Goal: Task Accomplishment & Management: Manage account settings

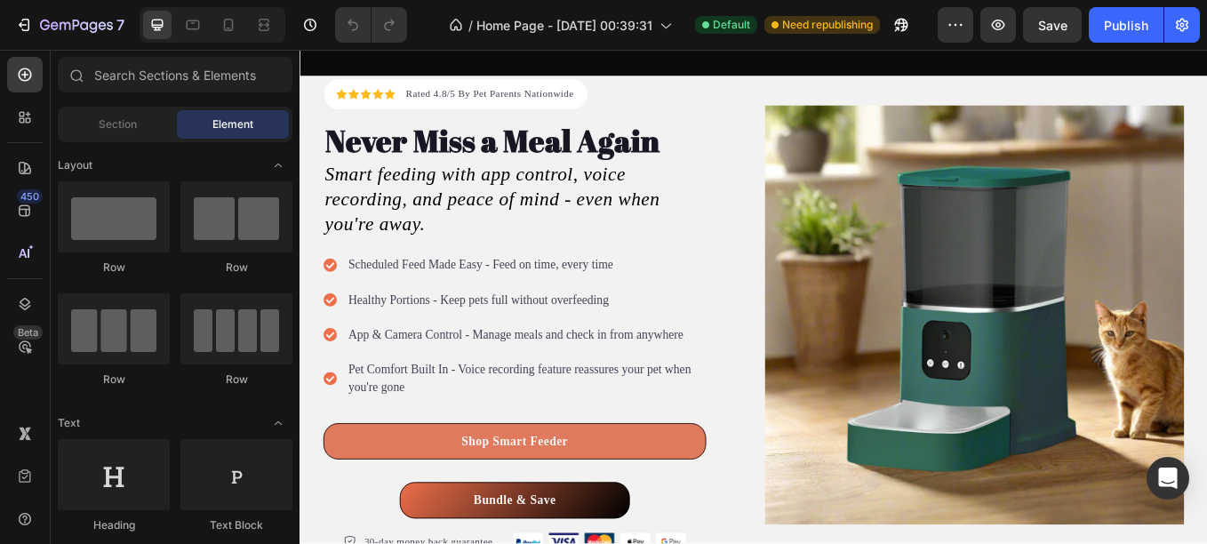
scroll to position [647, 0]
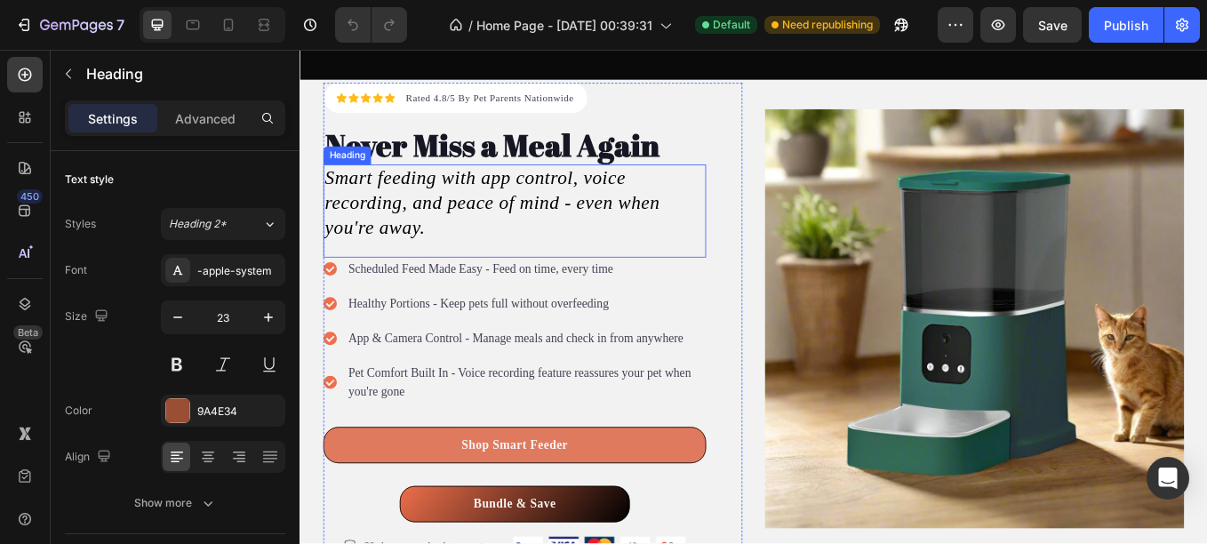
click at [511, 219] on icon "Smart feeding with app control, voice recording, and peace of mind - even when …" at bounding box center [526, 229] width 394 height 83
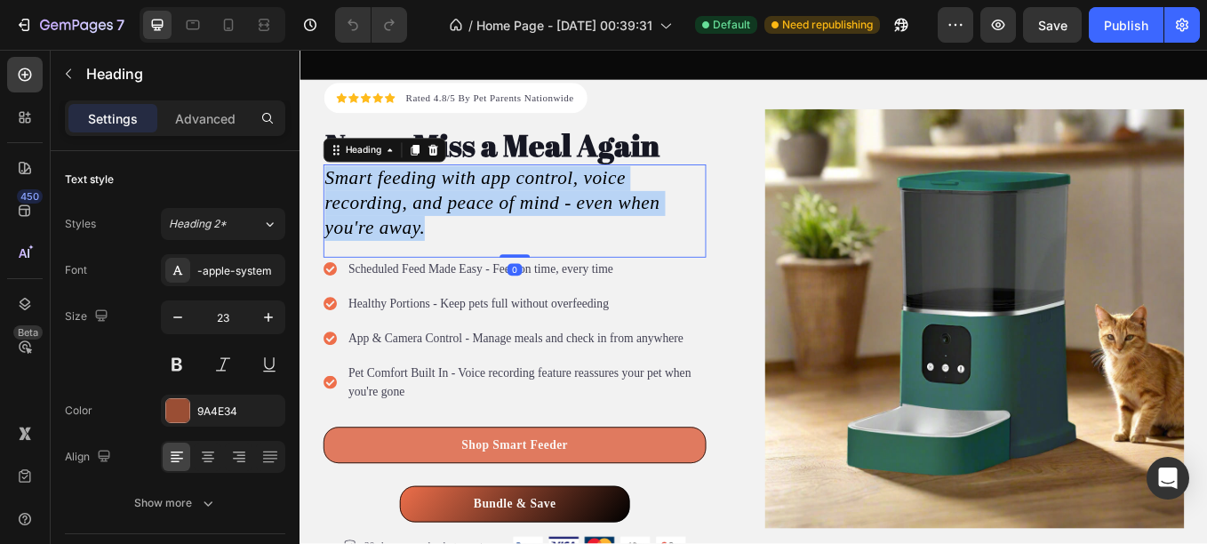
click at [511, 219] on icon "Smart feeding with app control, voice recording, and peace of mind - even when …" at bounding box center [526, 229] width 394 height 83
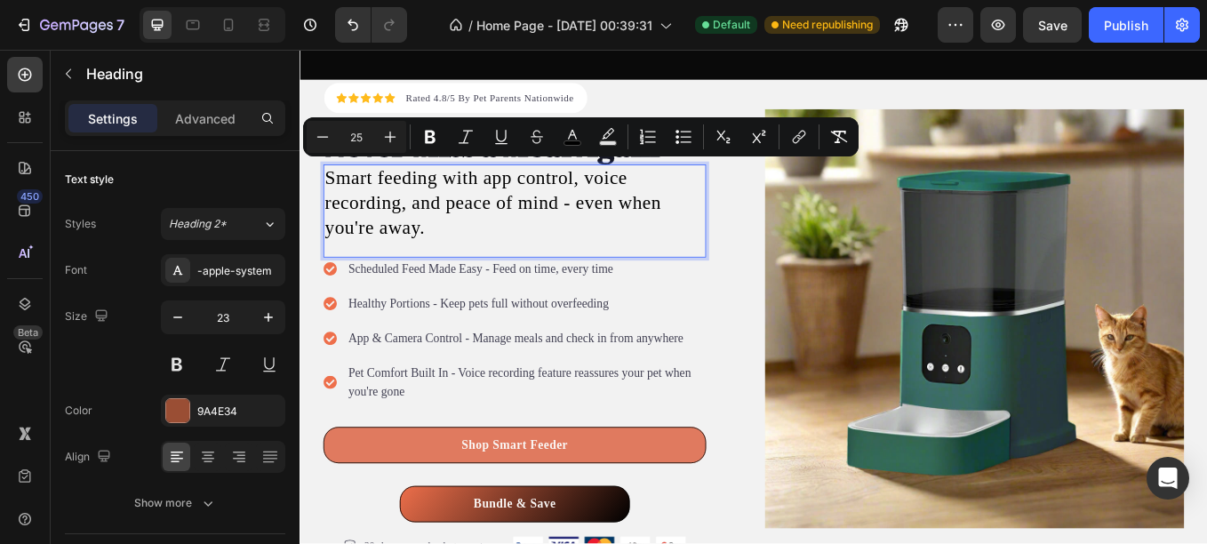
click at [511, 219] on span "Smart feeding with app control, voice recording, and peace of mind - even when …" at bounding box center [527, 229] width 396 height 83
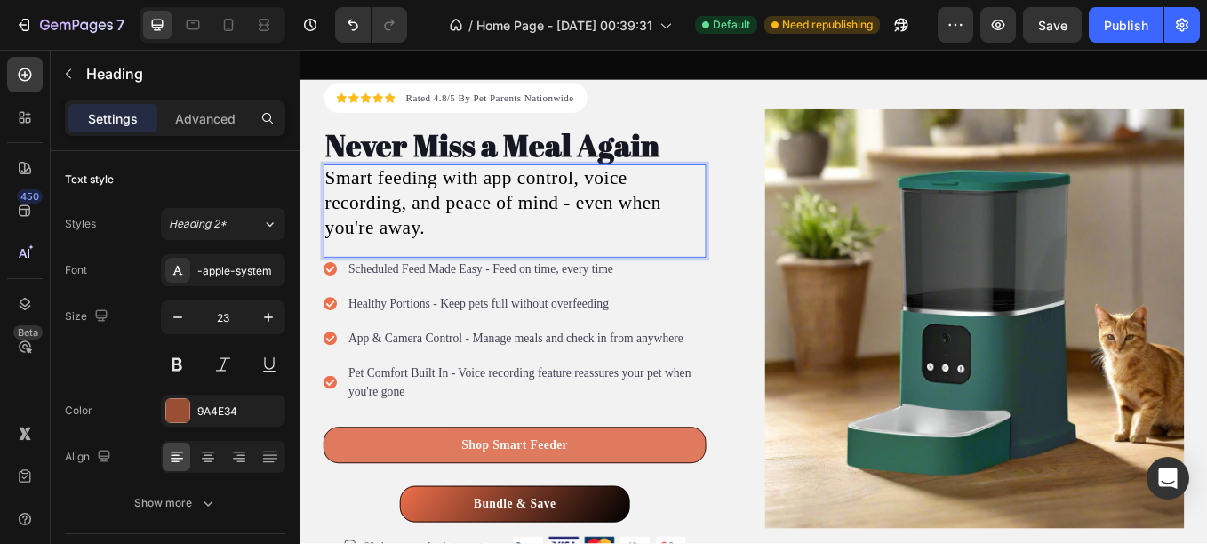
click at [467, 229] on span "Smart feeding with app control, voice recording, and peace of mind - even when …" at bounding box center [527, 229] width 396 height 83
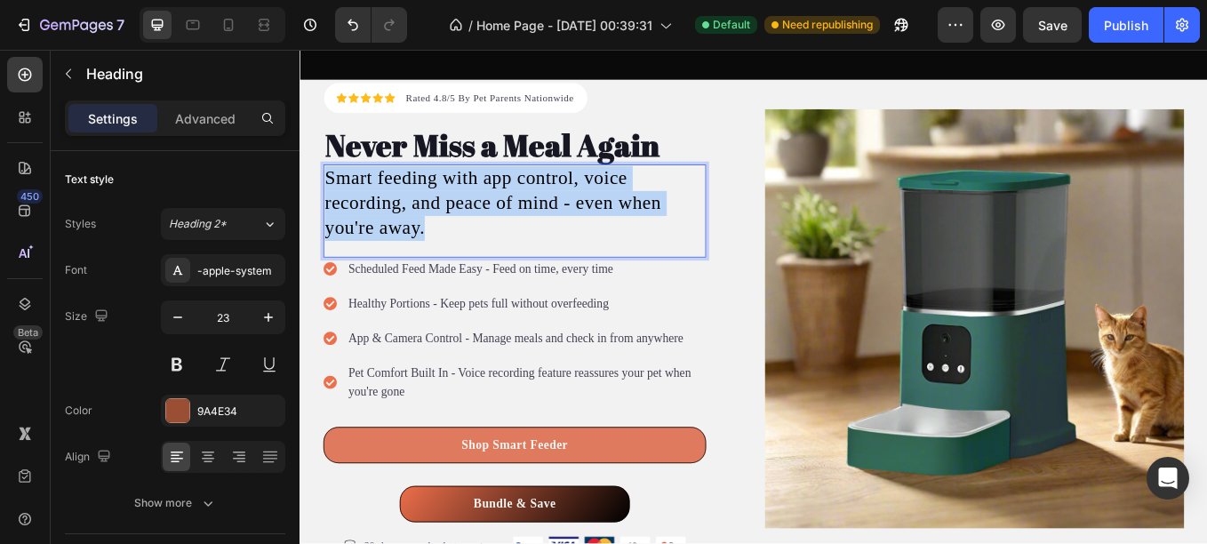
click at [467, 229] on span "Smart feeding with app control, voice recording, and peace of mind - even when …" at bounding box center [527, 229] width 396 height 83
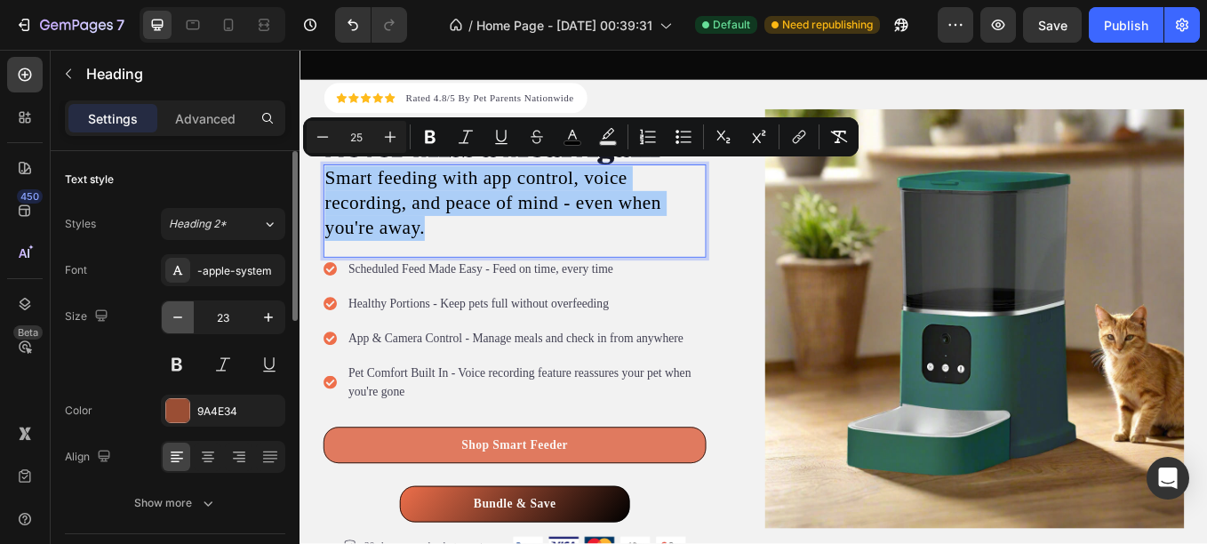
click at [182, 313] on icon "button" at bounding box center [178, 317] width 18 height 18
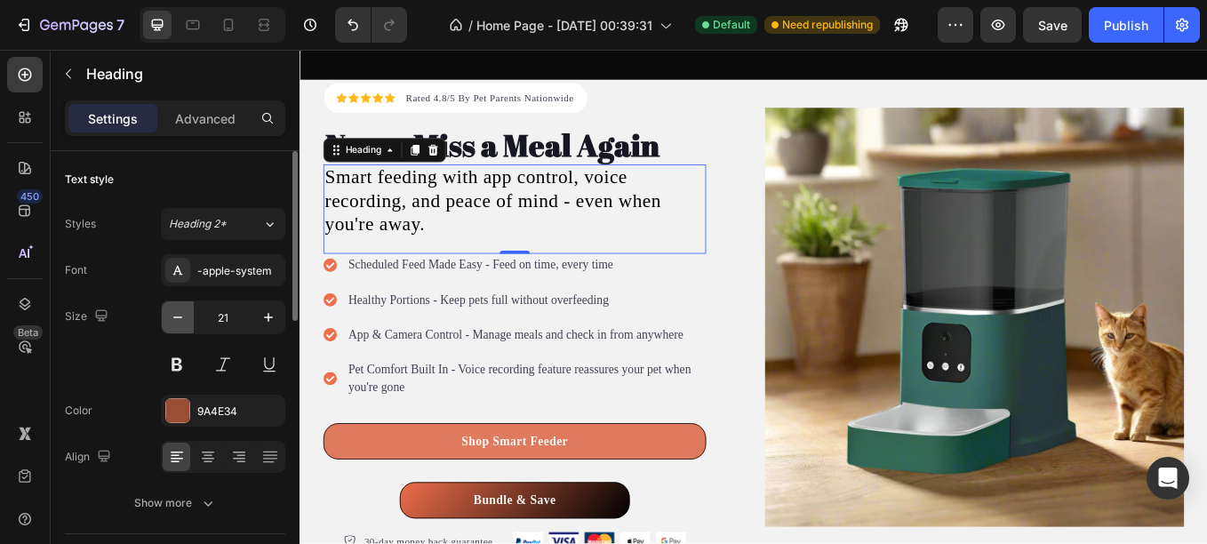
click at [182, 313] on icon "button" at bounding box center [178, 317] width 18 height 18
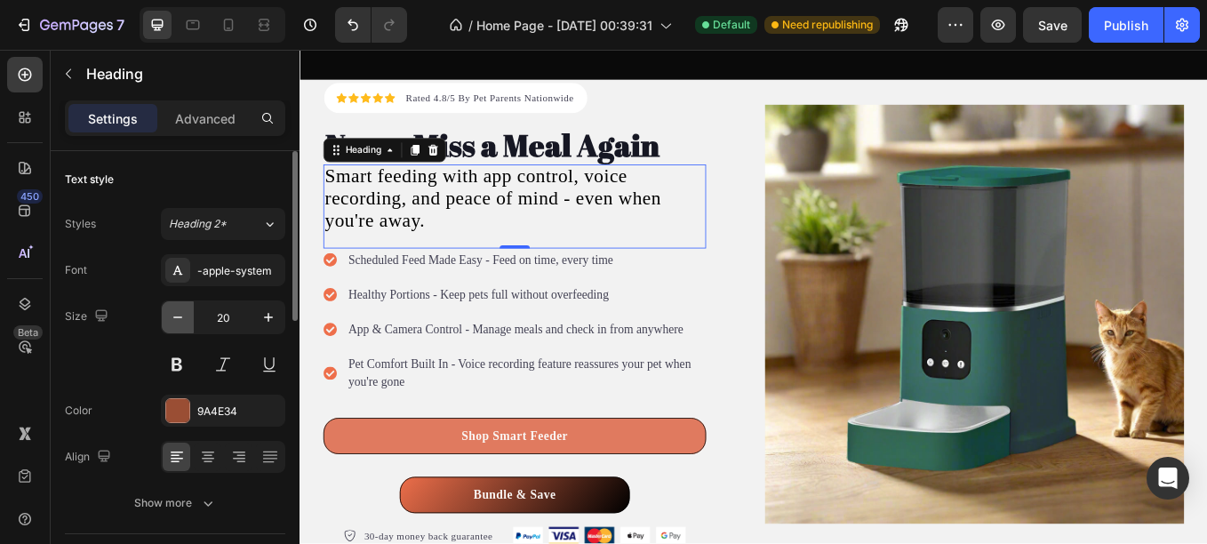
type input "19"
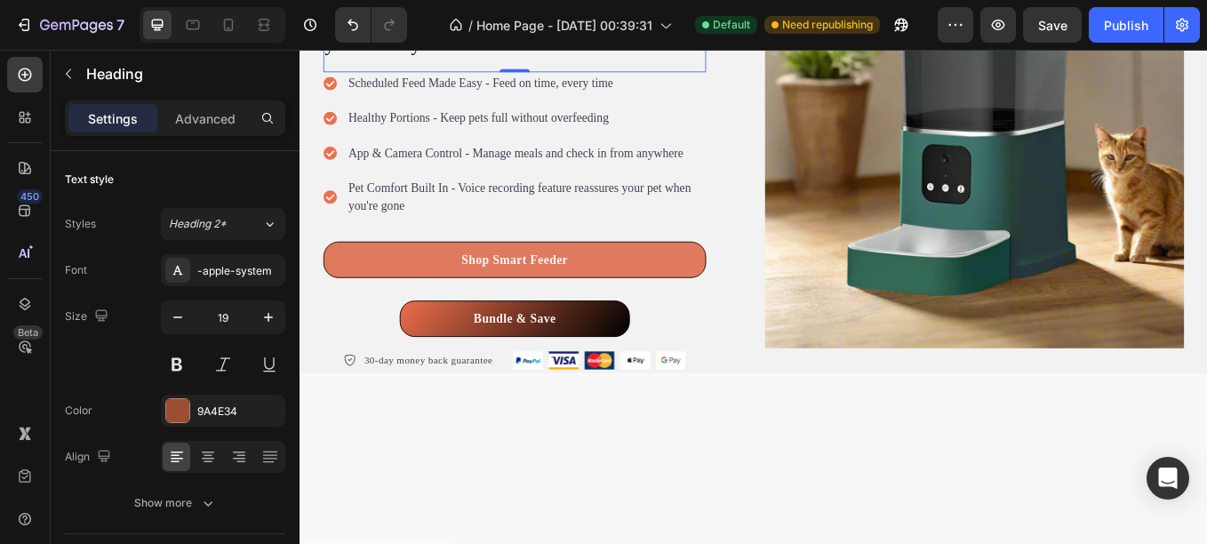
scroll to position [565, 0]
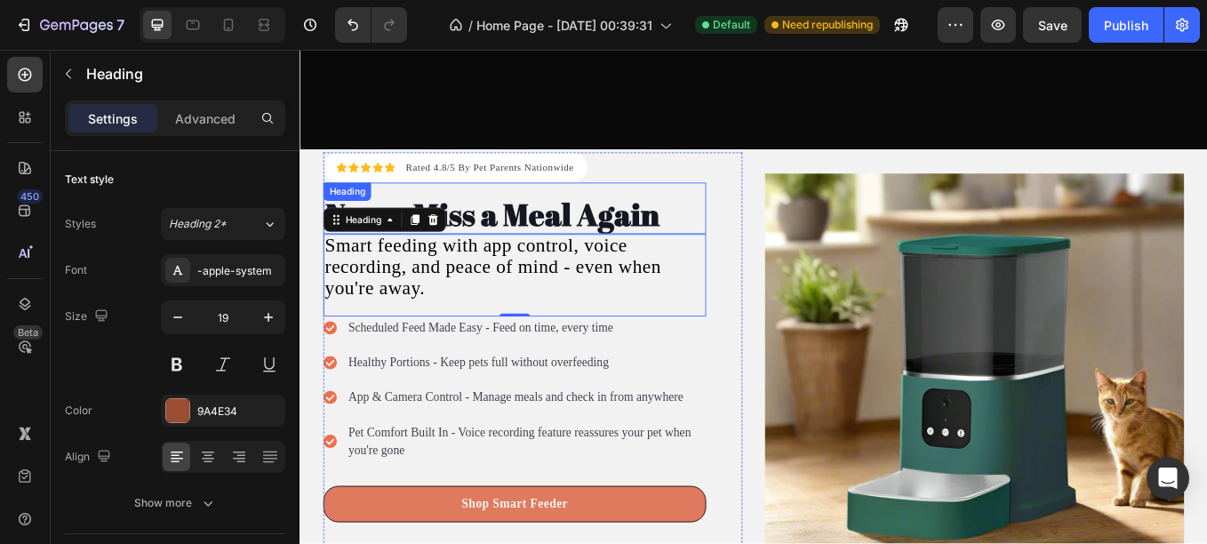
click at [535, 239] on strong "Never Miss a Meal Again" at bounding box center [526, 244] width 394 height 48
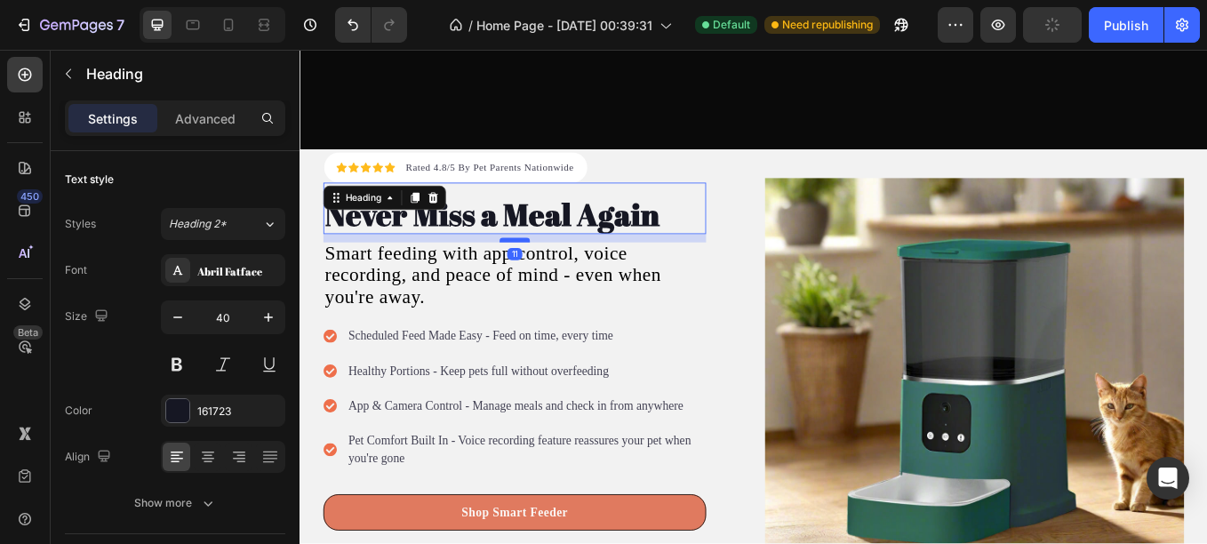
drag, startPoint x: 545, startPoint y: 257, endPoint x: 545, endPoint y: 267, distance: 9.8
click at [545, 271] on div at bounding box center [552, 273] width 36 height 5
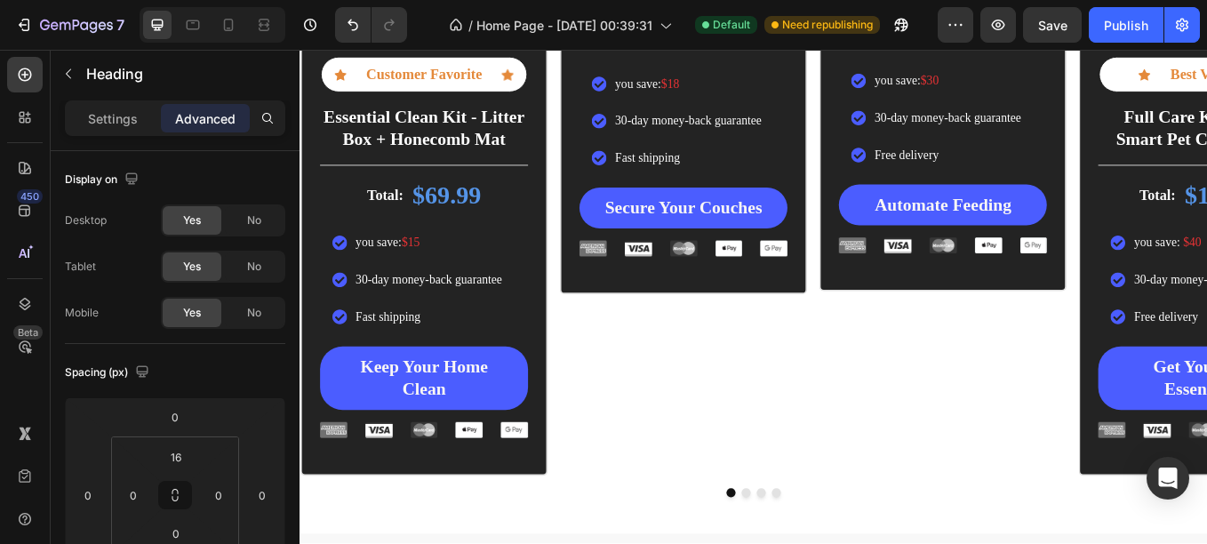
scroll to position [3248, 0]
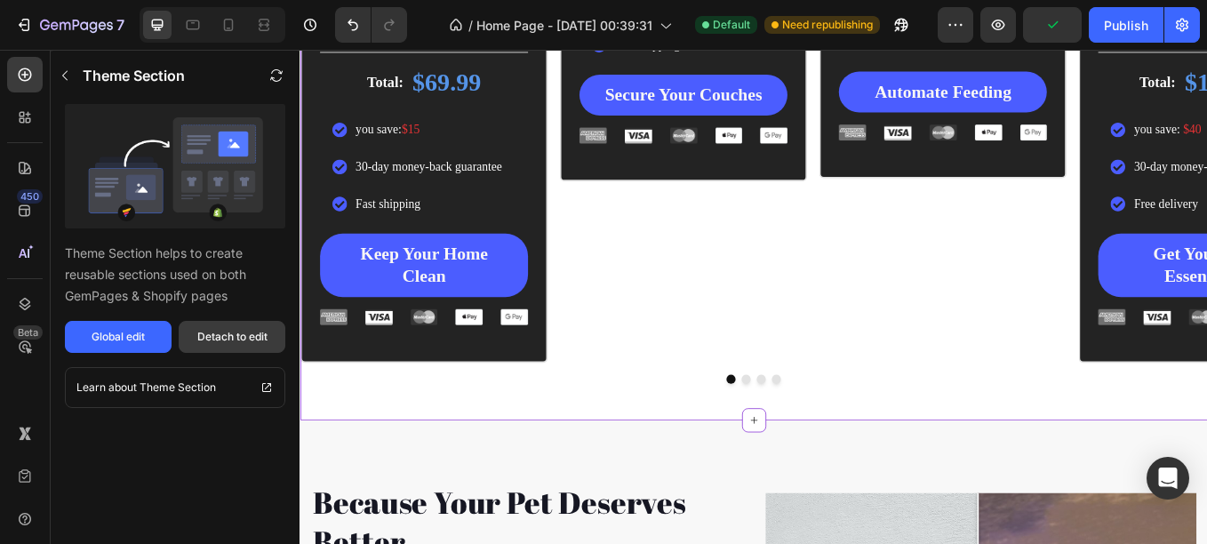
click at [252, 339] on div "Detach to edit" at bounding box center [232, 337] width 70 height 16
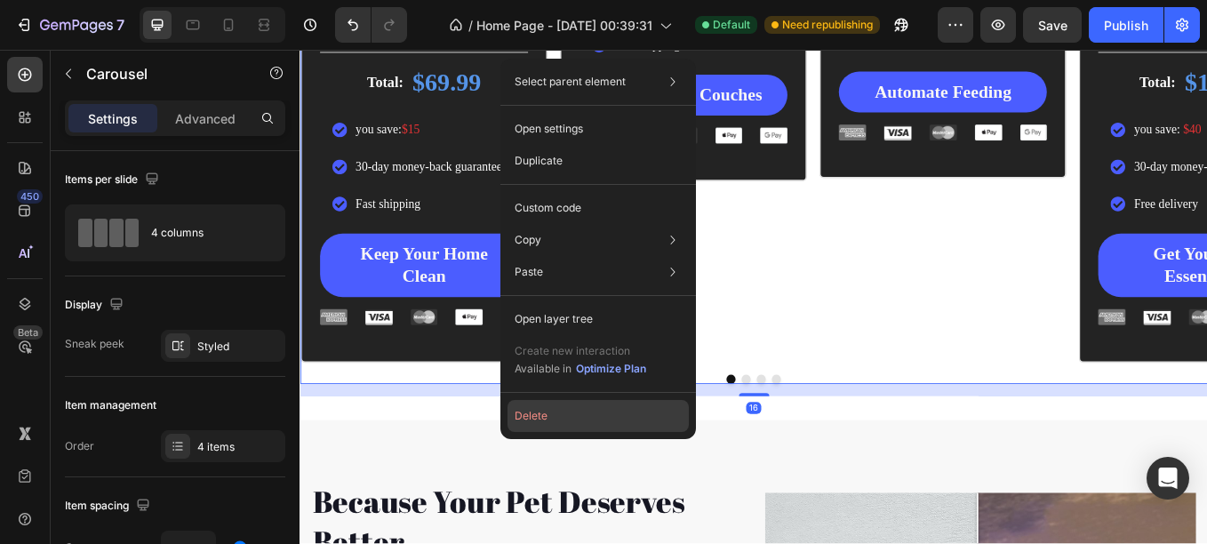
click at [535, 416] on button "Delete" at bounding box center [598, 416] width 181 height 32
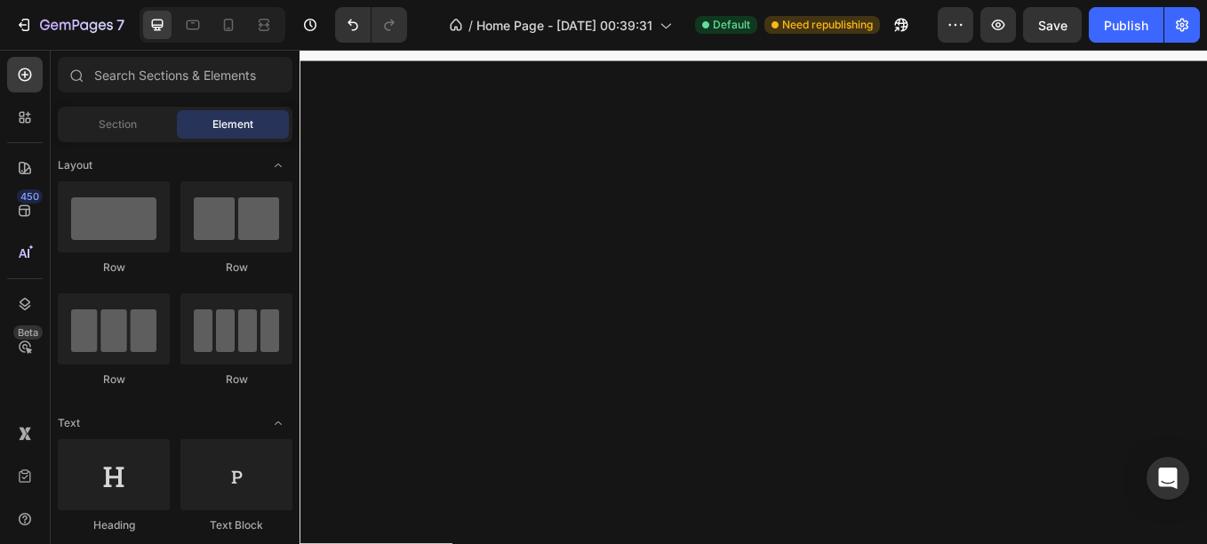
scroll to position [2238, 0]
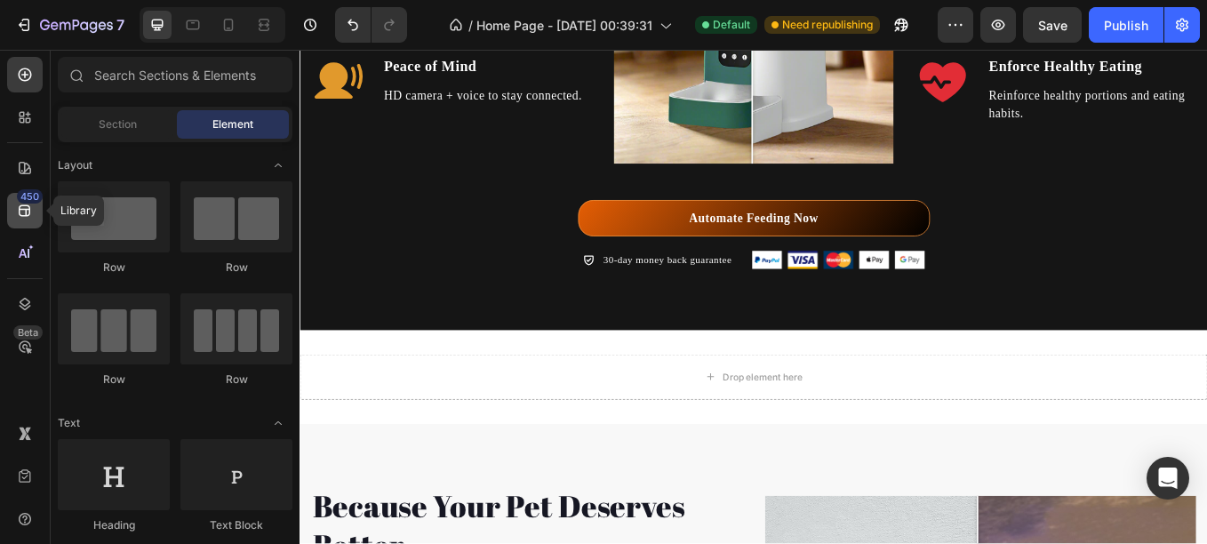
click at [17, 201] on div "450" at bounding box center [25, 211] width 36 height 36
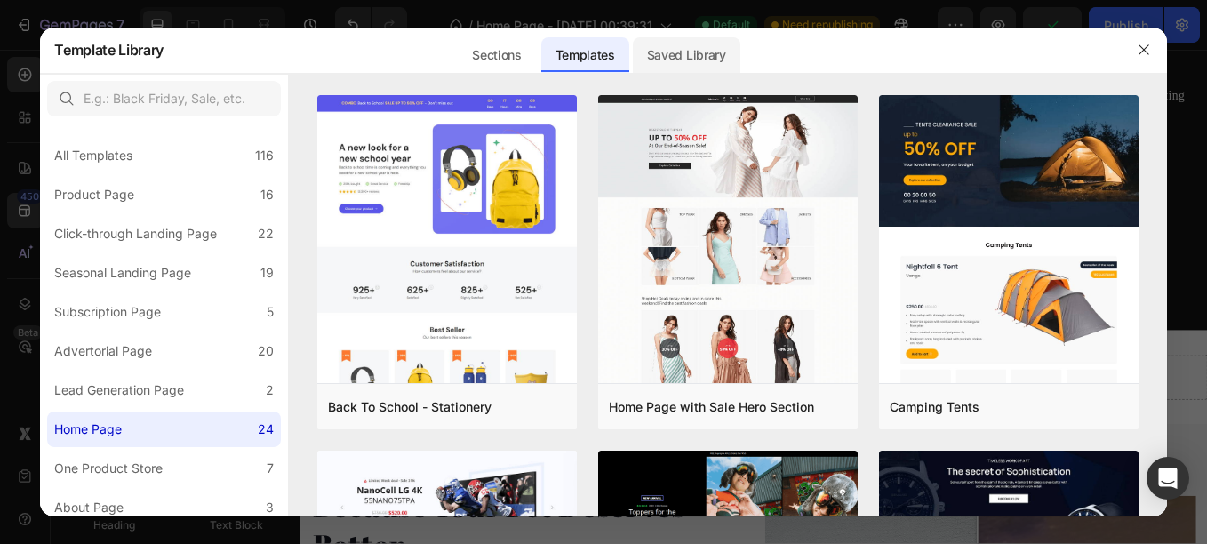
click at [660, 59] on div "Saved Library" at bounding box center [687, 55] width 108 height 36
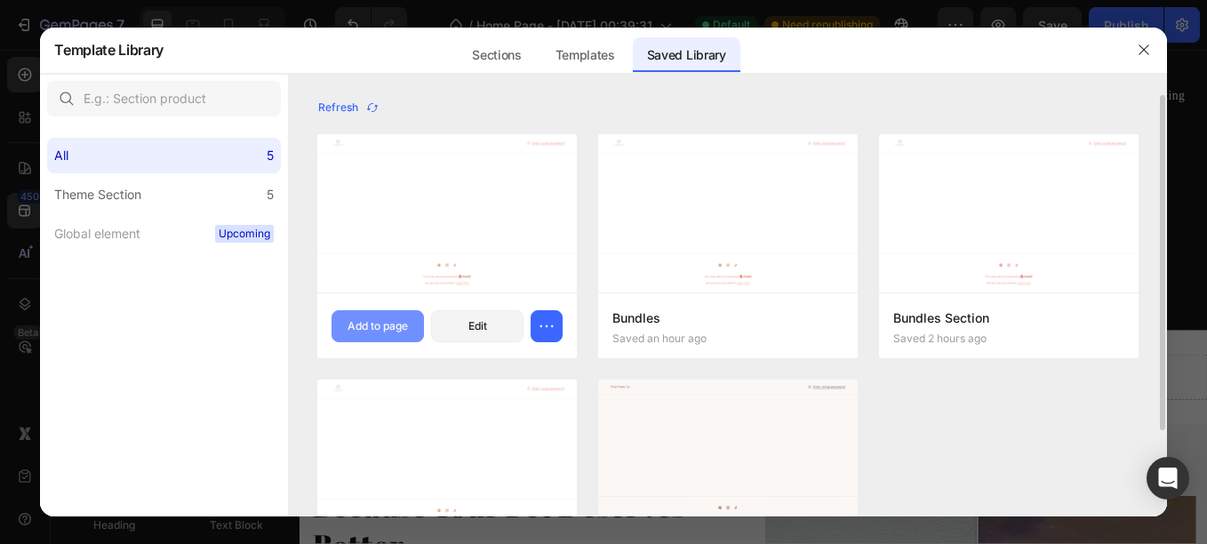
click at [383, 324] on div "Add to page" at bounding box center [378, 326] width 60 height 16
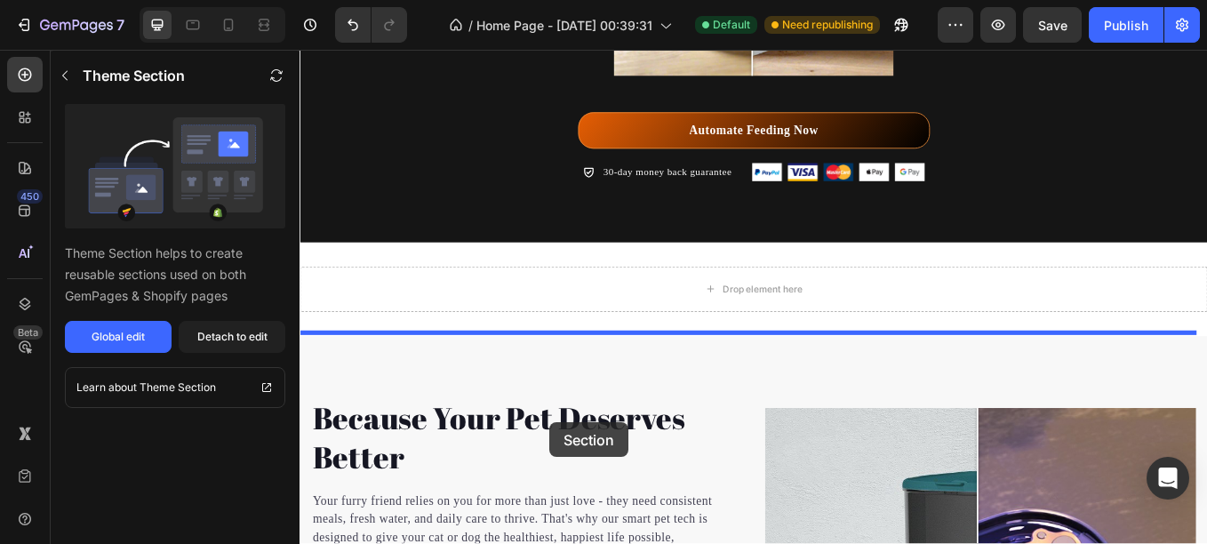
scroll to position [2363, 0]
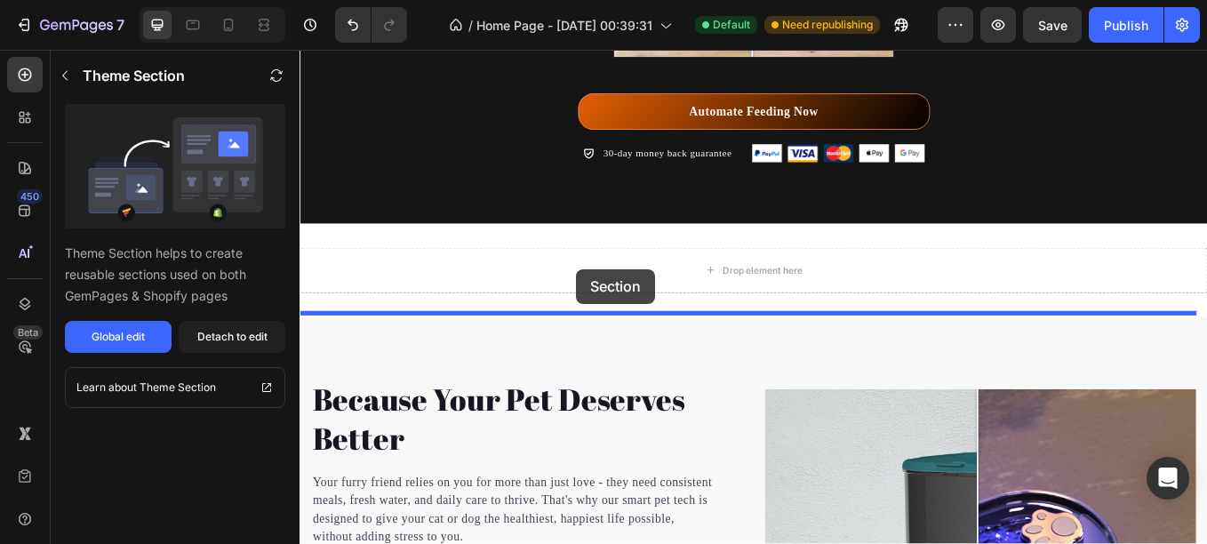
drag, startPoint x: 519, startPoint y: 167, endPoint x: 625, endPoint y: 308, distance: 175.8
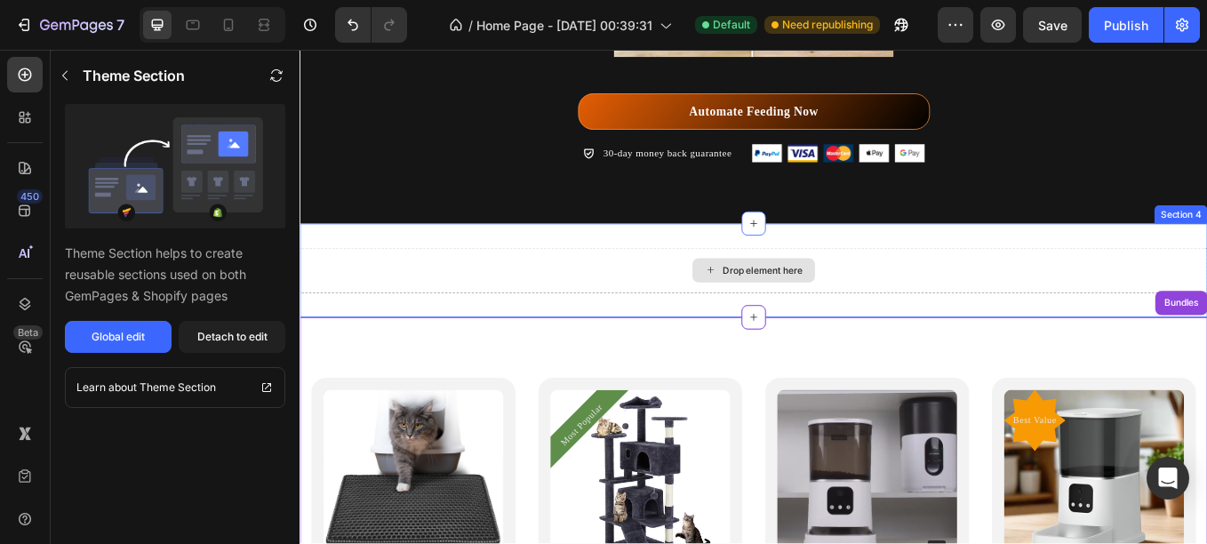
click at [610, 310] on div "Drop element here" at bounding box center [833, 309] width 1067 height 53
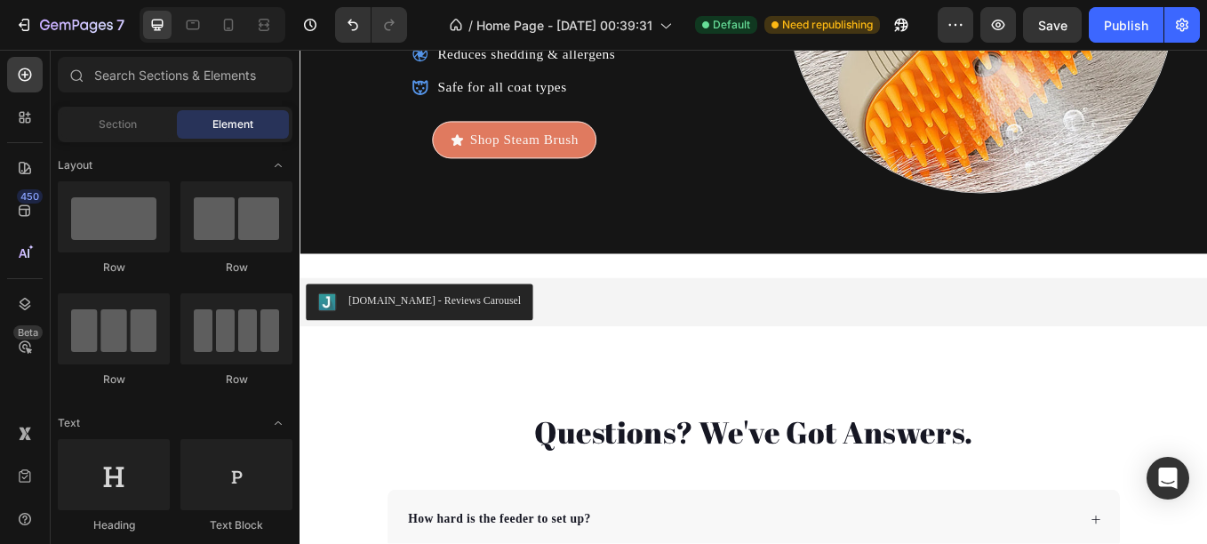
scroll to position [4856, 0]
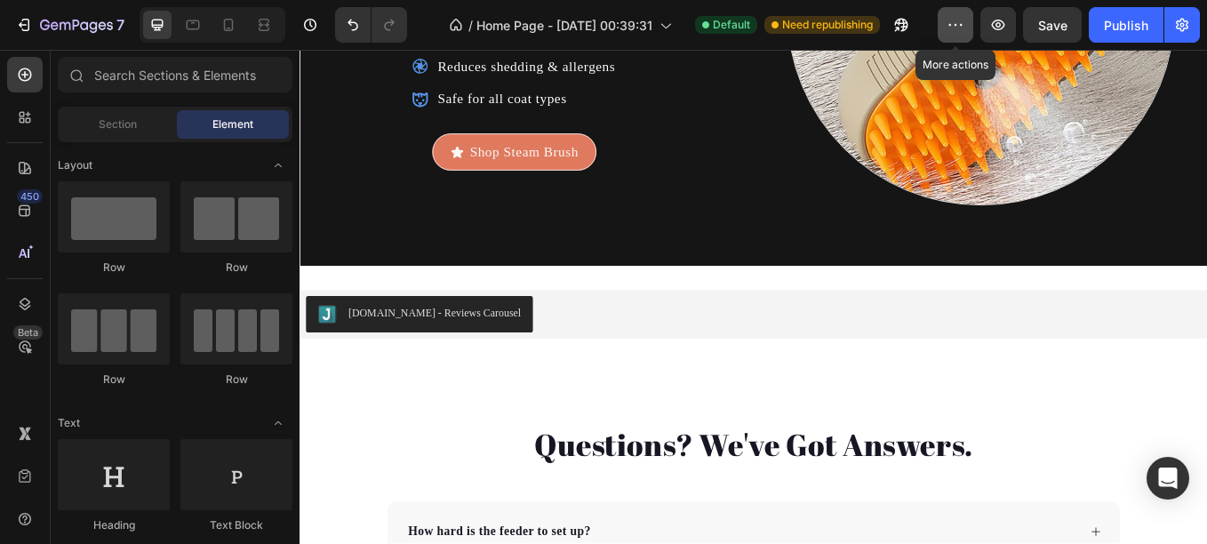
click at [947, 32] on icon "button" at bounding box center [956, 25] width 18 height 18
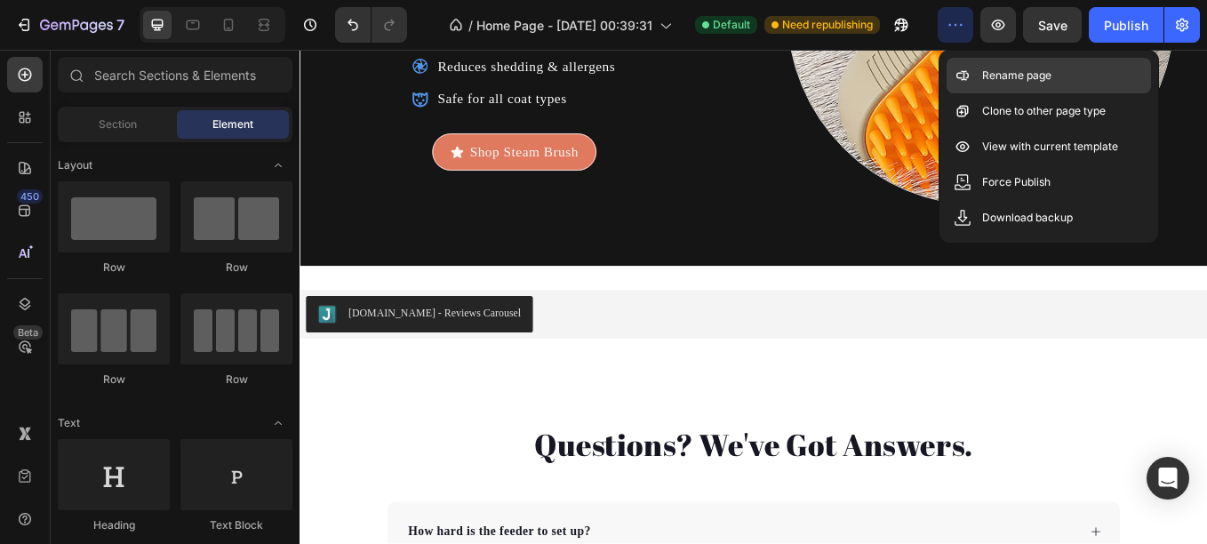
click at [982, 76] on p "Rename page" at bounding box center [1016, 76] width 69 height 18
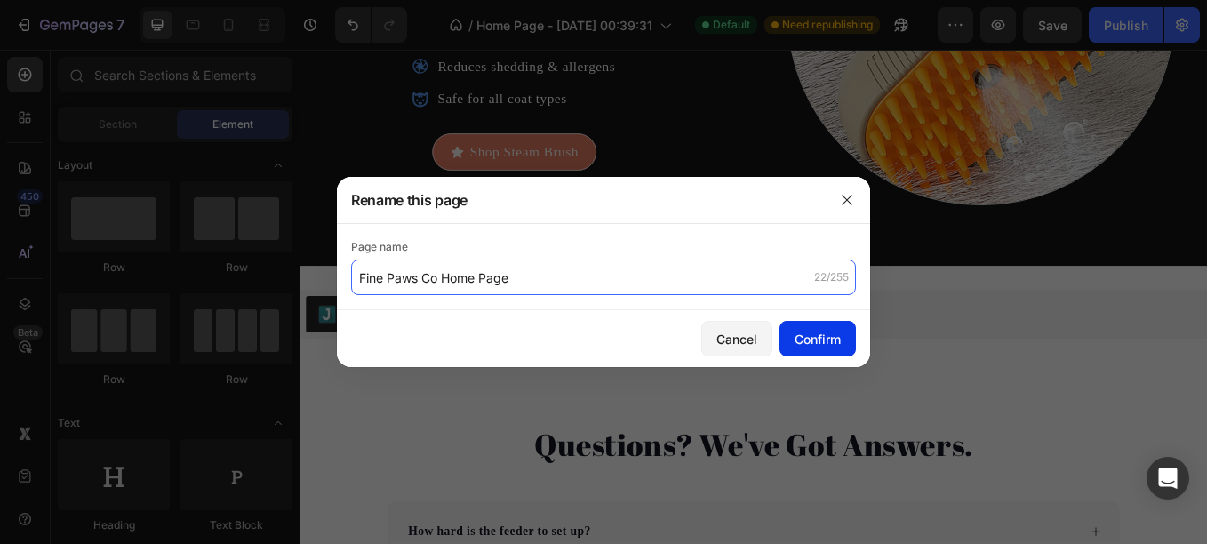
type input "Fine Paws Co Home Page"
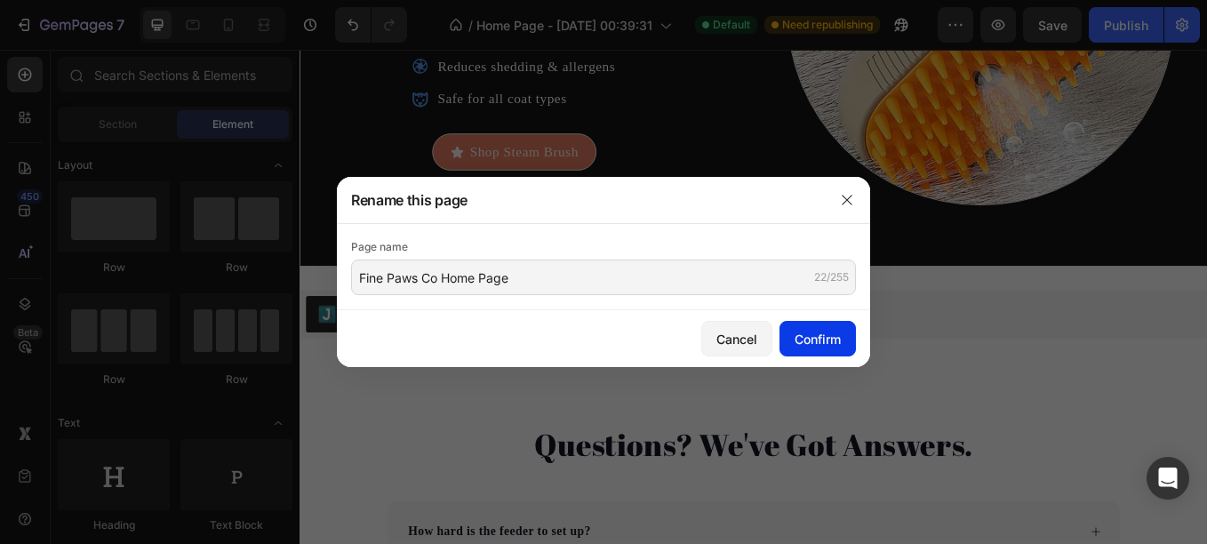
click at [791, 332] on button "Confirm" at bounding box center [818, 339] width 76 height 36
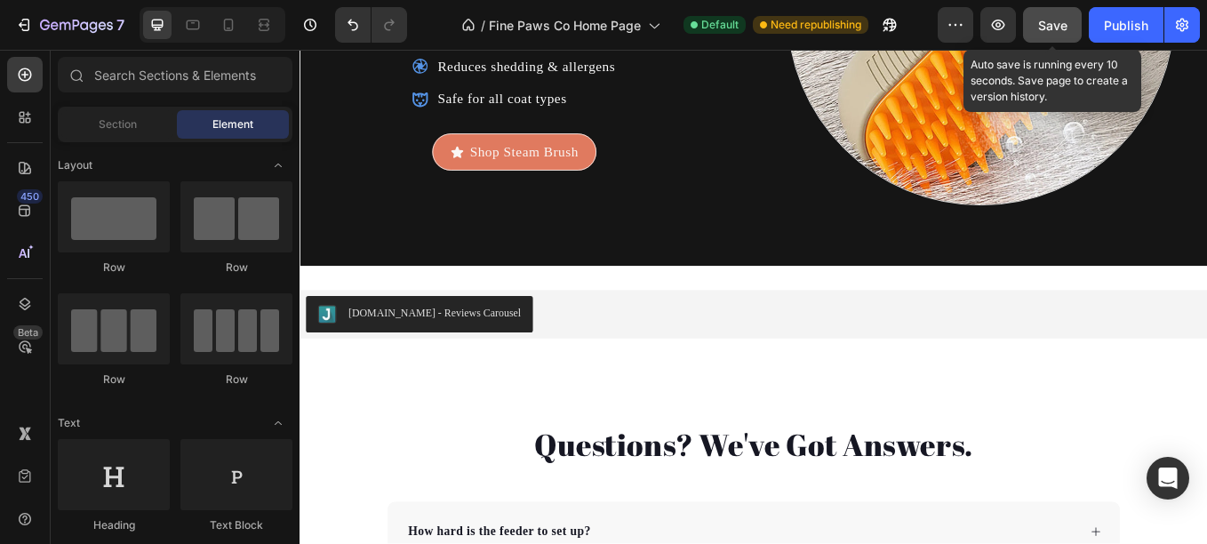
click at [1053, 22] on span "Save" at bounding box center [1052, 25] width 29 height 15
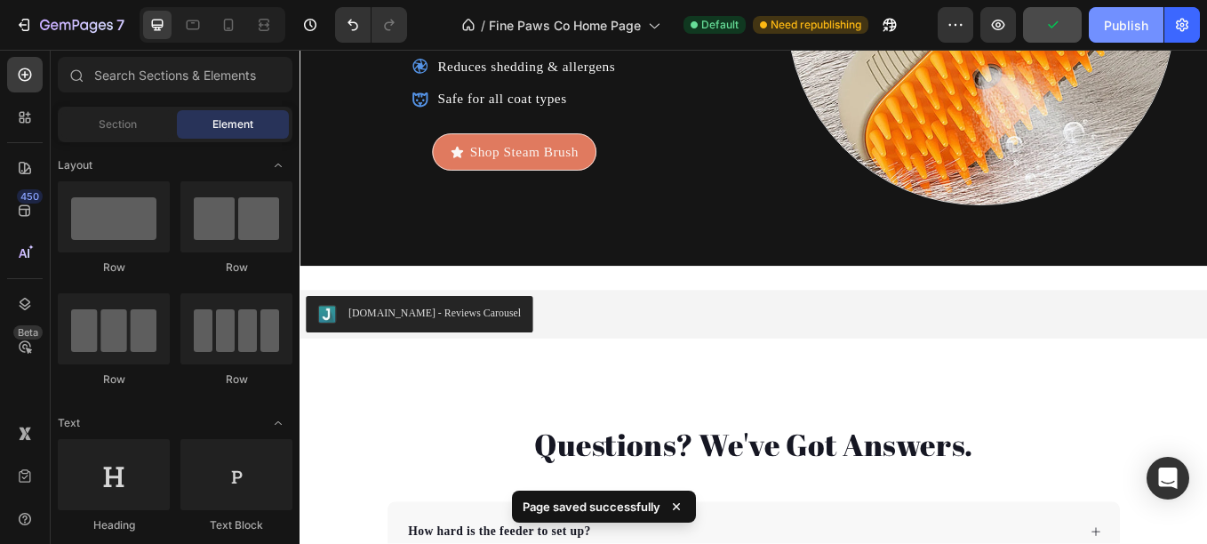
click at [1111, 34] on div "Publish" at bounding box center [1126, 25] width 44 height 19
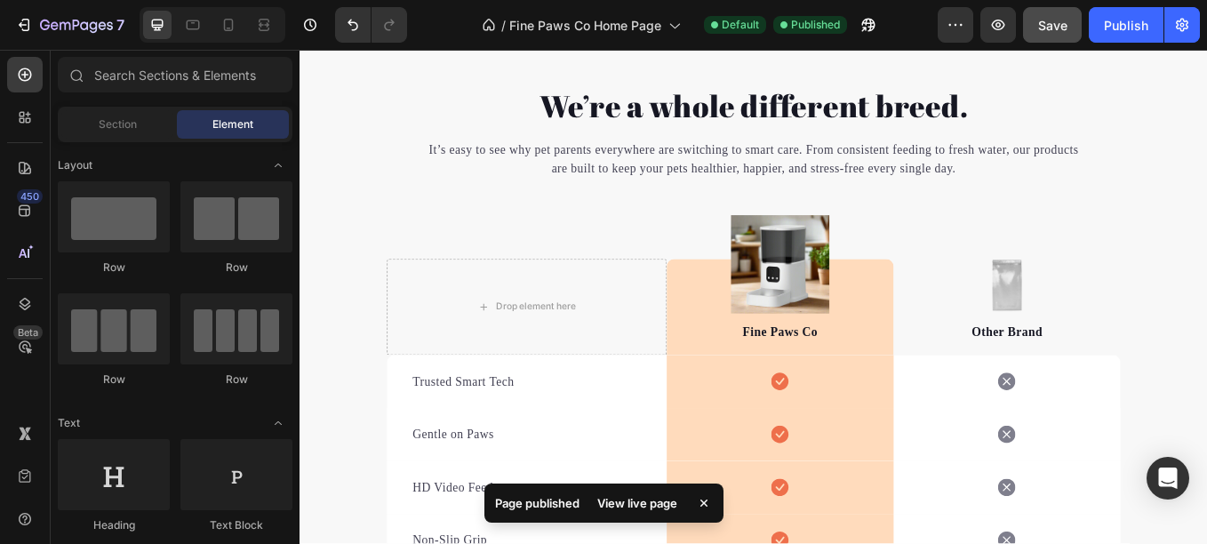
scroll to position [6010, 0]
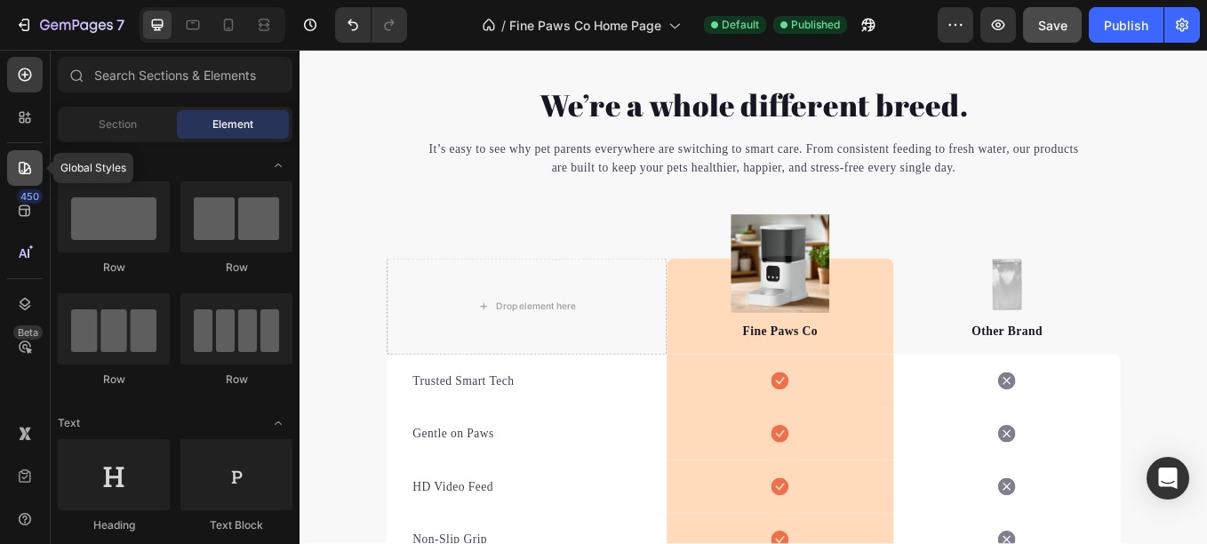
click at [25, 165] on icon at bounding box center [25, 168] width 12 height 12
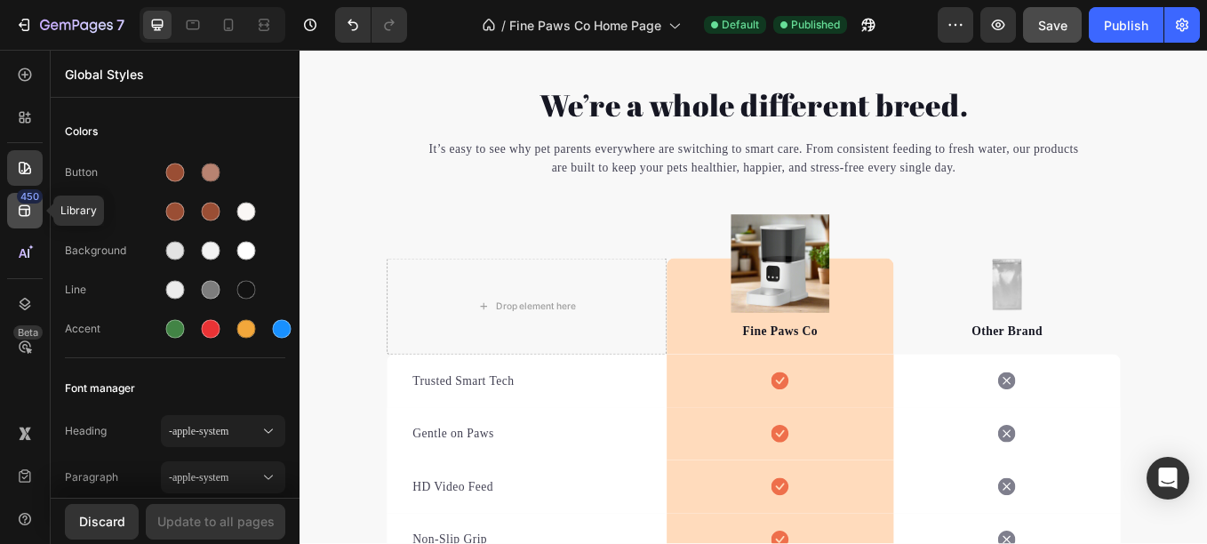
click at [25, 216] on icon at bounding box center [25, 211] width 12 height 12
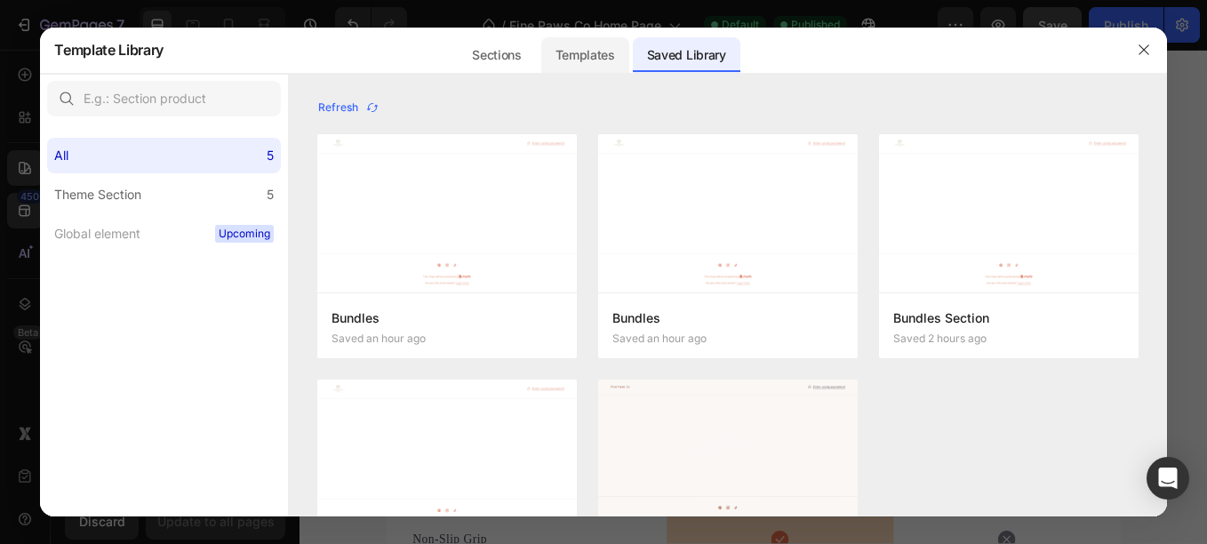
click at [555, 49] on div "Templates" at bounding box center [585, 55] width 88 height 36
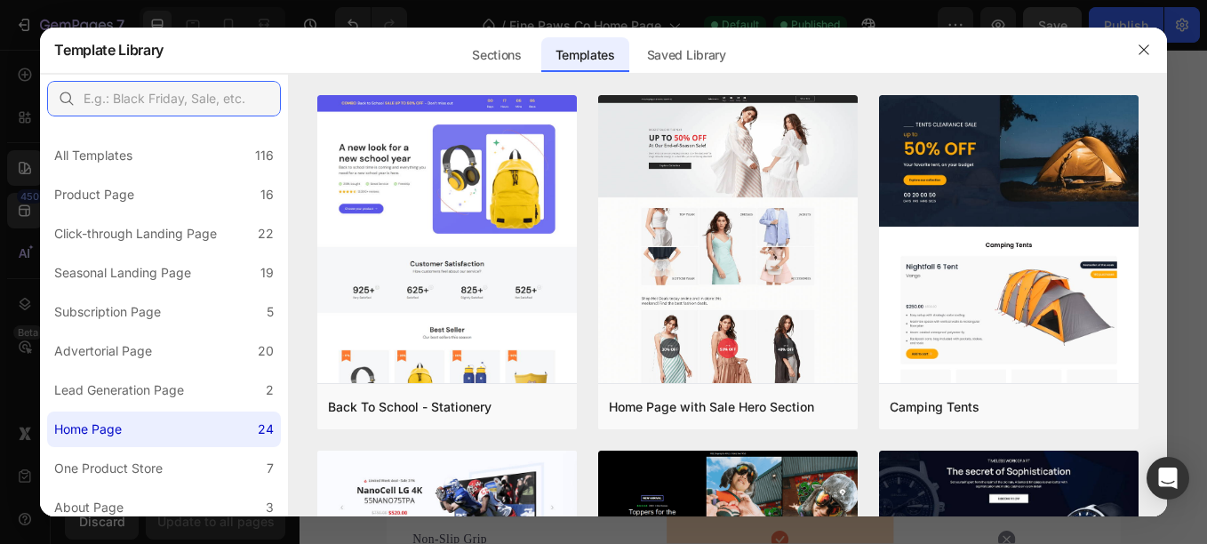
click at [206, 92] on input "text" at bounding box center [164, 99] width 234 height 36
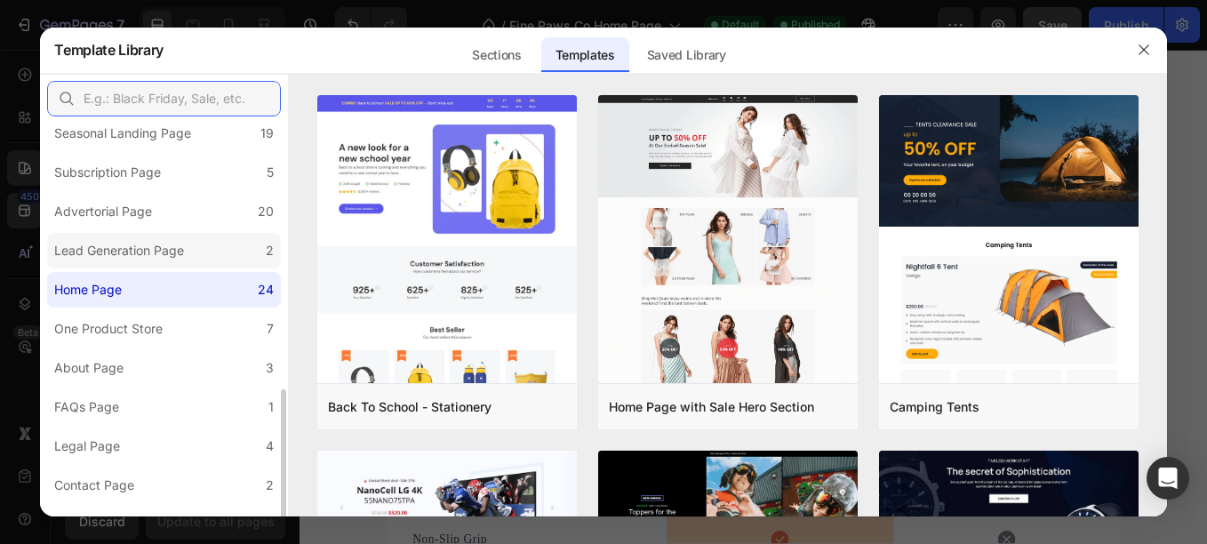
scroll to position [282, 0]
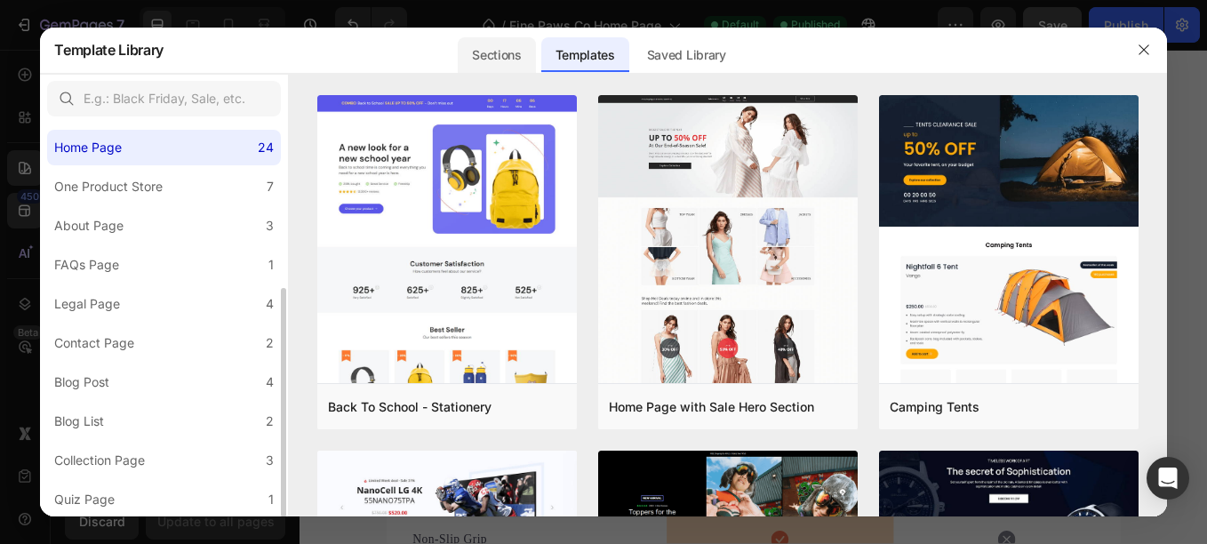
click at [481, 57] on div "Sections" at bounding box center [496, 55] width 77 height 36
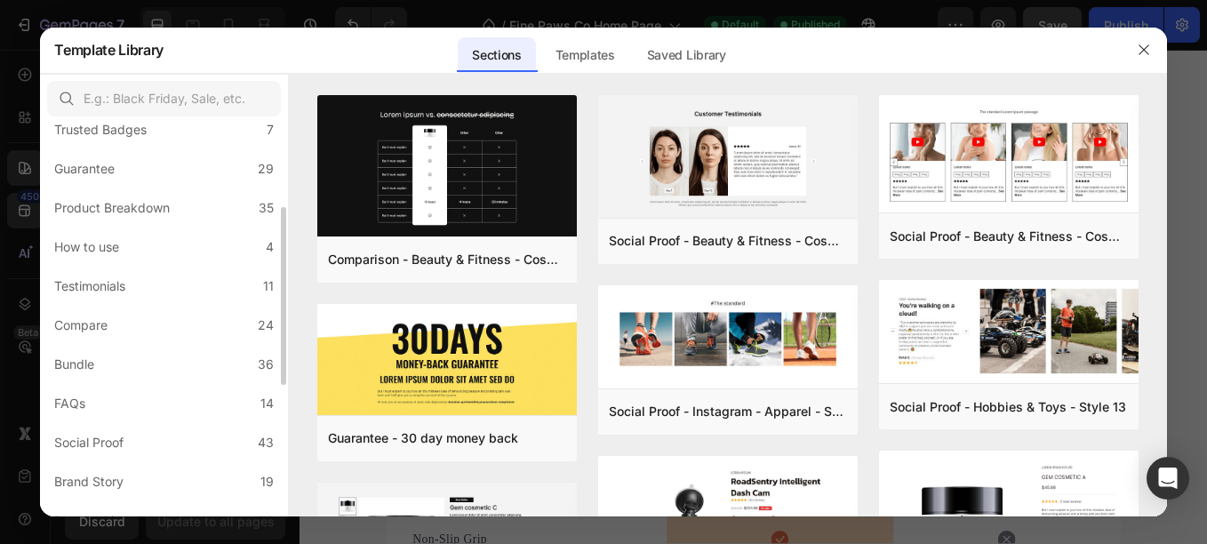
scroll to position [184, 0]
click at [107, 315] on div "Compare" at bounding box center [80, 323] width 53 height 21
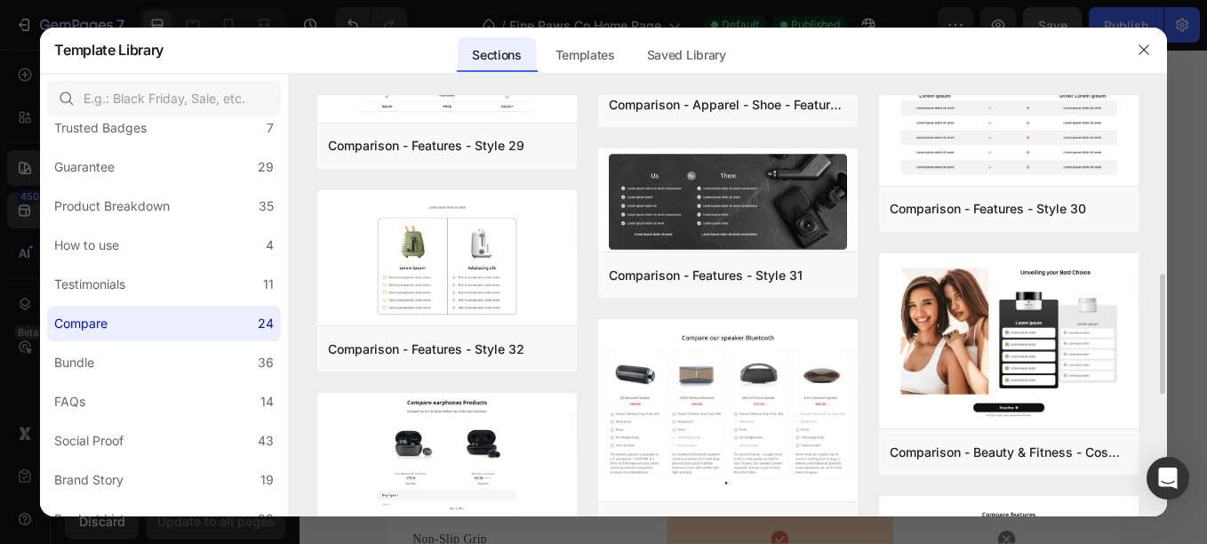
scroll to position [620, 0]
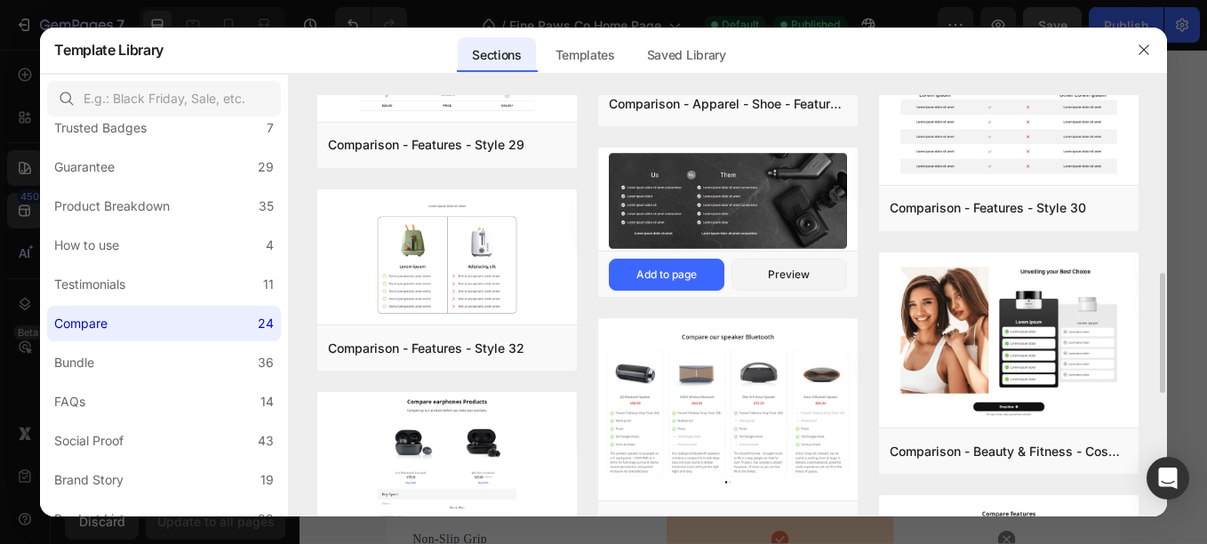
click at [692, 220] on img at bounding box center [728, 201] width 260 height 106
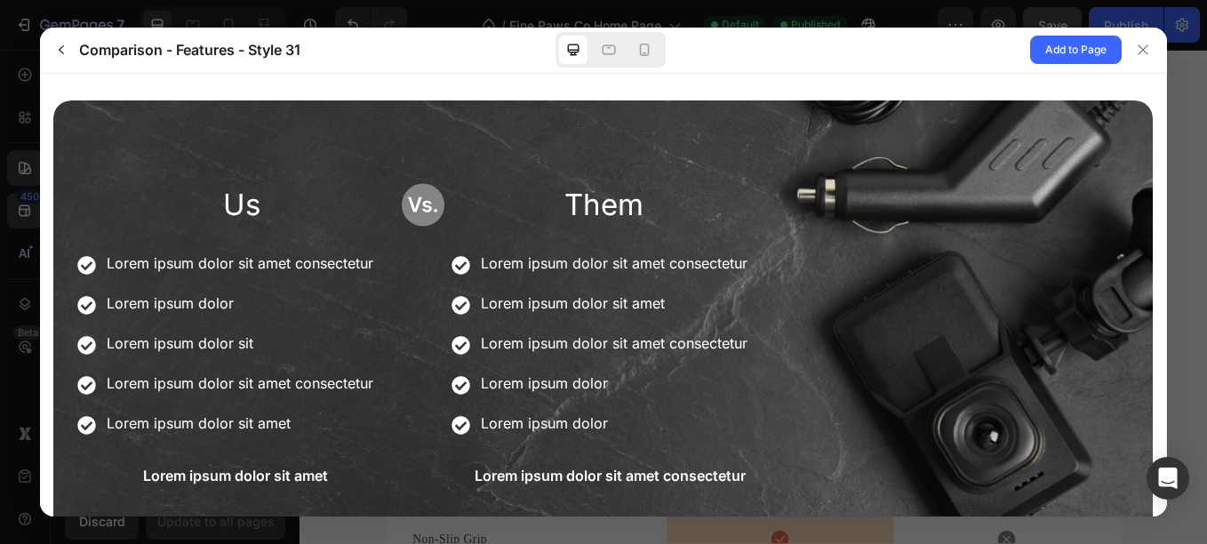
scroll to position [59, 0]
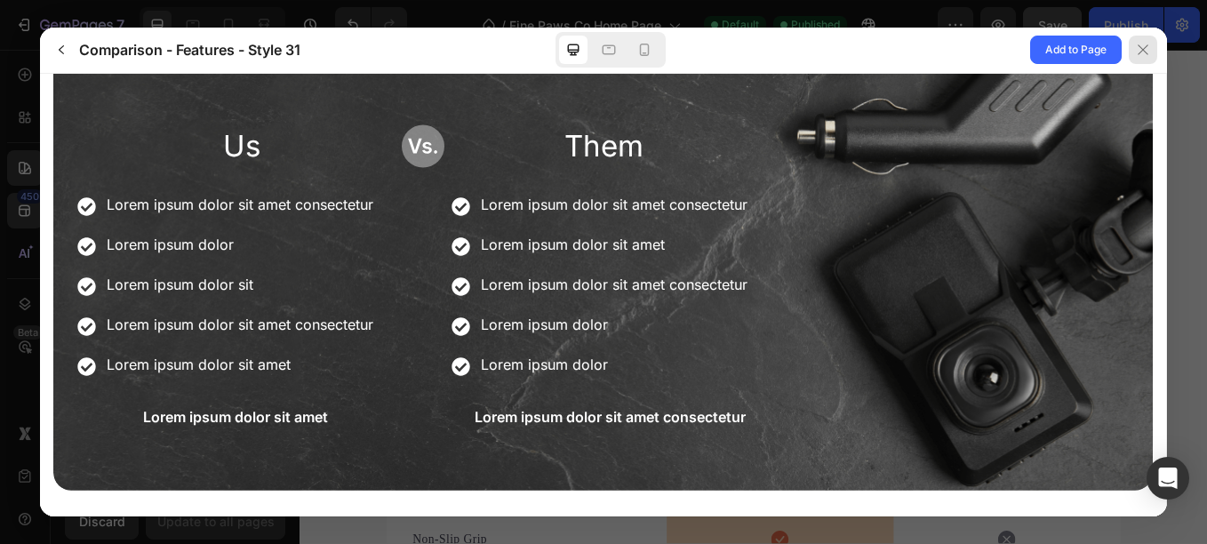
click at [1142, 51] on icon at bounding box center [1143, 49] width 10 height 10
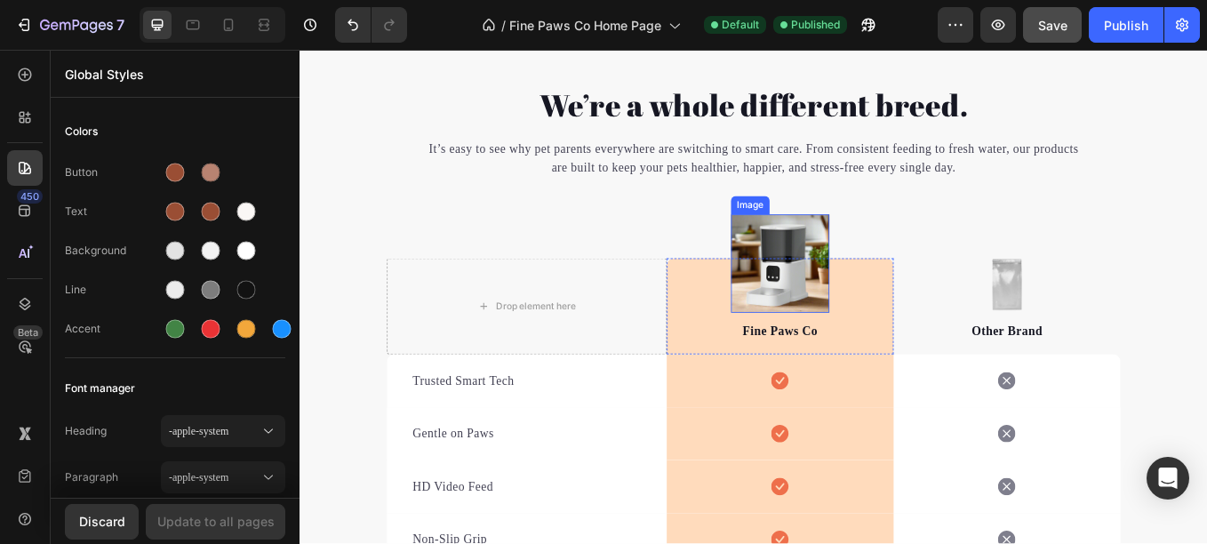
click at [869, 272] on img at bounding box center [864, 302] width 116 height 116
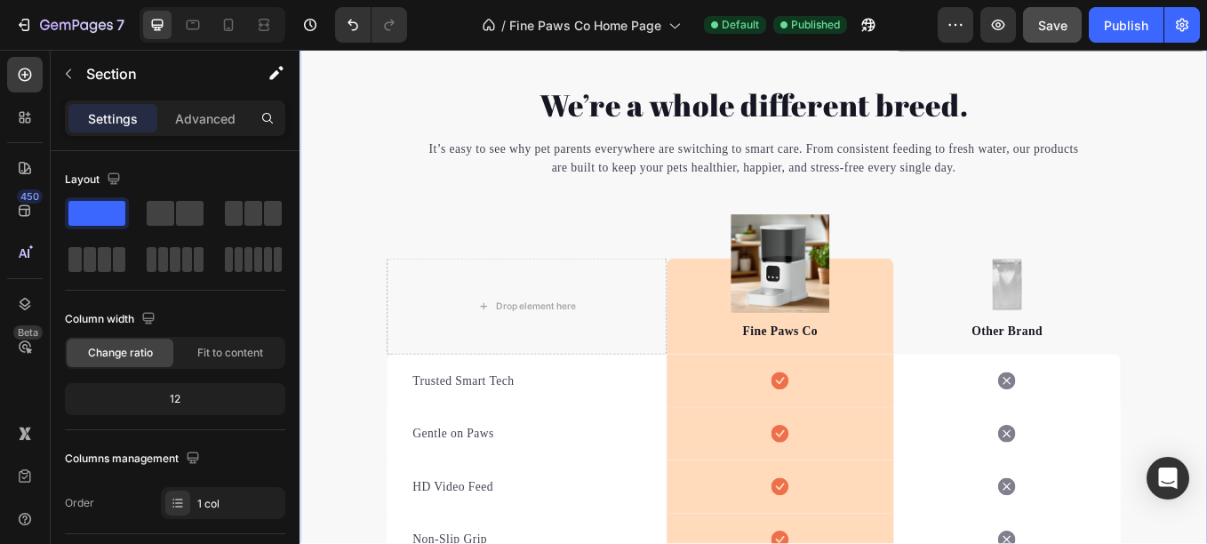
click at [345, 421] on div "We’re a whole different breed. Heading It’s easy to see why pet parents everywh…" at bounding box center [833, 498] width 1067 height 815
click at [373, 355] on div "We’re a whole different breed. Heading It’s easy to see why pet parents everywh…" at bounding box center [833, 498] width 1067 height 815
click at [819, 268] on img at bounding box center [864, 302] width 116 height 116
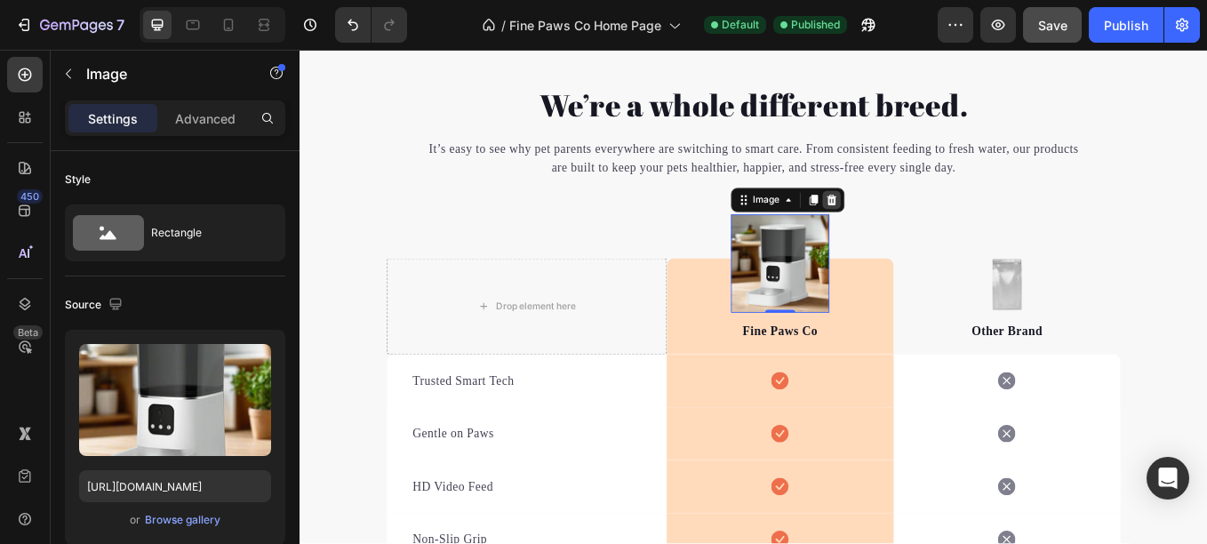
click at [919, 230] on icon at bounding box center [925, 226] width 12 height 12
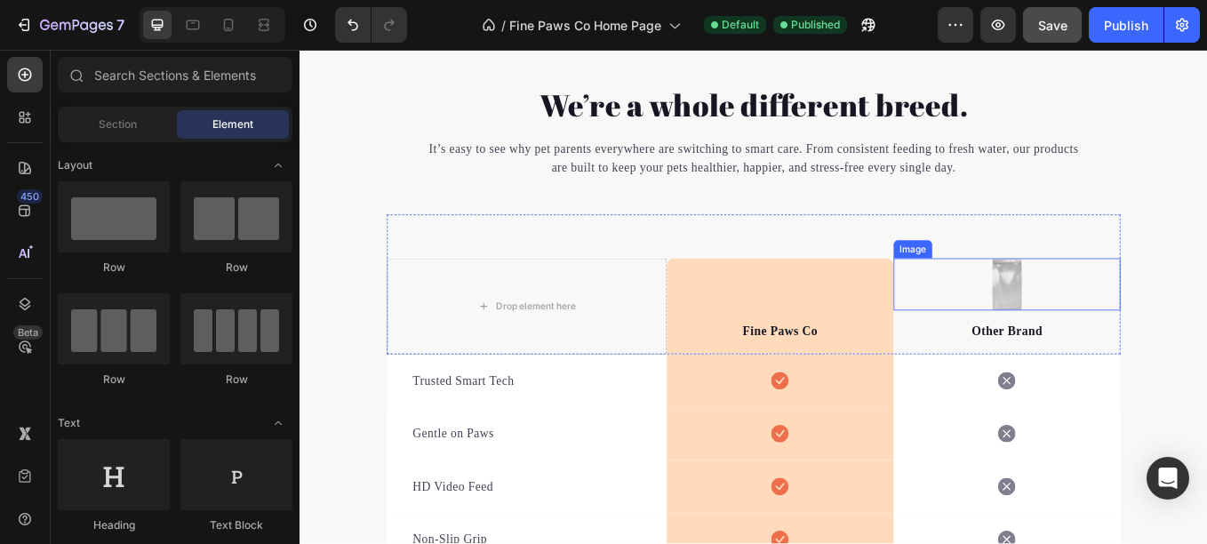
click at [1112, 322] on img at bounding box center [1130, 325] width 37 height 61
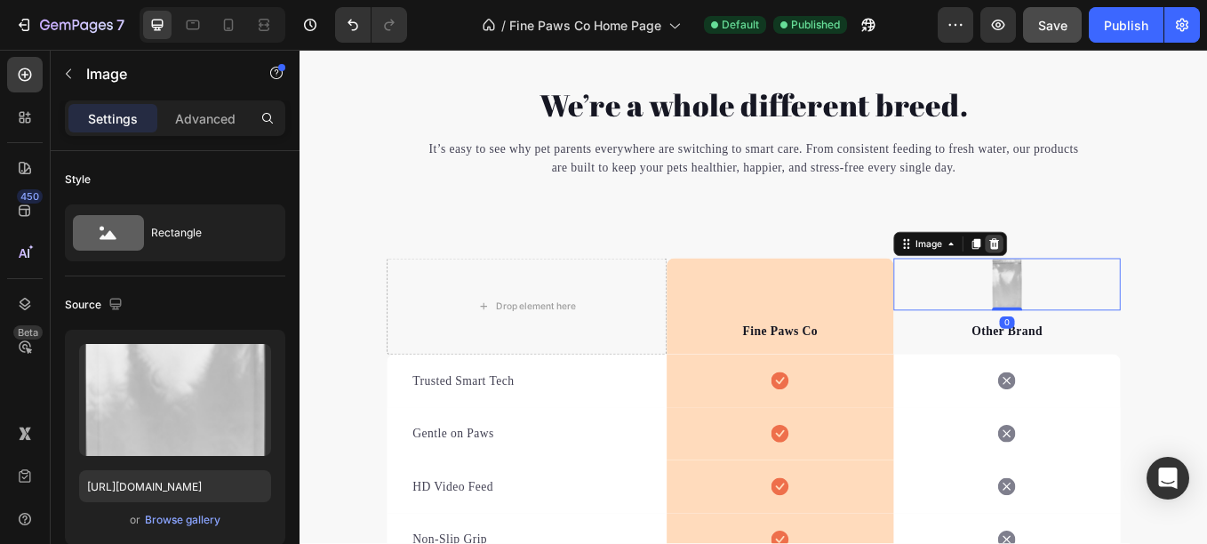
click at [1114, 272] on icon at bounding box center [1115, 278] width 14 height 14
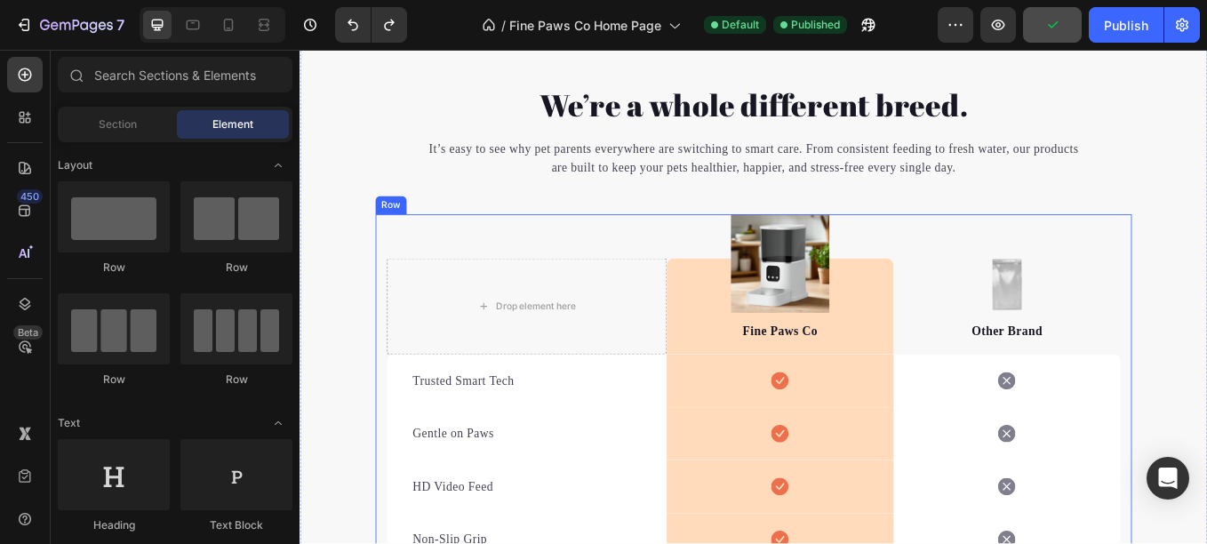
click at [388, 301] on div "Drop element here Image Fine Paws Co Text block Row Image Other Brand Text bloc…" at bounding box center [832, 513] width 889 height 538
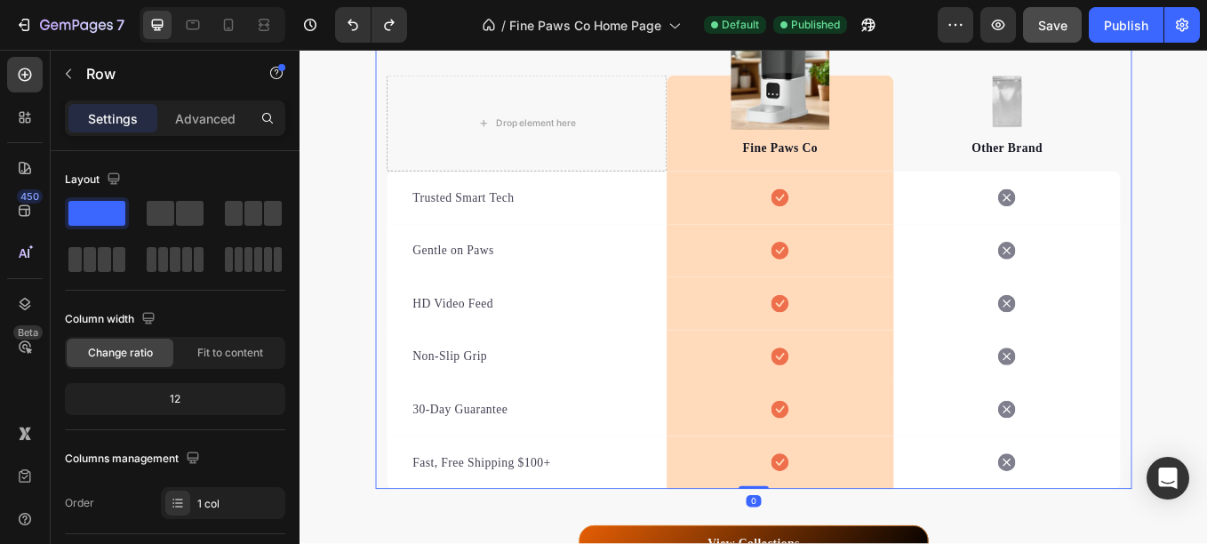
scroll to position [6401, 0]
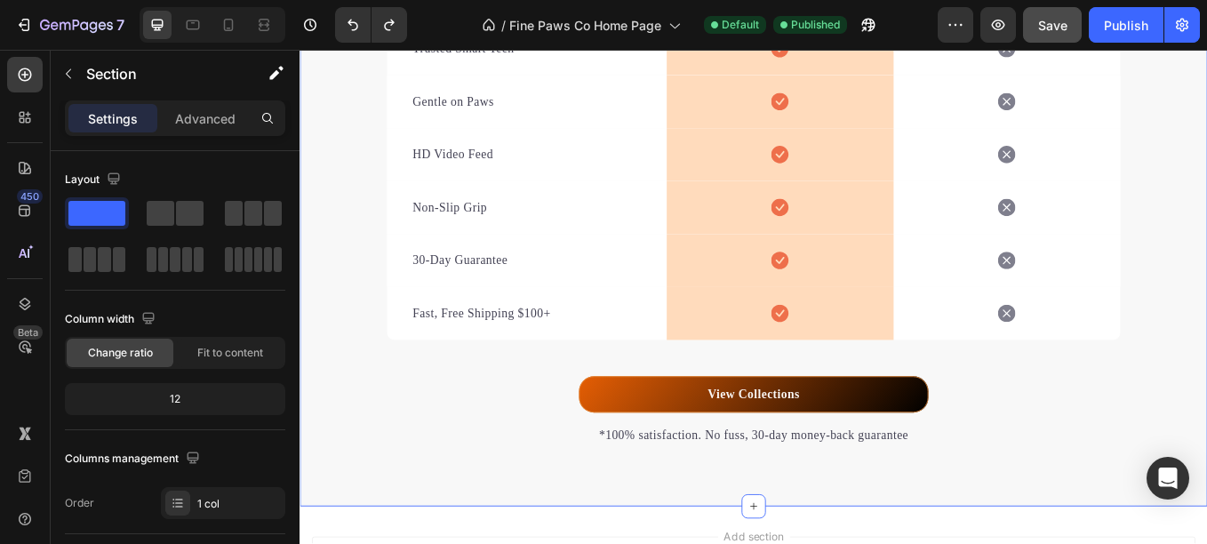
click at [330, 381] on div "We’re a whole different breed. Heading It’s easy to see why pet parents everywh…" at bounding box center [833, 107] width 1067 height 815
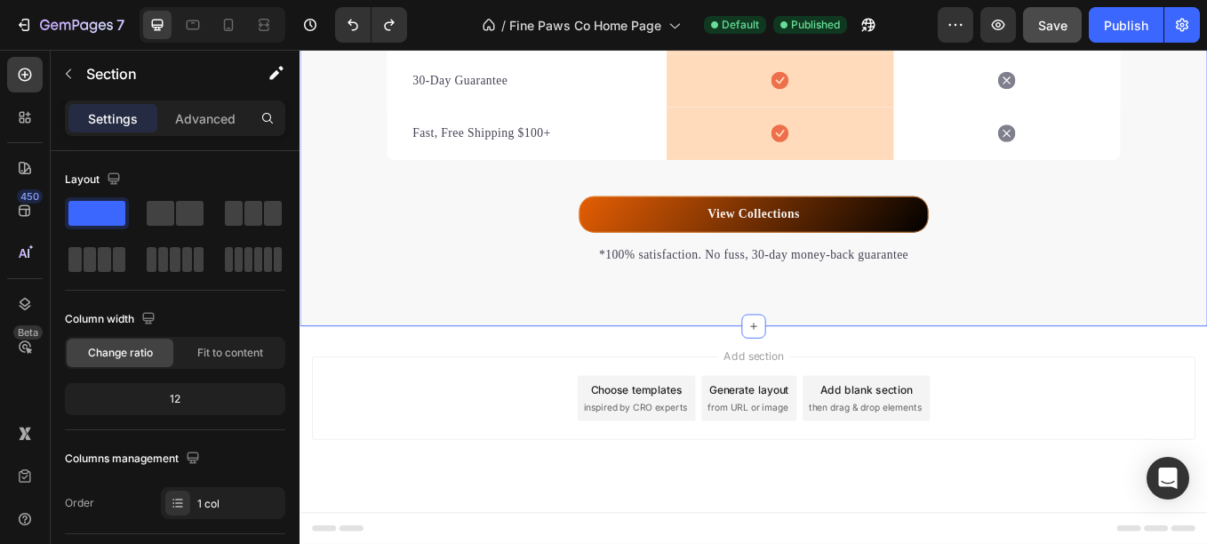
scroll to position [6613, 0]
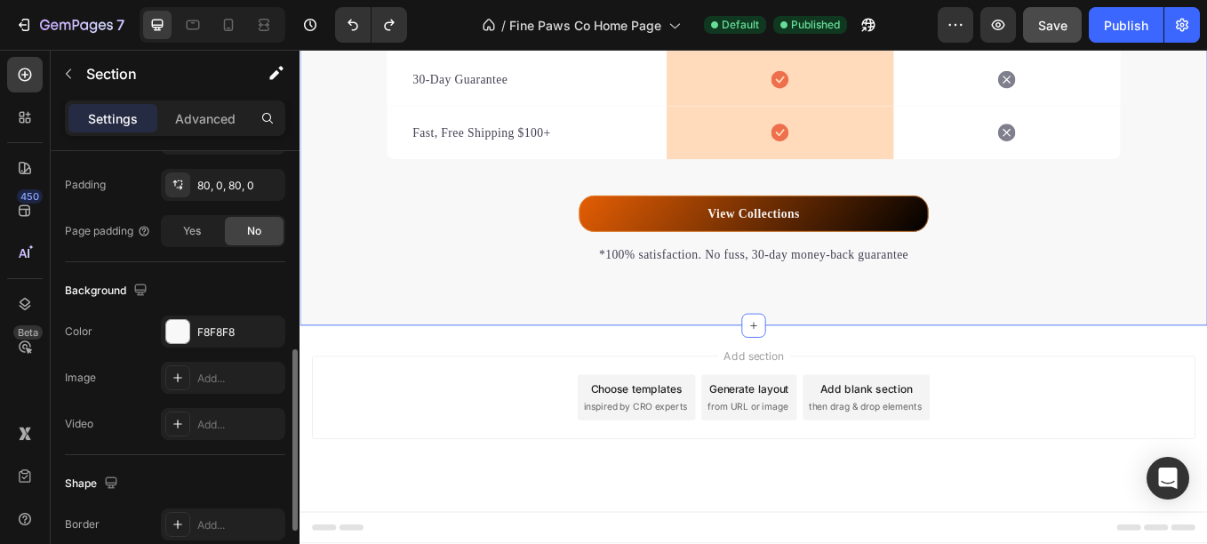
scroll to position [473, 0]
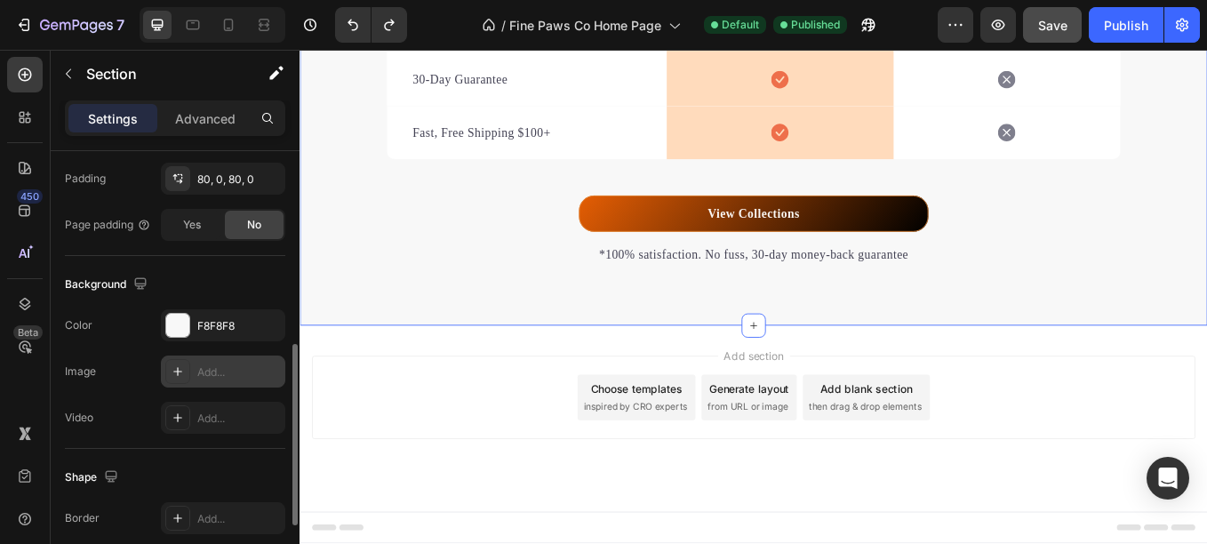
click at [168, 372] on div at bounding box center [177, 371] width 25 height 25
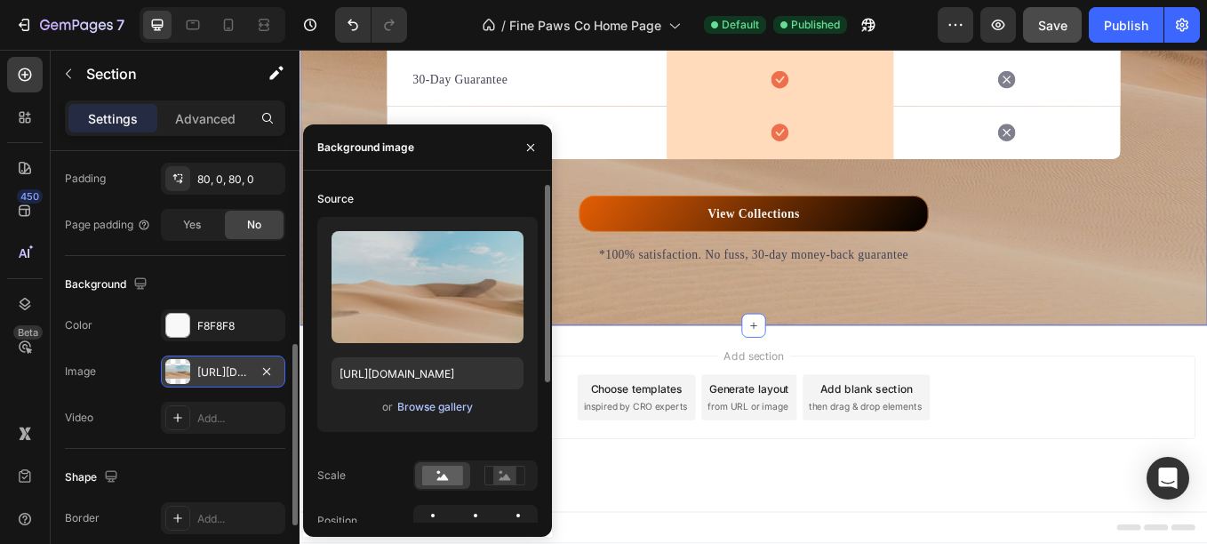
click at [408, 404] on div "Browse gallery" at bounding box center [435, 407] width 76 height 16
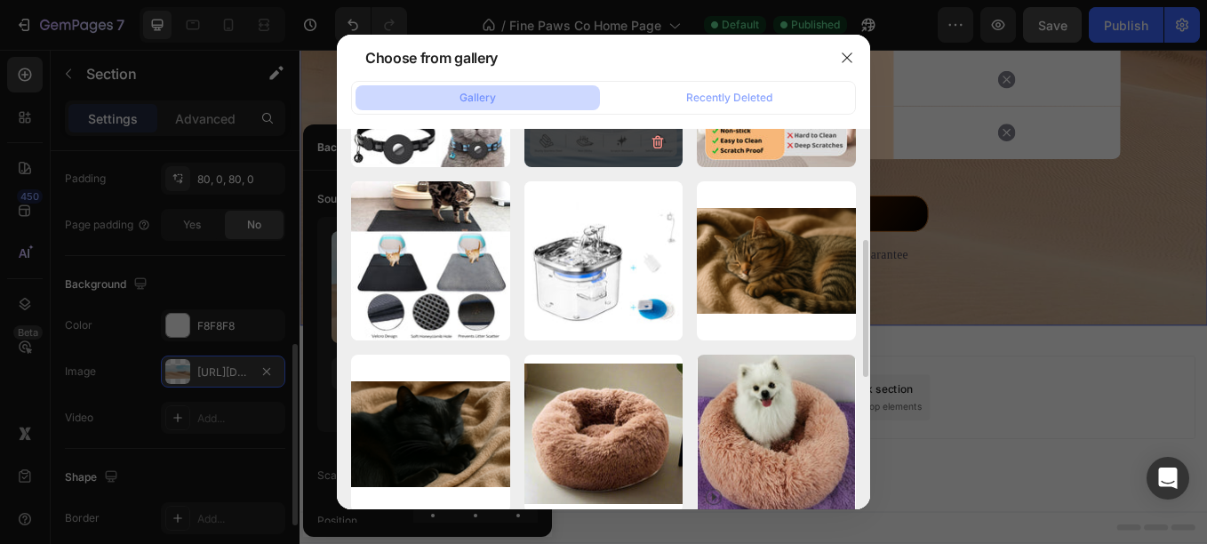
scroll to position [308, 0]
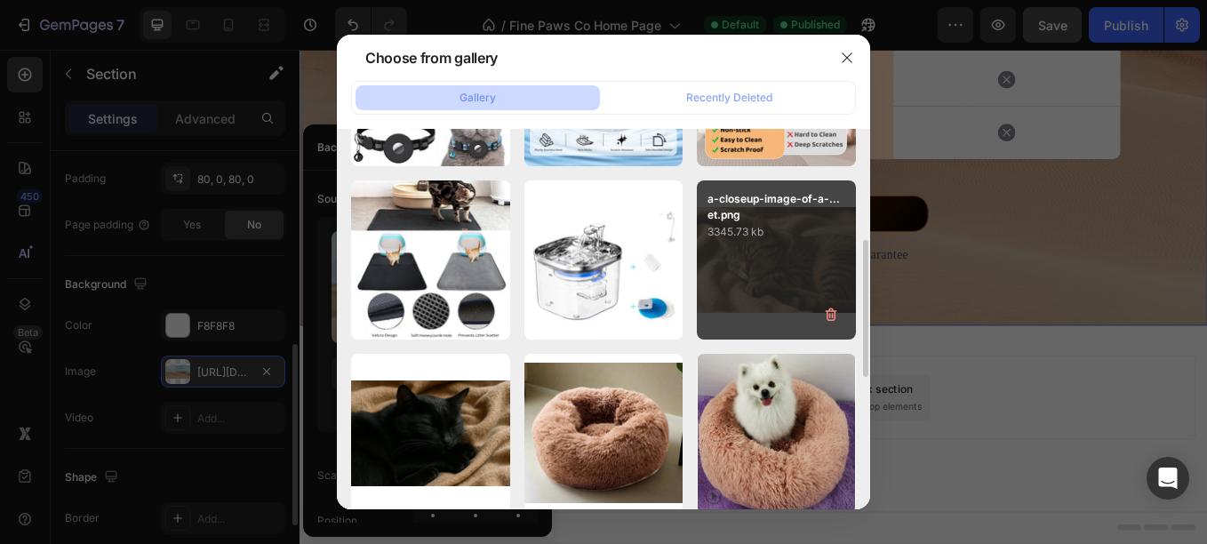
click at [725, 282] on div "a-closeup-image-of-a-...et.png 3345.73 kb" at bounding box center [776, 259] width 159 height 159
type input "https://cdn.shopify.com/s/files/1/0656/7883/5823/files/gempages_580691360521126…"
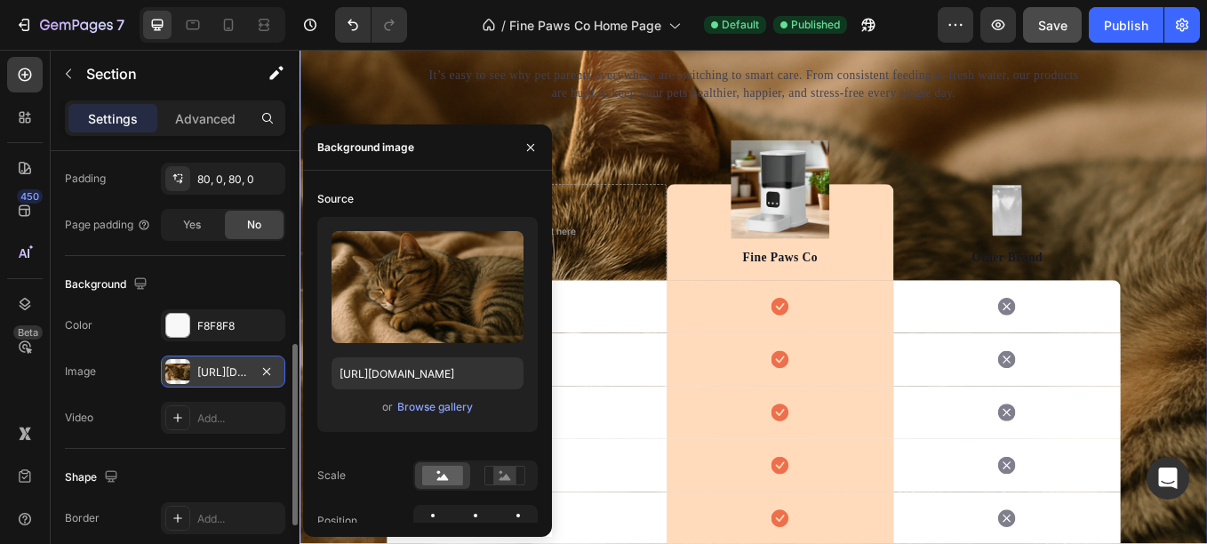
scroll to position [5943, 0]
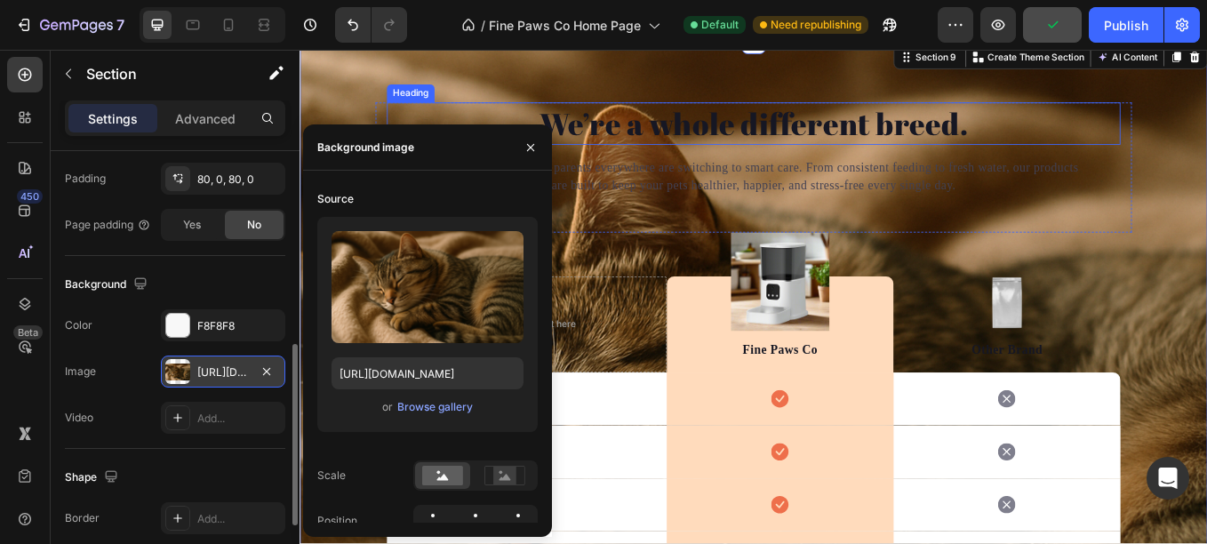
click at [730, 137] on h2 "We’re a whole different breed." at bounding box center [833, 137] width 862 height 50
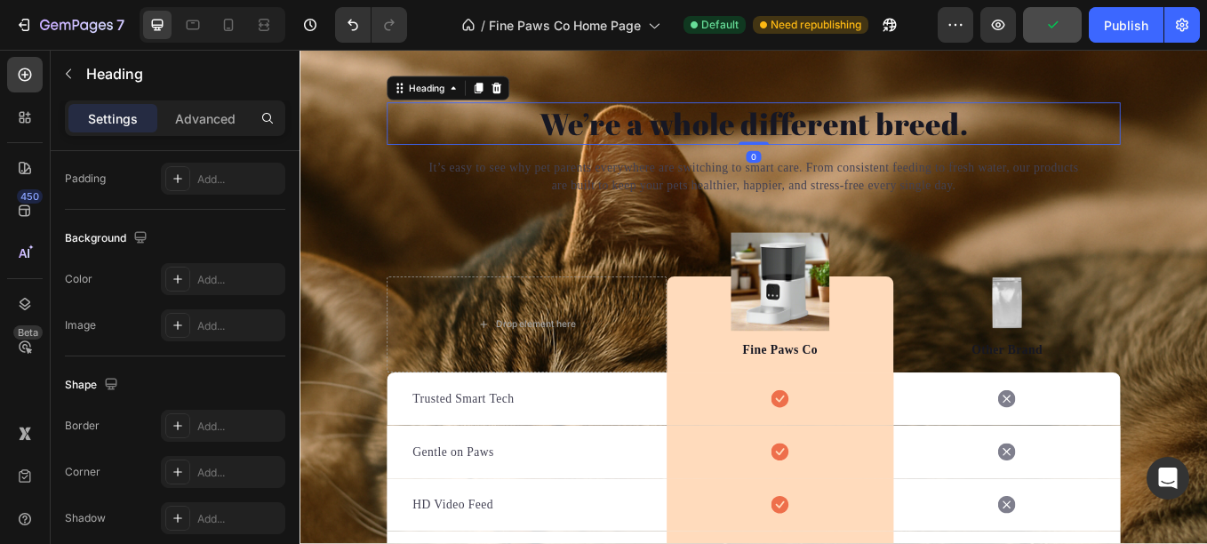
scroll to position [0, 0]
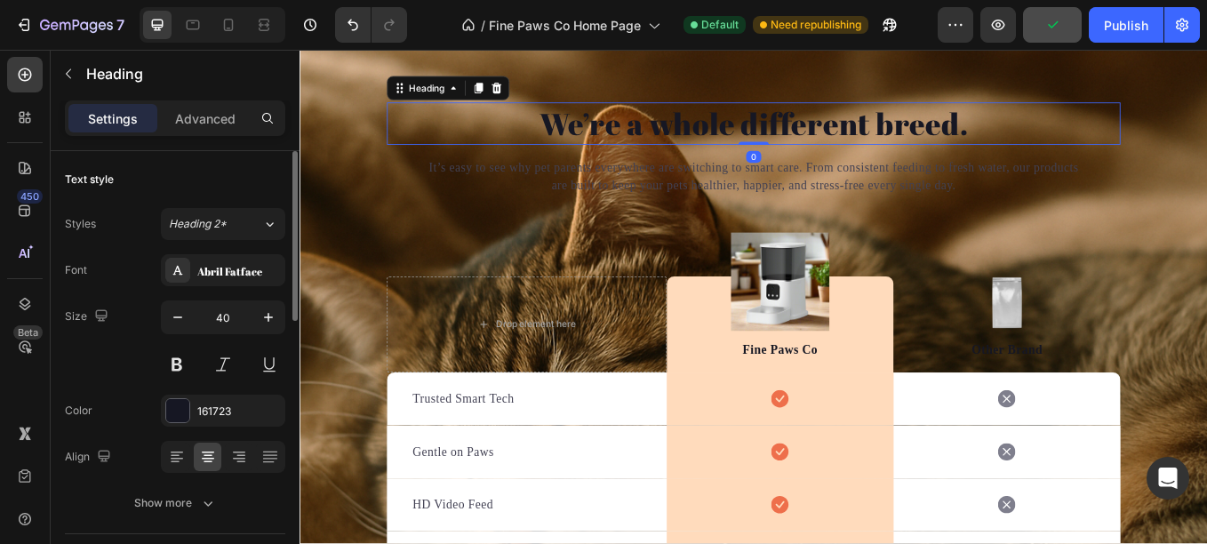
click at [730, 137] on h2 "We’re a whole different breed." at bounding box center [833, 137] width 862 height 50
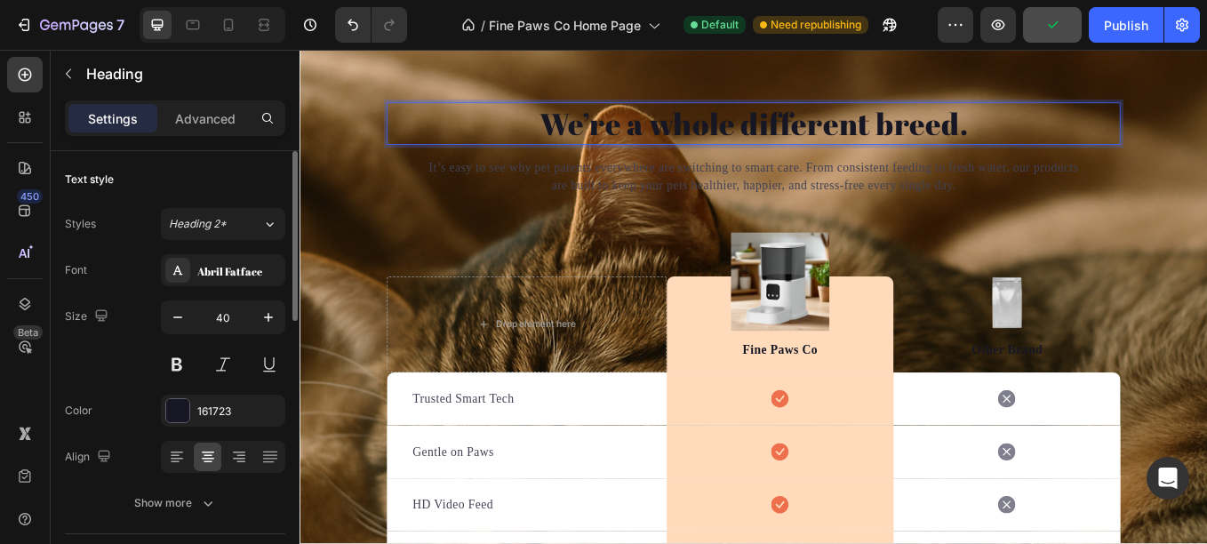
click at [730, 137] on p "We’re a whole different breed." at bounding box center [833, 137] width 859 height 46
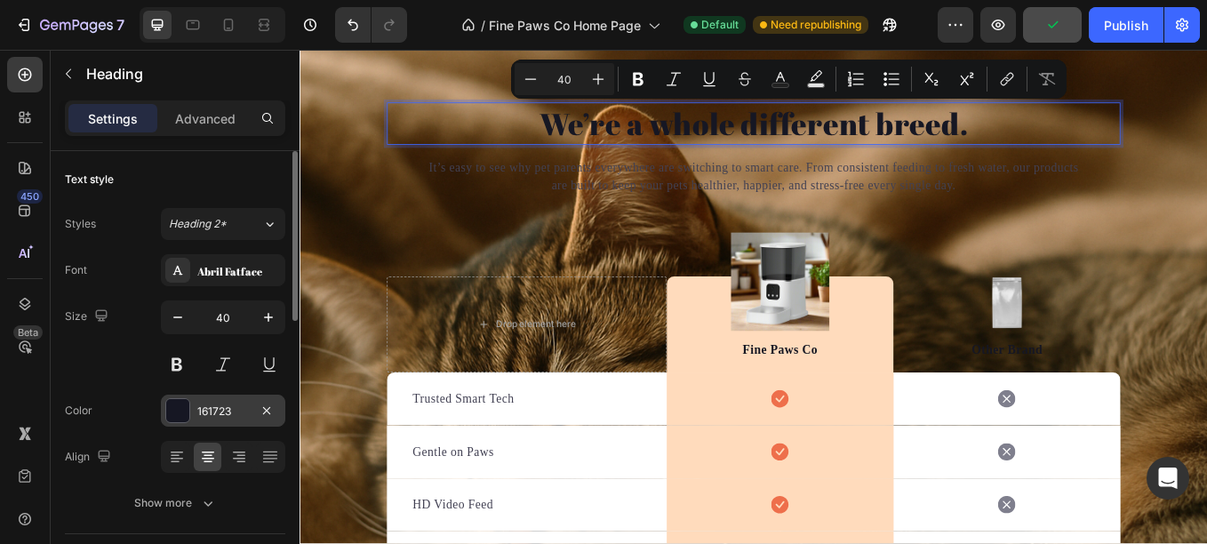
click at [187, 422] on div at bounding box center [177, 410] width 25 height 25
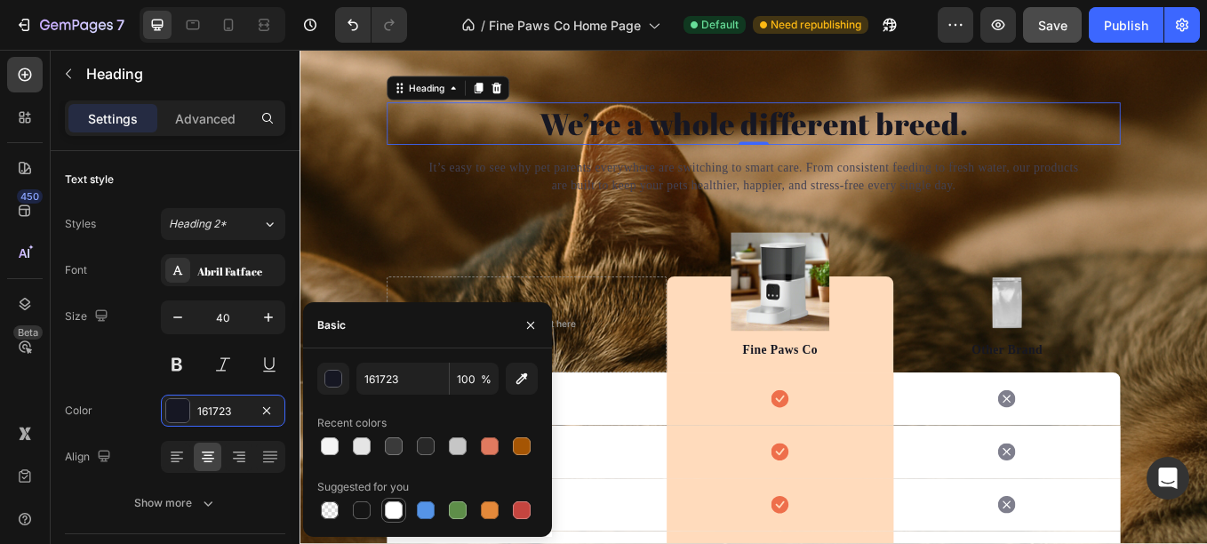
click at [383, 506] on div at bounding box center [393, 510] width 21 height 21
type input "FFFFFF"
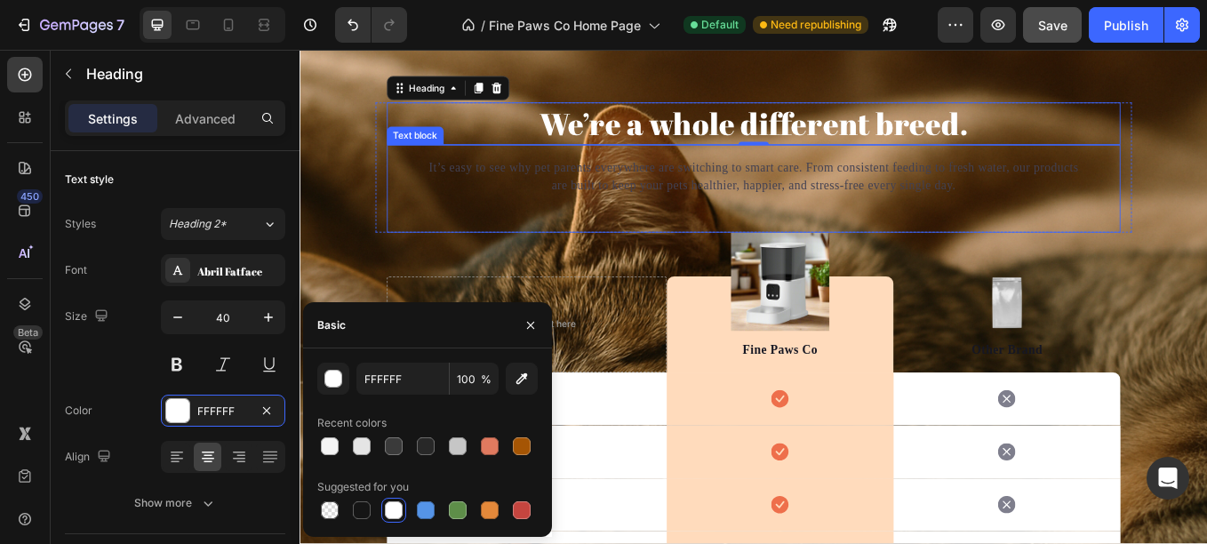
click at [707, 212] on p "It’s easy to see why pet parents everywhere are switching to smart care. From c…" at bounding box center [833, 199] width 776 height 43
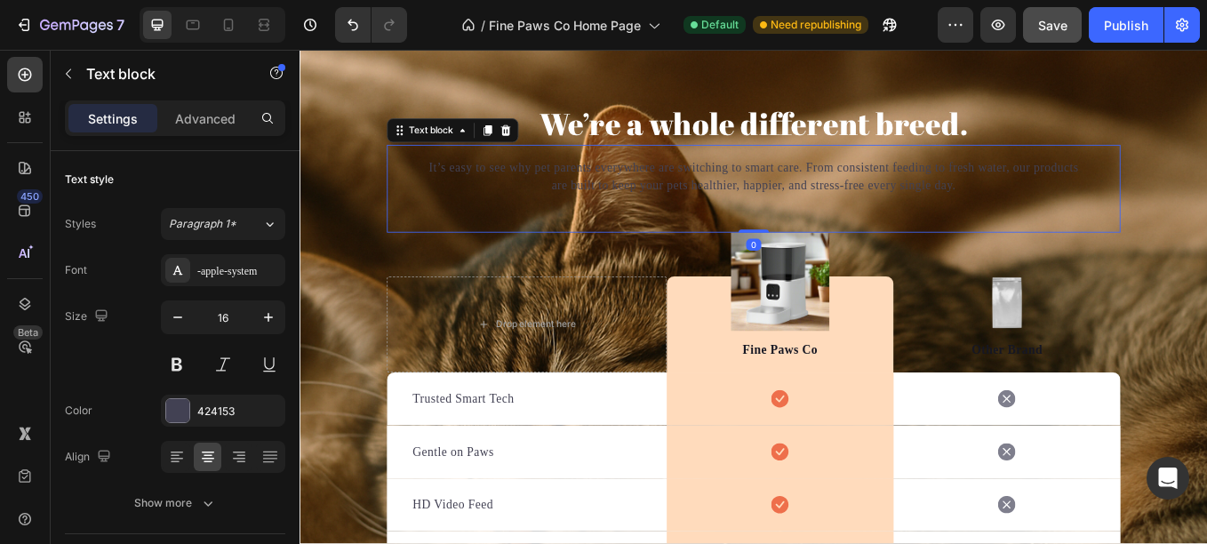
click at [707, 212] on p "It’s easy to see why pet parents everywhere are switching to smart care. From c…" at bounding box center [833, 199] width 776 height 43
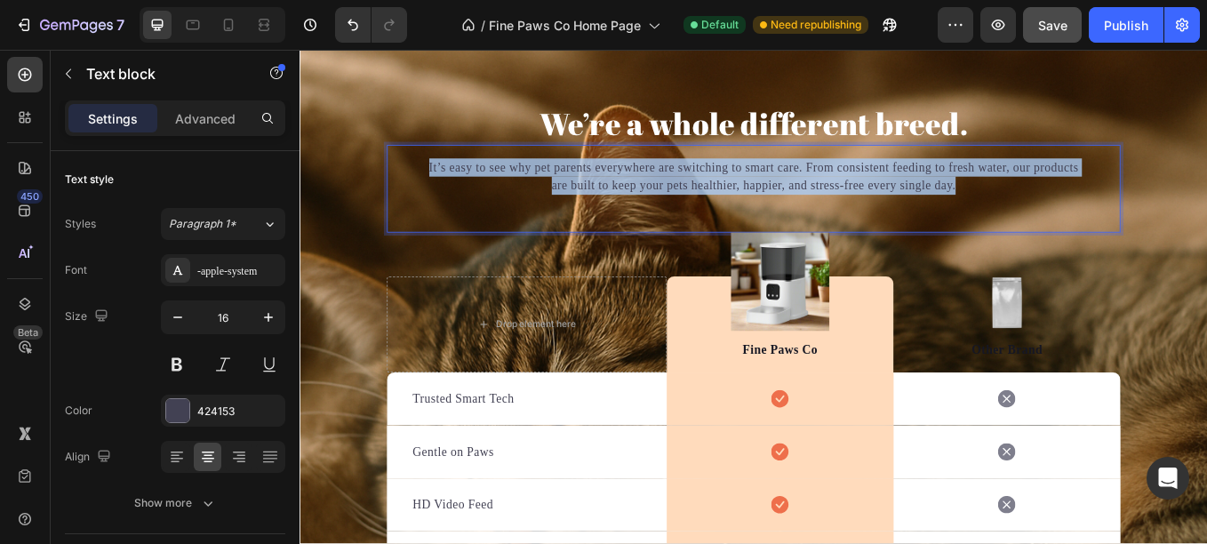
click at [707, 212] on p "It’s easy to see why pet parents everywhere are switching to smart care. From c…" at bounding box center [833, 199] width 776 height 43
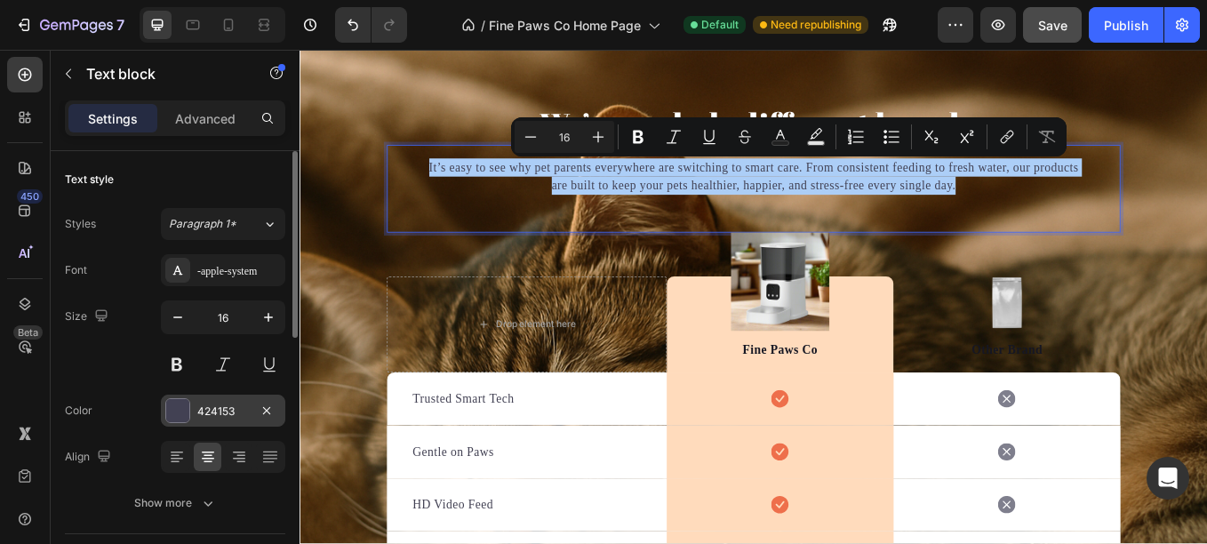
click at [183, 404] on div at bounding box center [177, 410] width 23 height 23
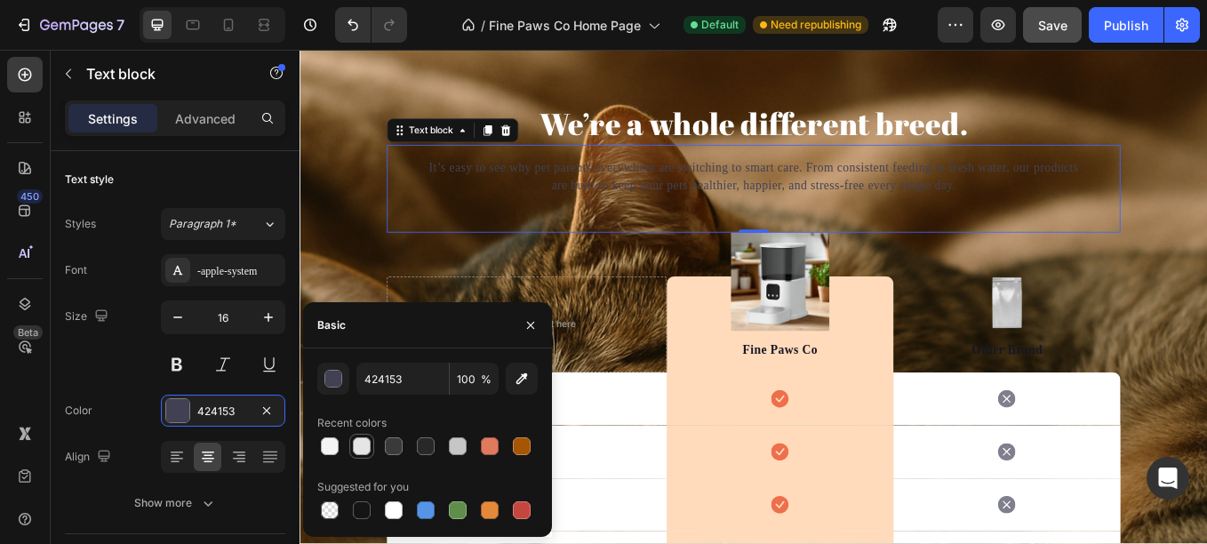
click at [358, 442] on div at bounding box center [362, 446] width 18 height 18
type input "E5E5E5"
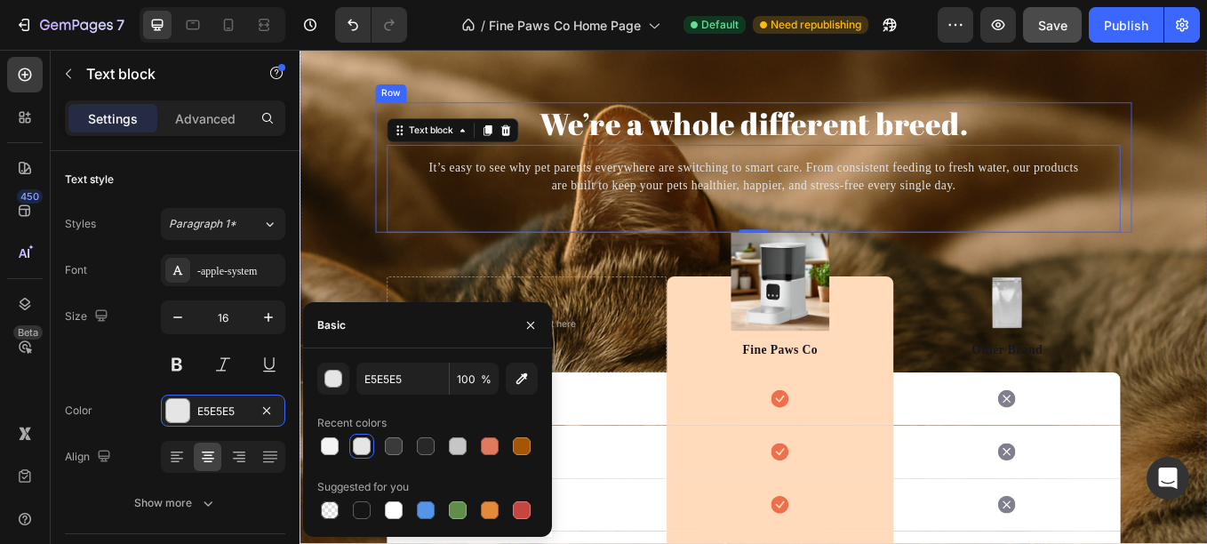
click at [378, 220] on div "We’re a whole different breed. Heading It’s easy to see why pet parents everywh…" at bounding box center [833, 519] width 1067 height 815
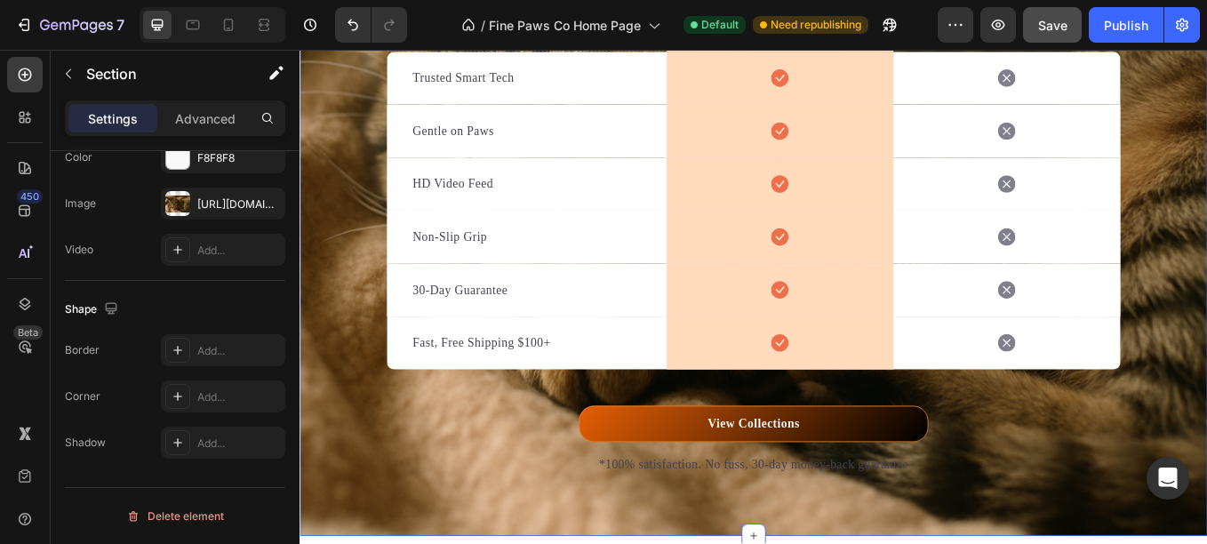
scroll to position [6367, 0]
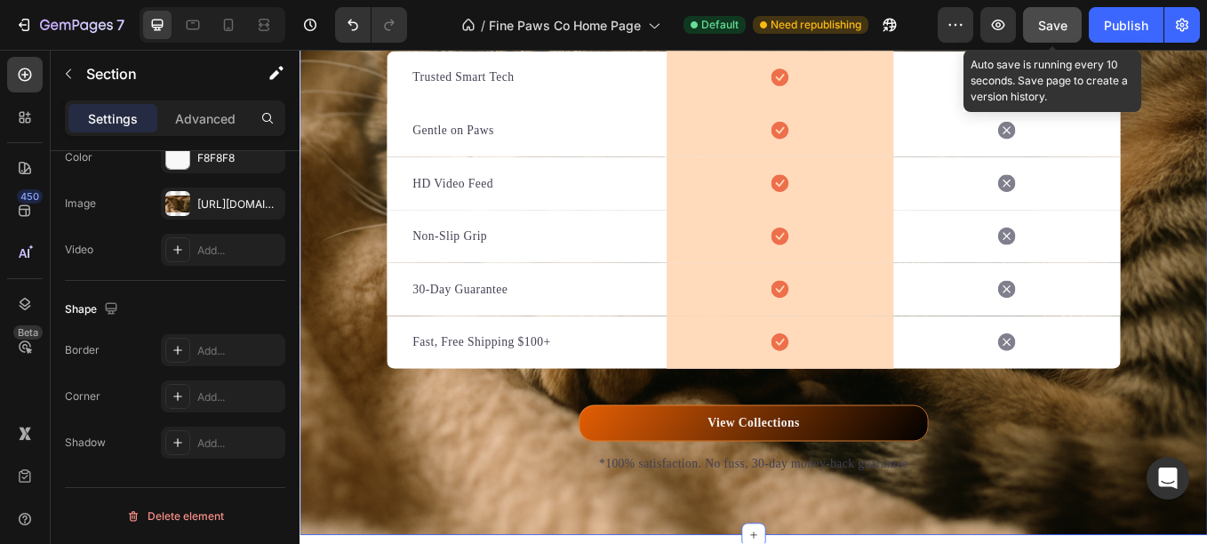
click at [1043, 30] on span "Save" at bounding box center [1052, 25] width 29 height 15
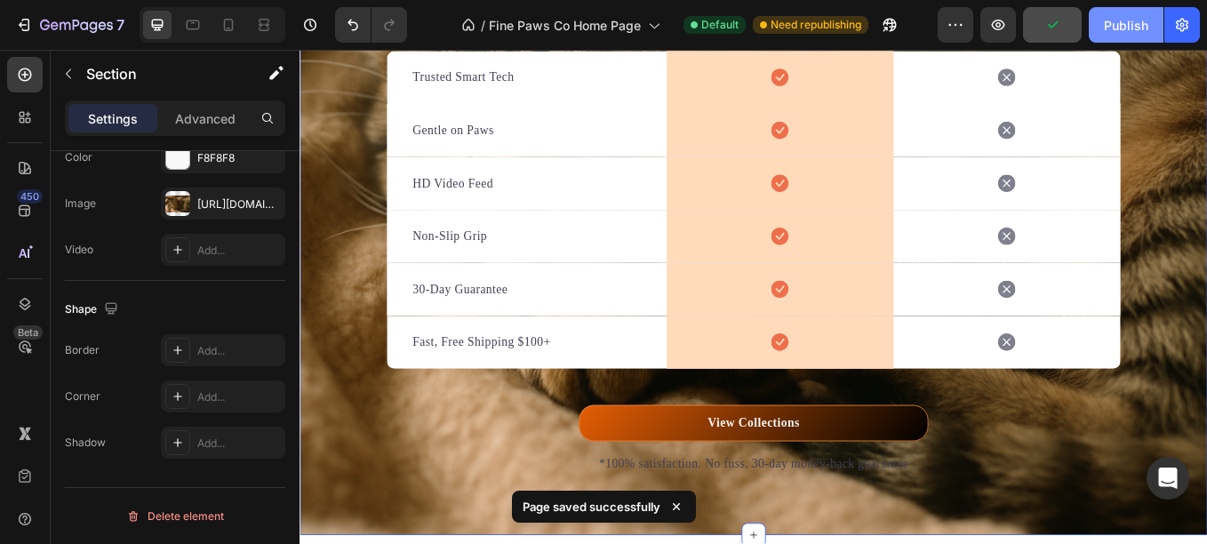
click at [1108, 34] on div "Publish" at bounding box center [1126, 25] width 44 height 19
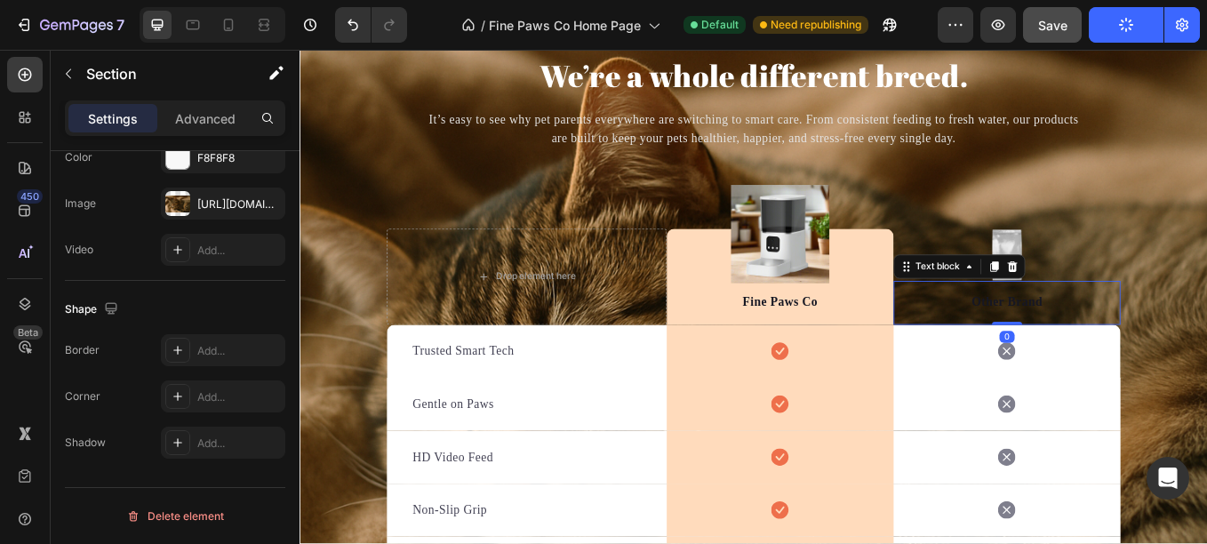
scroll to position [0, 0]
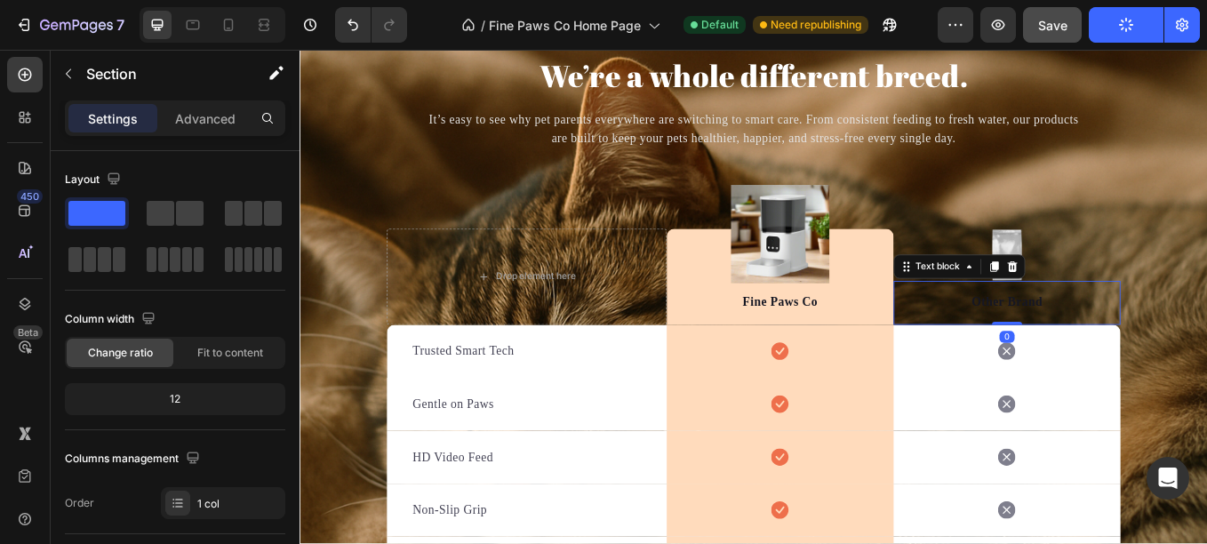
click at [1106, 340] on p "Other Brand" at bounding box center [1130, 346] width 263 height 21
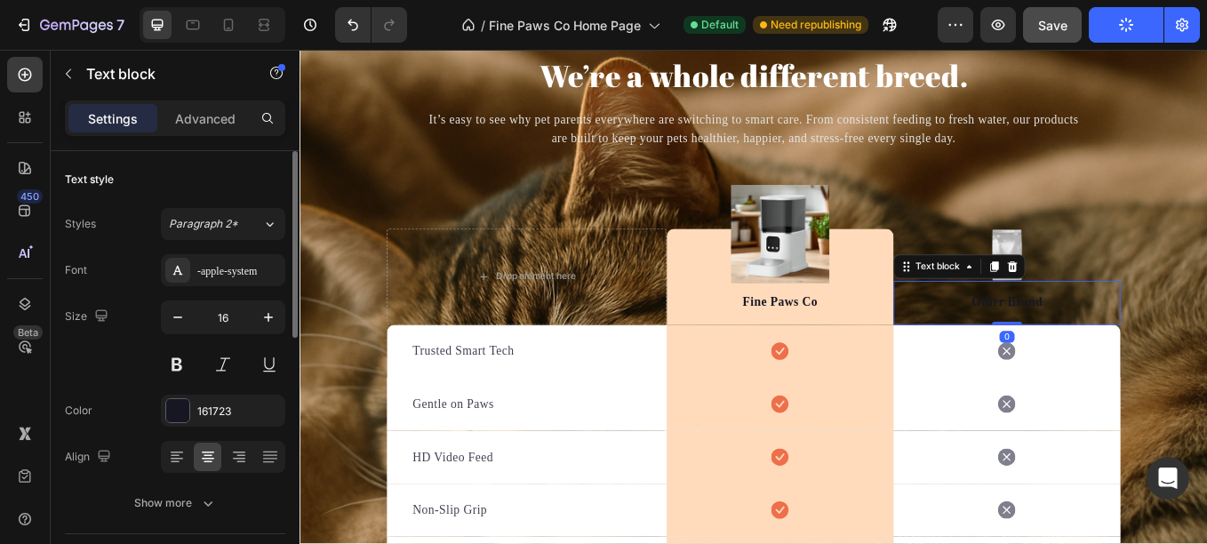
click at [1106, 340] on p "Other Brand" at bounding box center [1130, 346] width 263 height 21
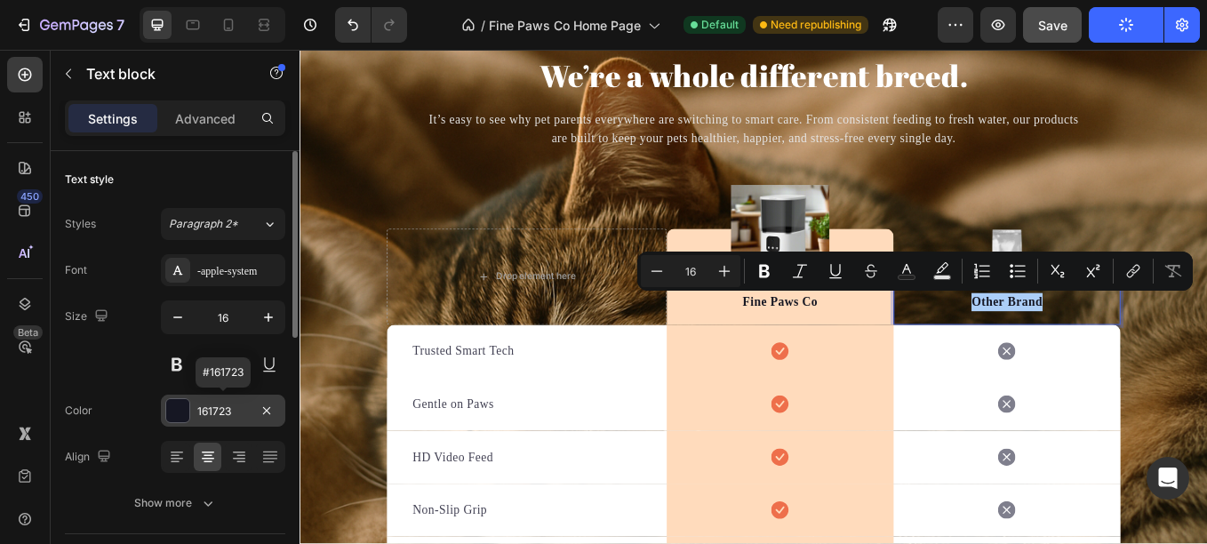
click at [183, 414] on div at bounding box center [177, 410] width 23 height 23
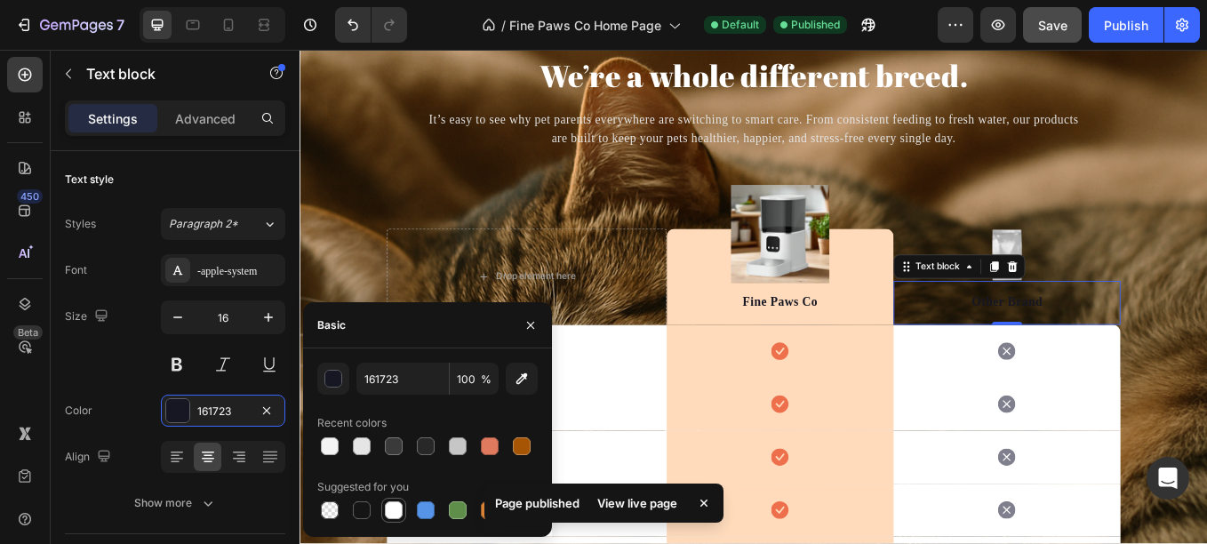
click at [397, 506] on div at bounding box center [394, 510] width 18 height 18
type input "FFFFFF"
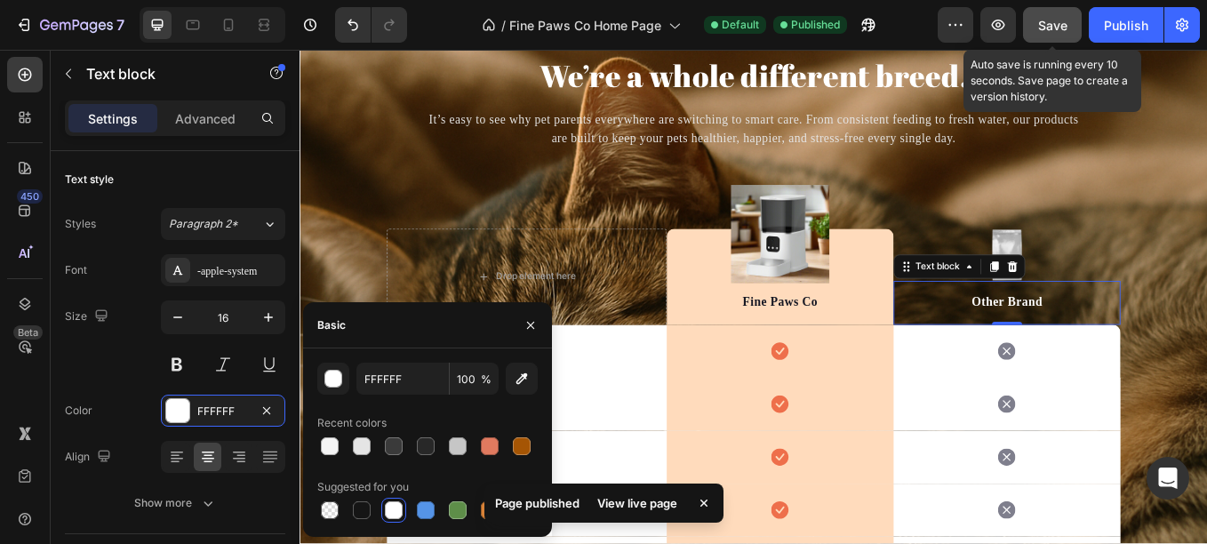
click at [1041, 20] on span "Save" at bounding box center [1052, 25] width 29 height 15
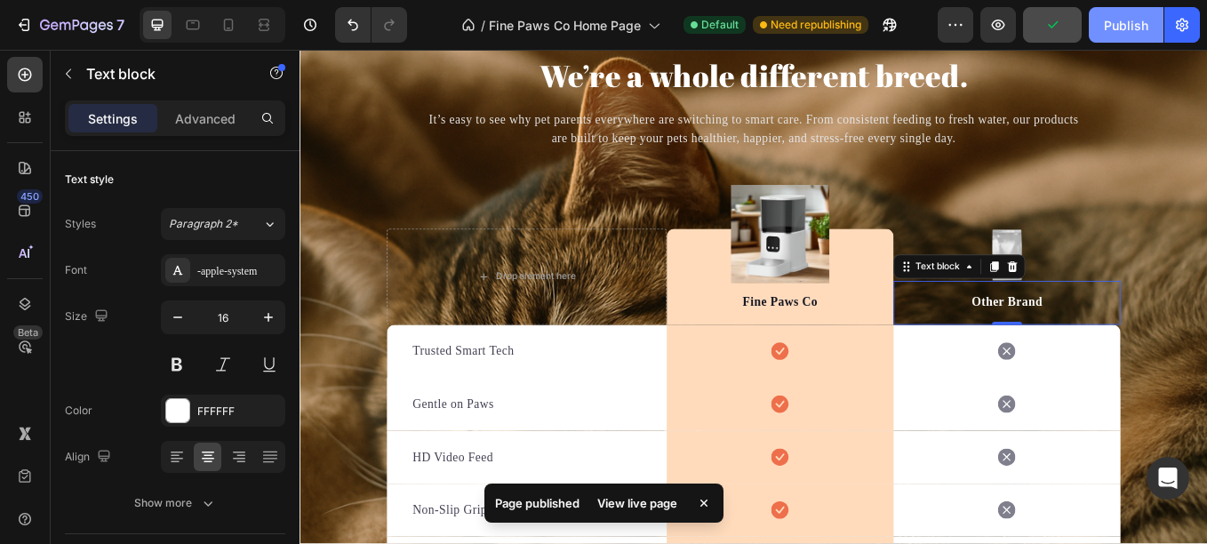
click at [1139, 31] on div "Publish" at bounding box center [1126, 25] width 44 height 19
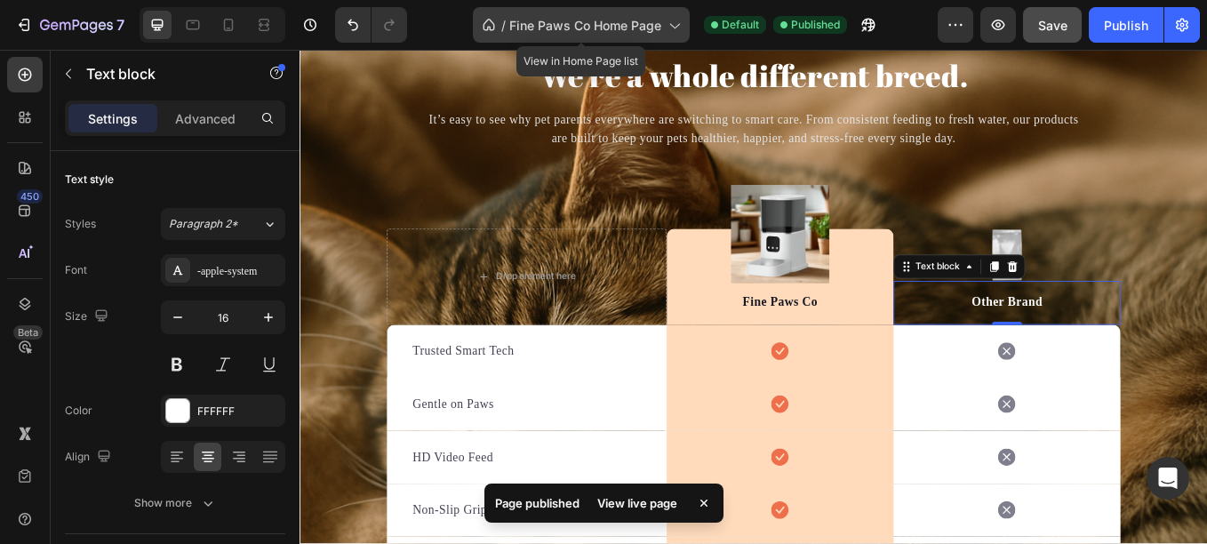
click at [604, 21] on span "Fine Paws Co Home Page" at bounding box center [585, 25] width 152 height 19
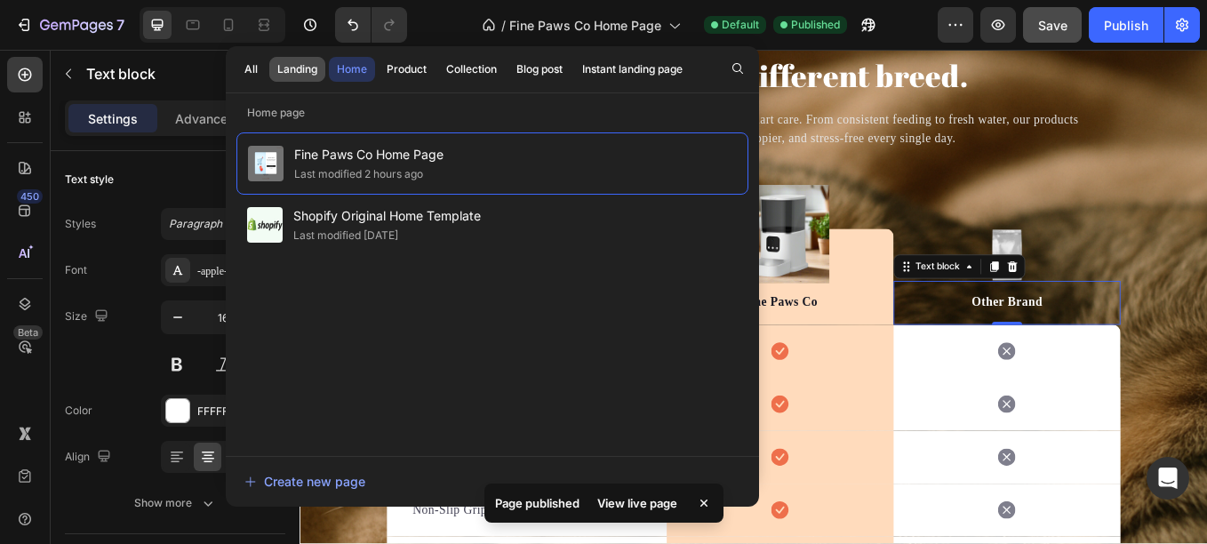
click at [299, 63] on div "Landing" at bounding box center [297, 69] width 40 height 16
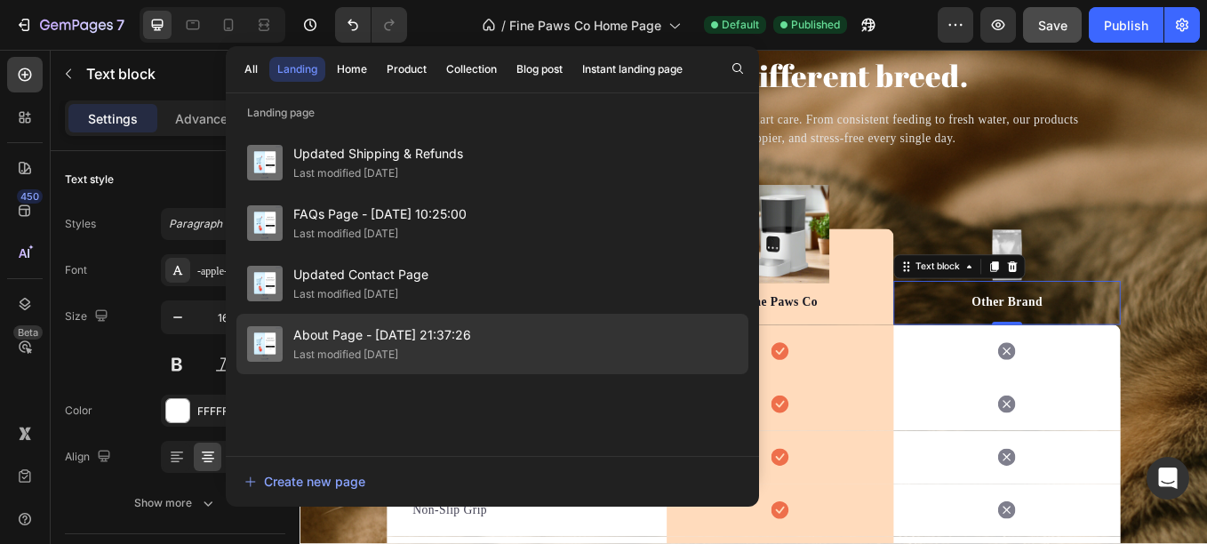
click at [427, 332] on span "About Page - Aug 23, 21:37:26" at bounding box center [382, 334] width 178 height 21
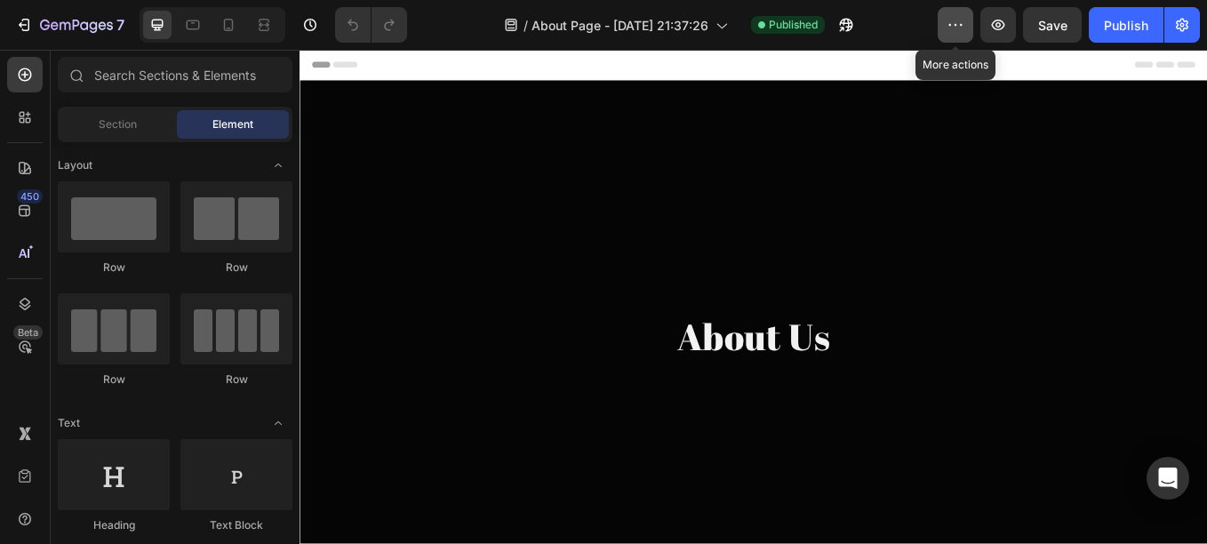
click at [951, 21] on icon "button" at bounding box center [956, 25] width 18 height 18
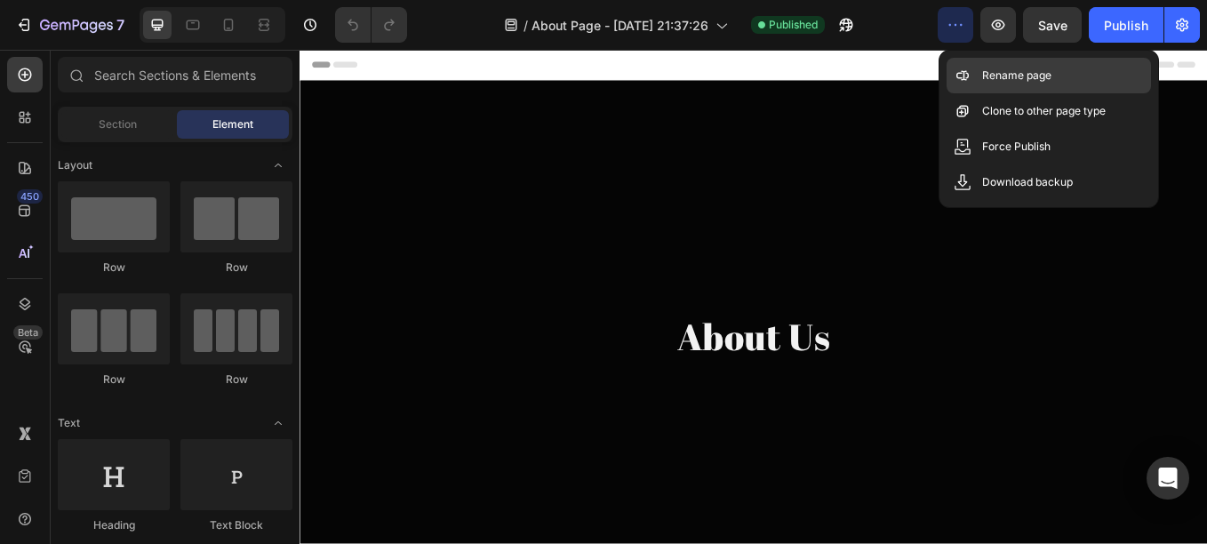
click at [1003, 83] on p "Rename page" at bounding box center [1016, 76] width 69 height 18
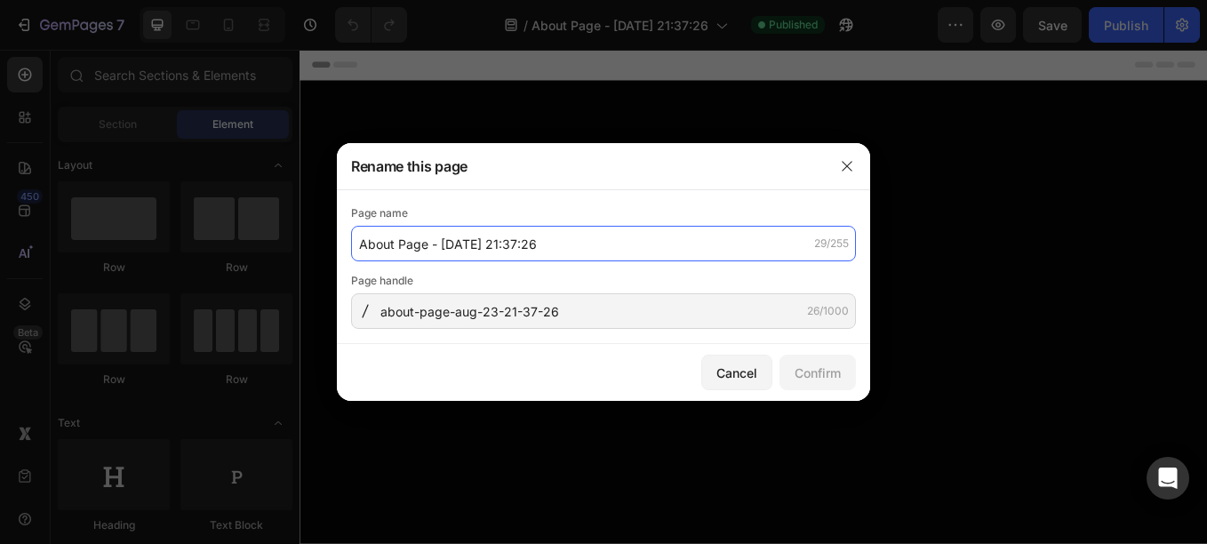
click at [590, 239] on input "About Page - [DATE] 21:37:26" at bounding box center [603, 244] width 505 height 36
type input "Fine Paws Co About Us Page"
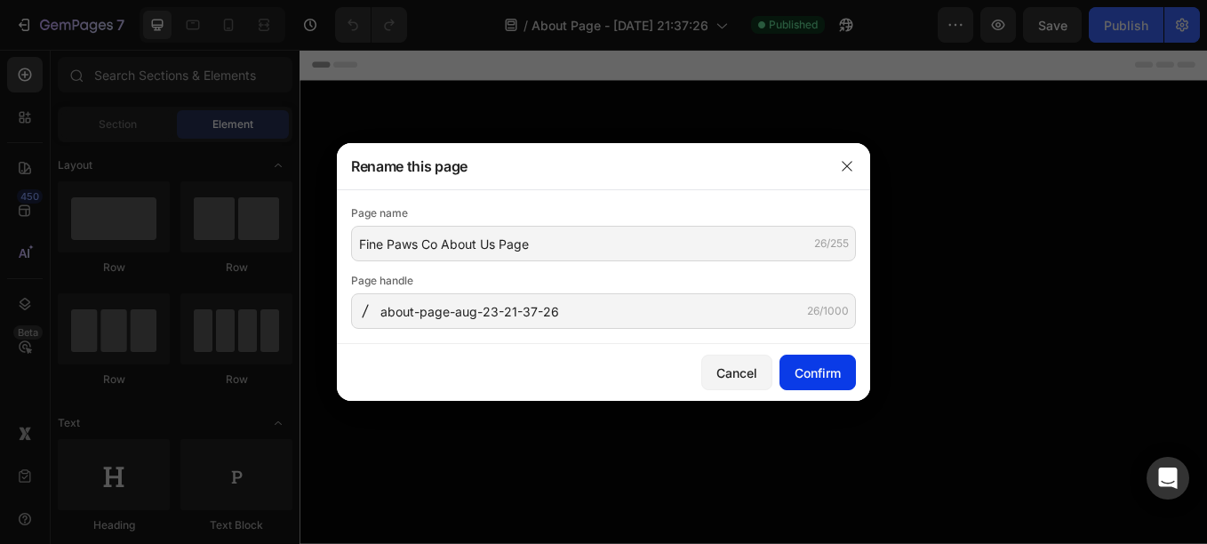
click at [802, 368] on div "Confirm" at bounding box center [818, 373] width 46 height 19
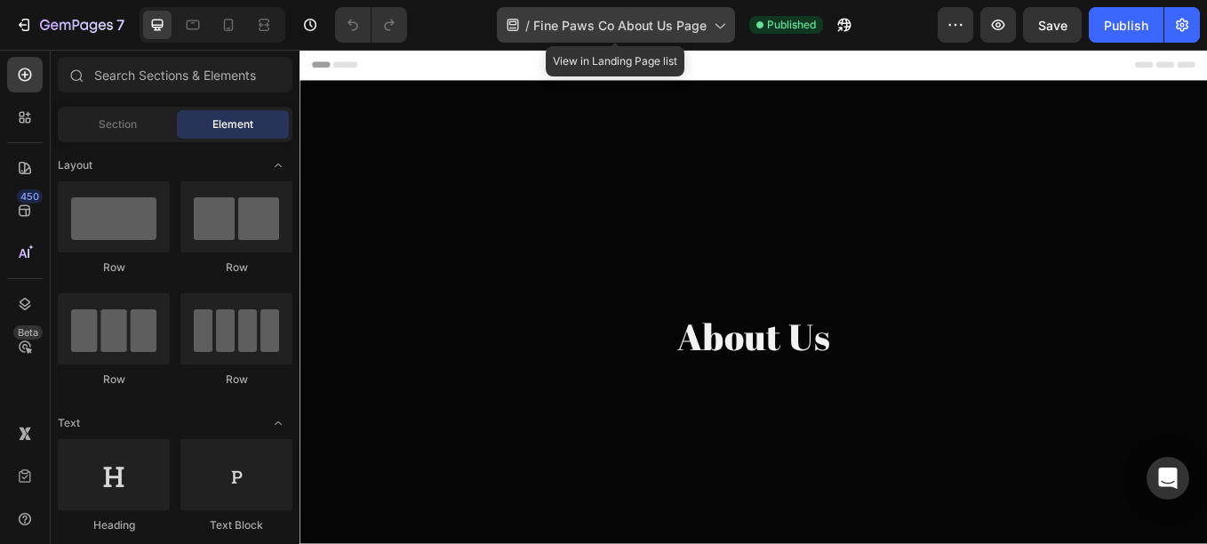
click at [679, 22] on span "Fine Paws Co About Us Page" at bounding box center [619, 25] width 173 height 19
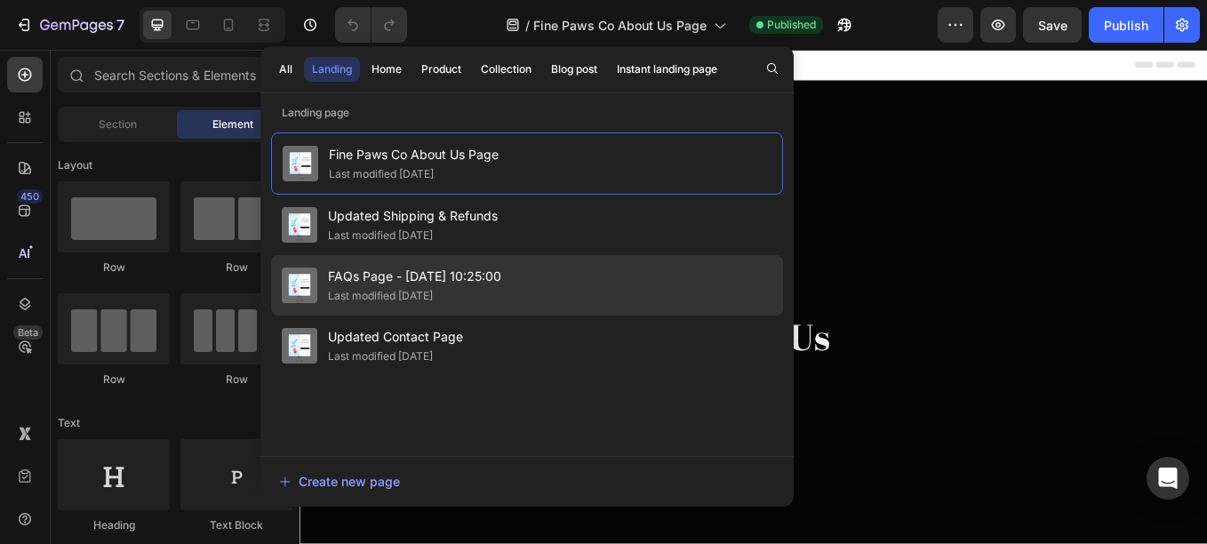
click at [423, 316] on div "FAQs Page - Aug 24, 10:25:00 Last modified 4 days ago" at bounding box center [527, 346] width 512 height 60
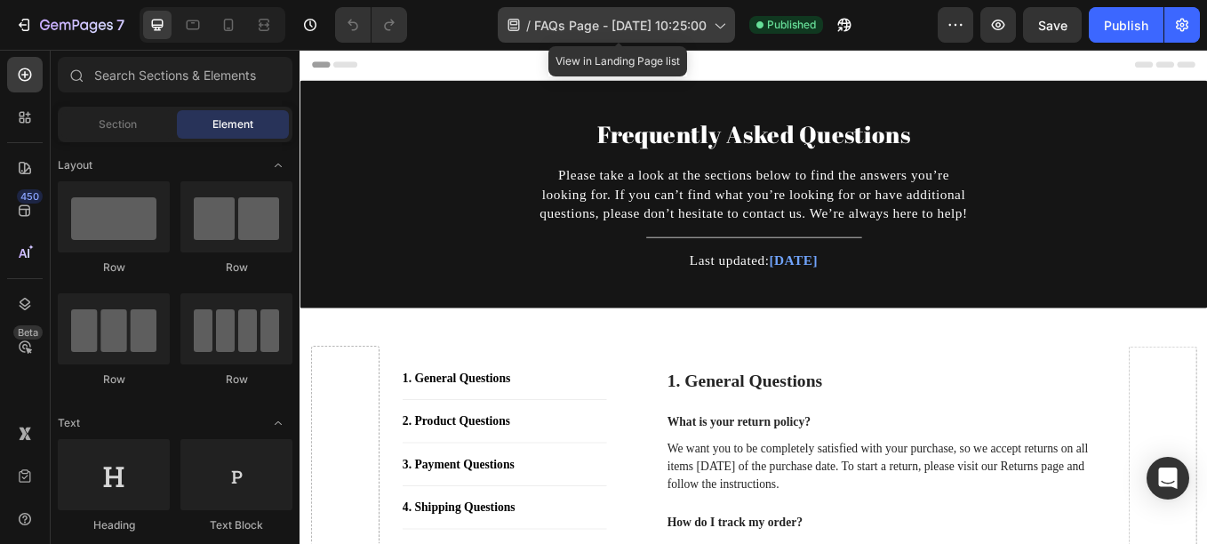
click at [727, 36] on div "/ FAQs Page - Aug 24, 10:25:00" at bounding box center [616, 25] width 237 height 36
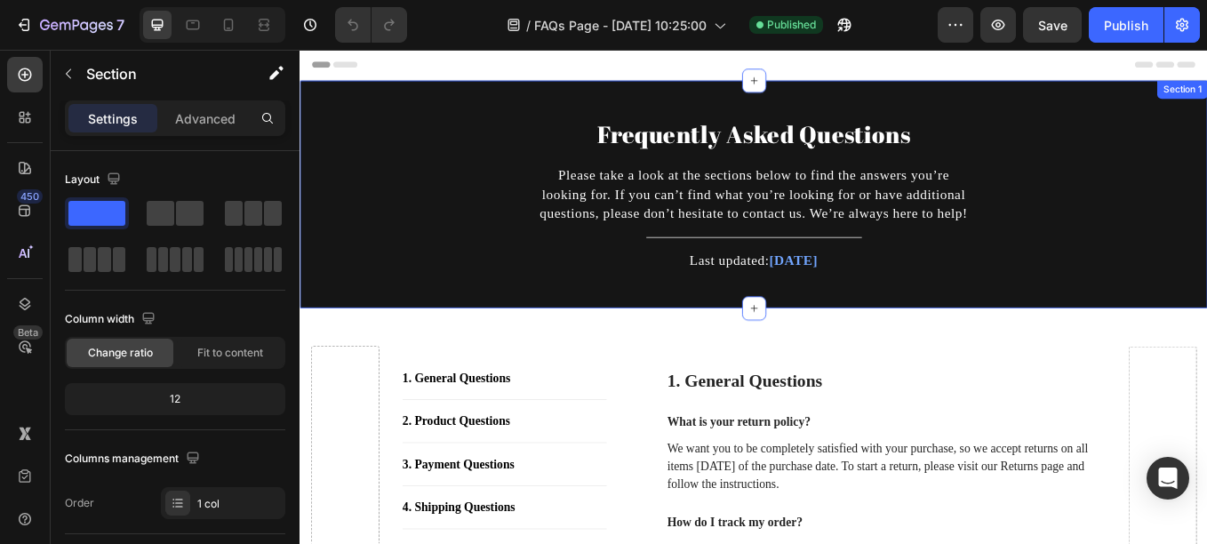
click at [1140, 165] on div "Frequently Asked Questions Heading Please take a look at the sections below to …" at bounding box center [833, 220] width 1040 height 214
click at [341, 181] on div "Frequently Asked Questions Heading Please take a look at the sections below to …" at bounding box center [833, 220] width 1040 height 214
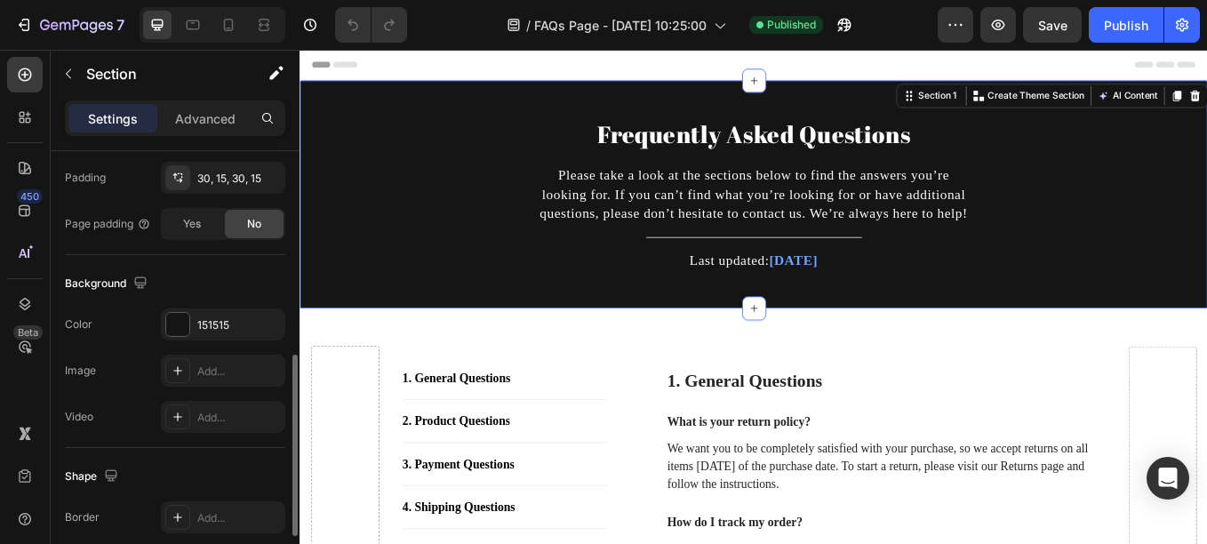
scroll to position [482, 0]
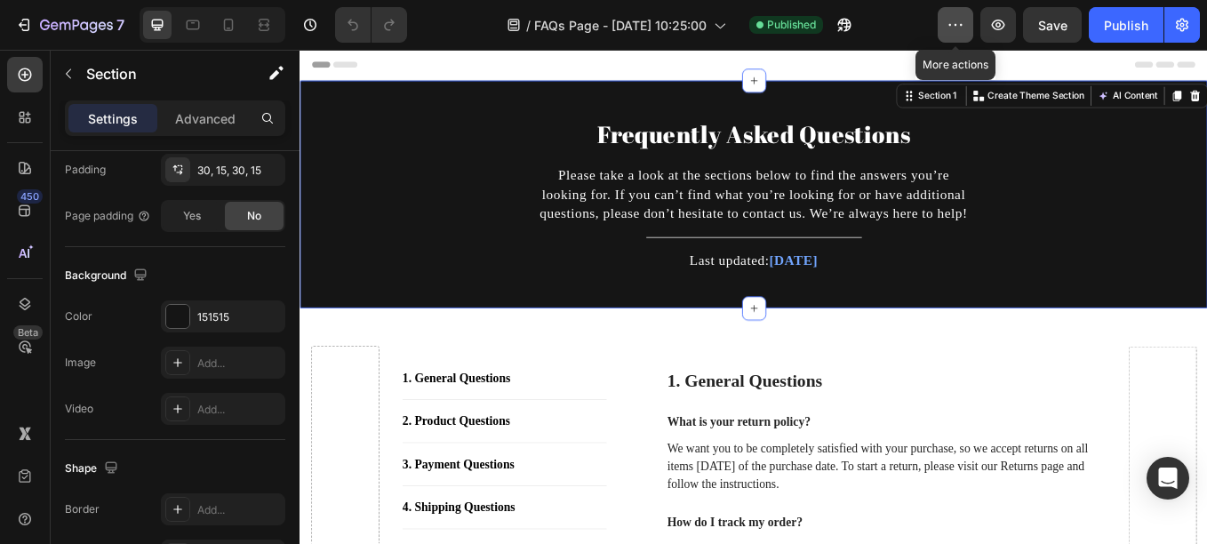
click at [952, 28] on icon "button" at bounding box center [956, 25] width 18 height 18
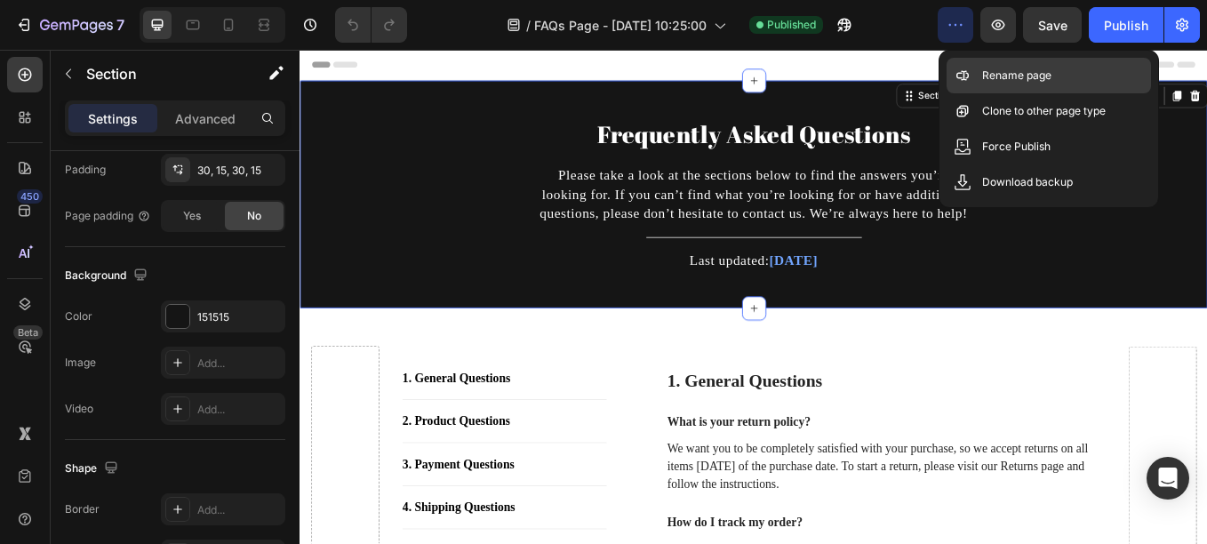
click at [973, 93] on div "Rename page" at bounding box center [1049, 111] width 204 height 36
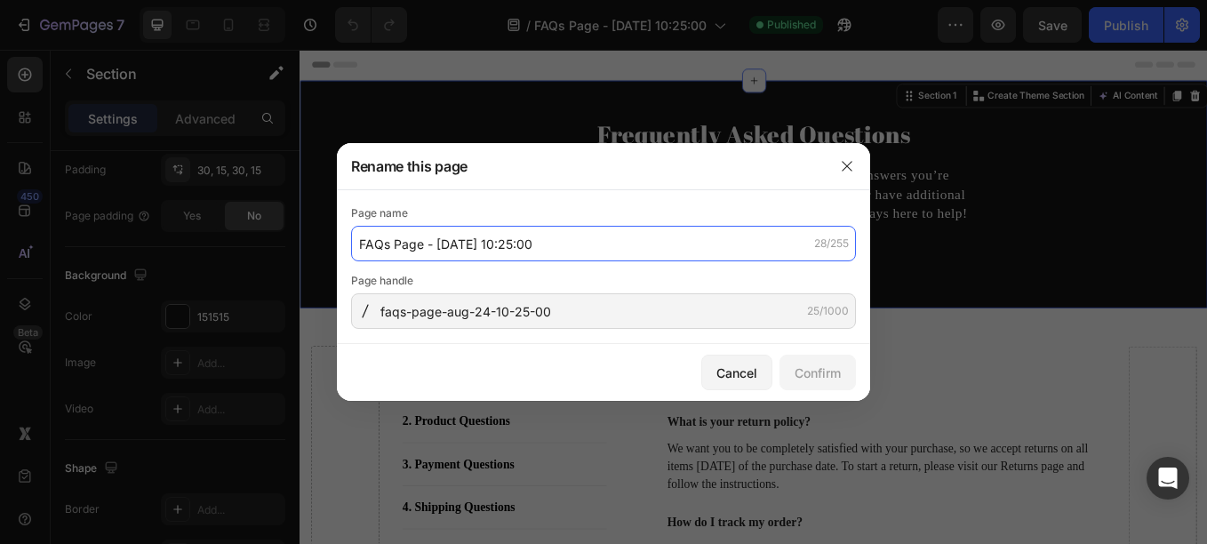
click at [466, 246] on input "FAQs Page - Aug 24, 10:25:00" at bounding box center [603, 244] width 505 height 36
type input "Fine Paws Co FAQs Page"
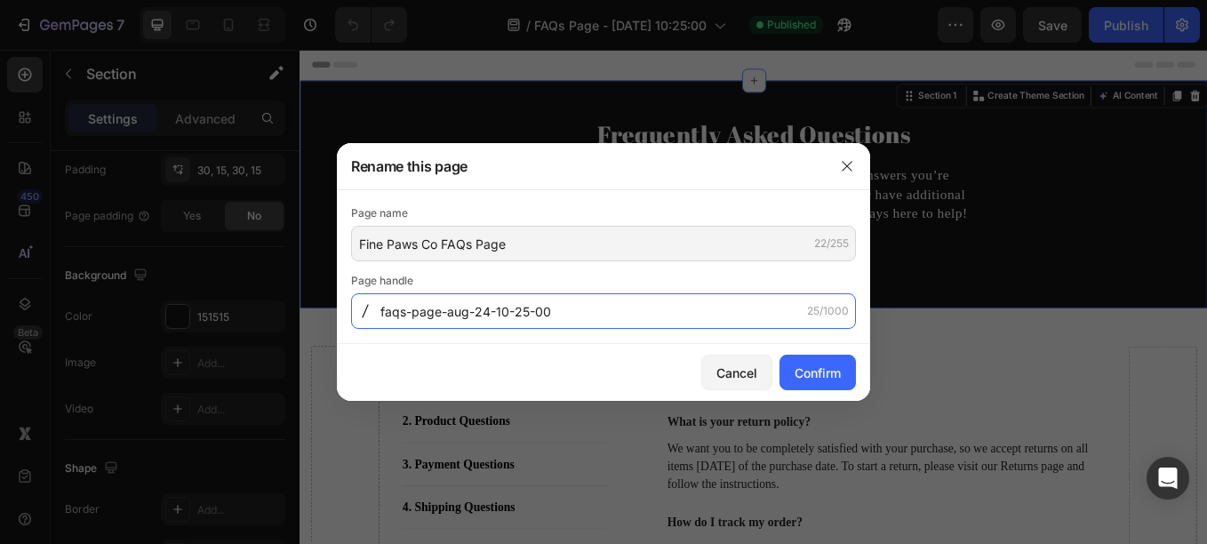
click at [596, 315] on input "faqs-page-aug-24-10-25-00" at bounding box center [603, 311] width 505 height 36
type input "fine-paws-co-faqs"
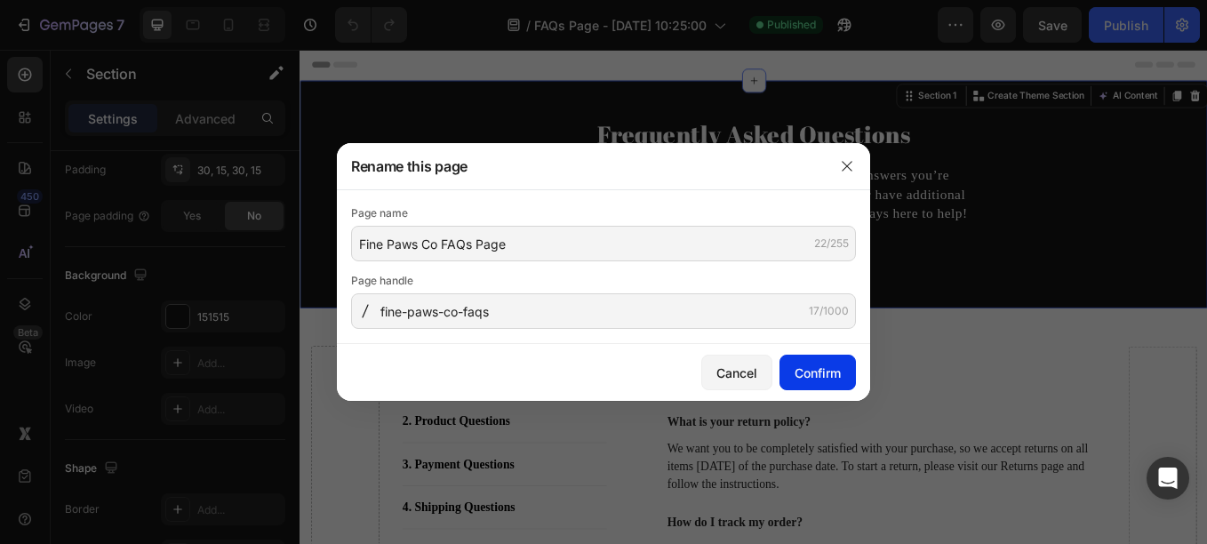
click at [820, 359] on button "Confirm" at bounding box center [818, 373] width 76 height 36
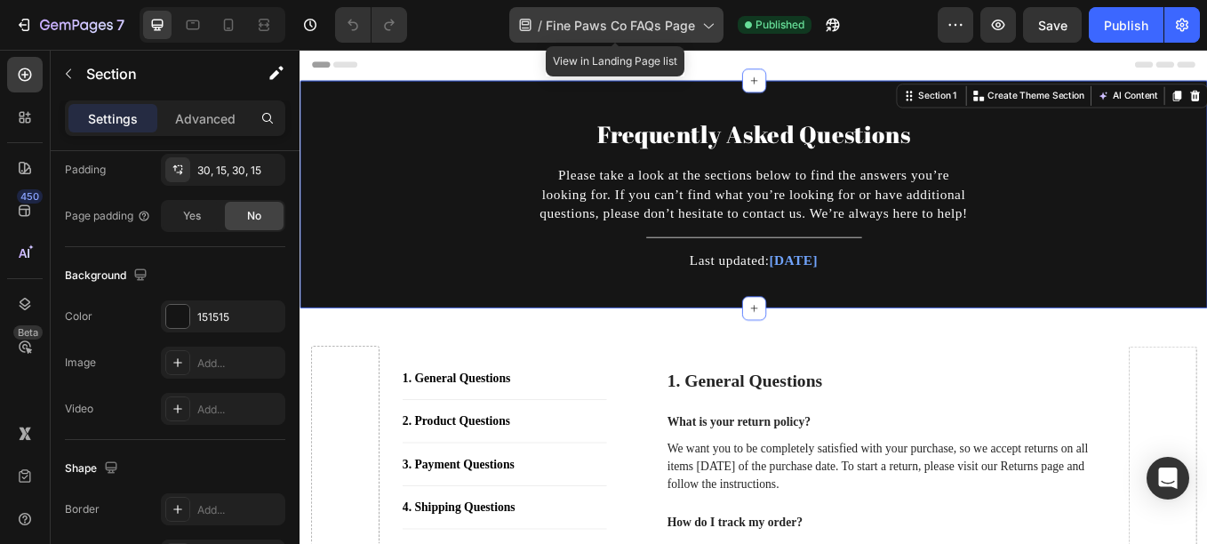
click at [693, 28] on span "Fine Paws Co FAQs Page" at bounding box center [620, 25] width 149 height 19
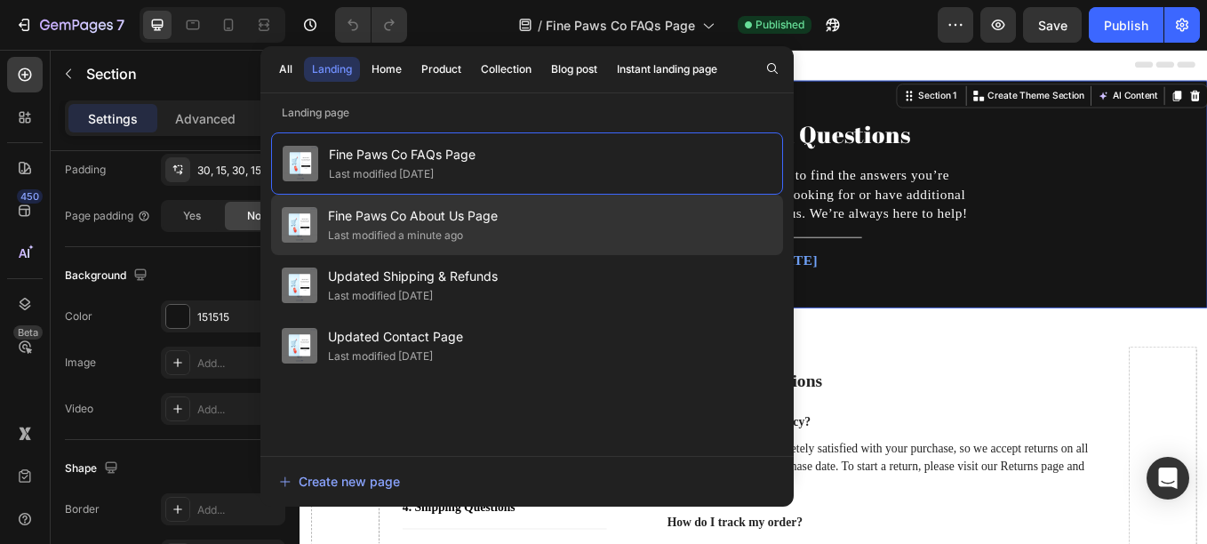
click at [526, 255] on div "Fine Paws Co About Us Page Last modified a minute ago" at bounding box center [527, 285] width 512 height 60
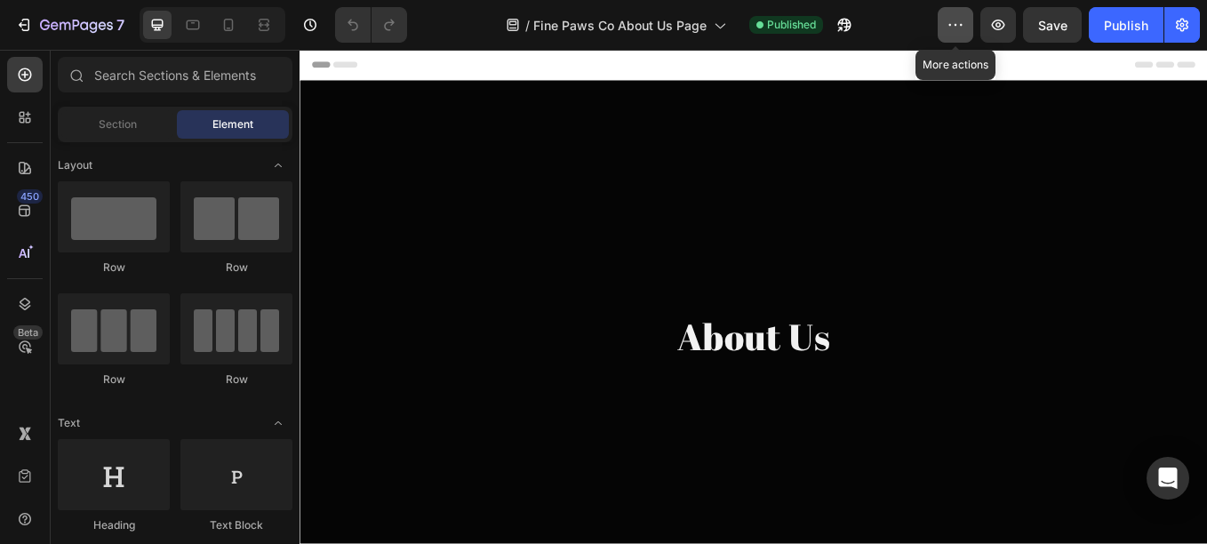
click at [946, 24] on button "button" at bounding box center [956, 25] width 36 height 36
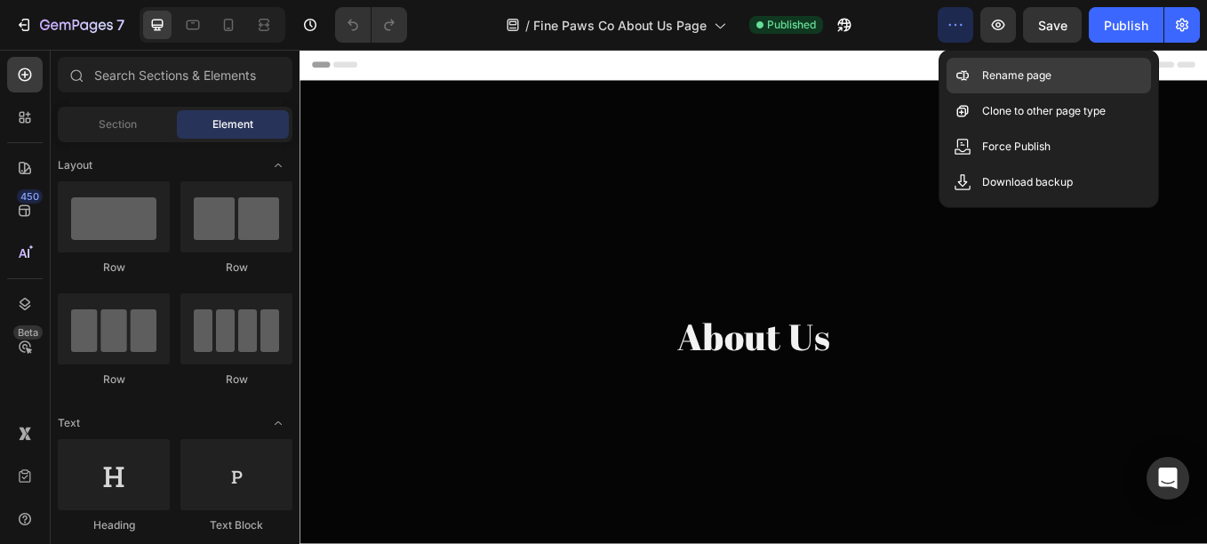
click at [973, 93] on div "Rename page" at bounding box center [1049, 111] width 204 height 36
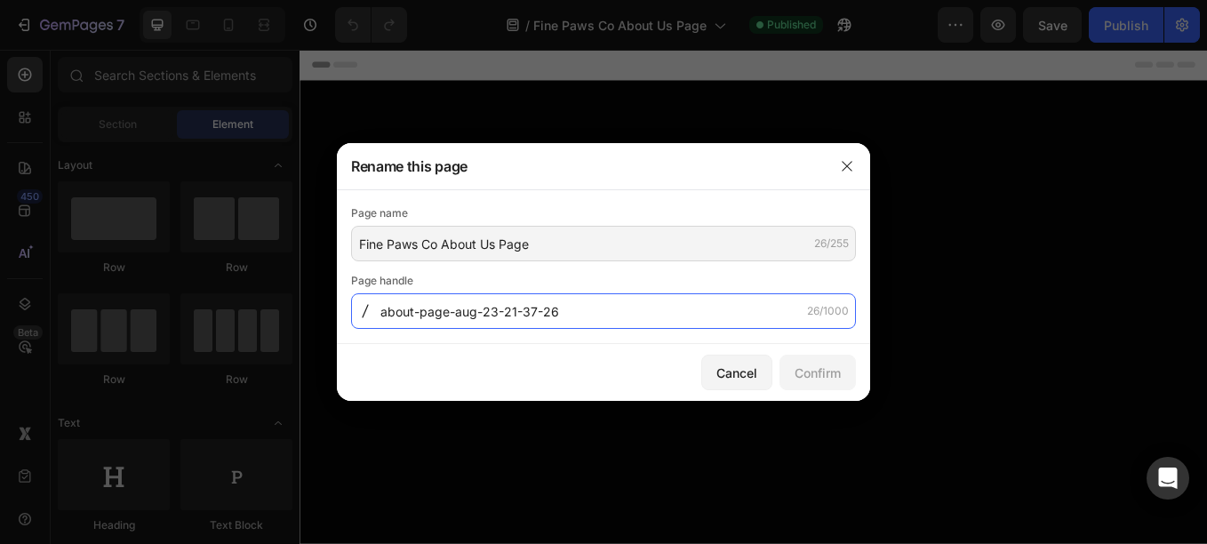
click at [525, 311] on input "about-page-aug-23-21-37-26" at bounding box center [603, 311] width 505 height 36
type input "fine-paws-co-about-us"
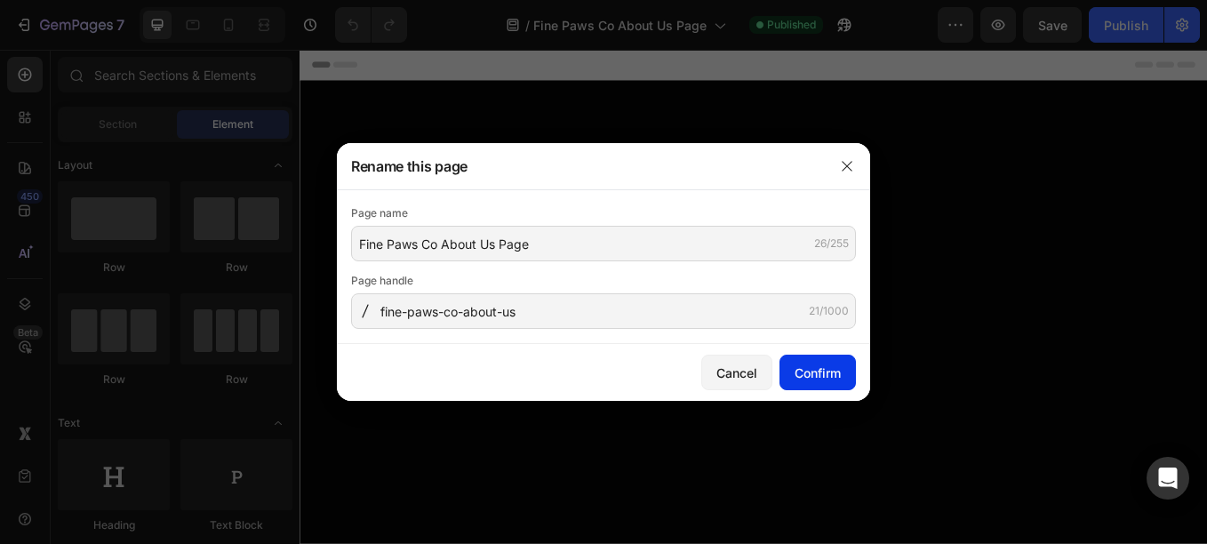
click at [821, 366] on div "Confirm" at bounding box center [818, 373] width 46 height 19
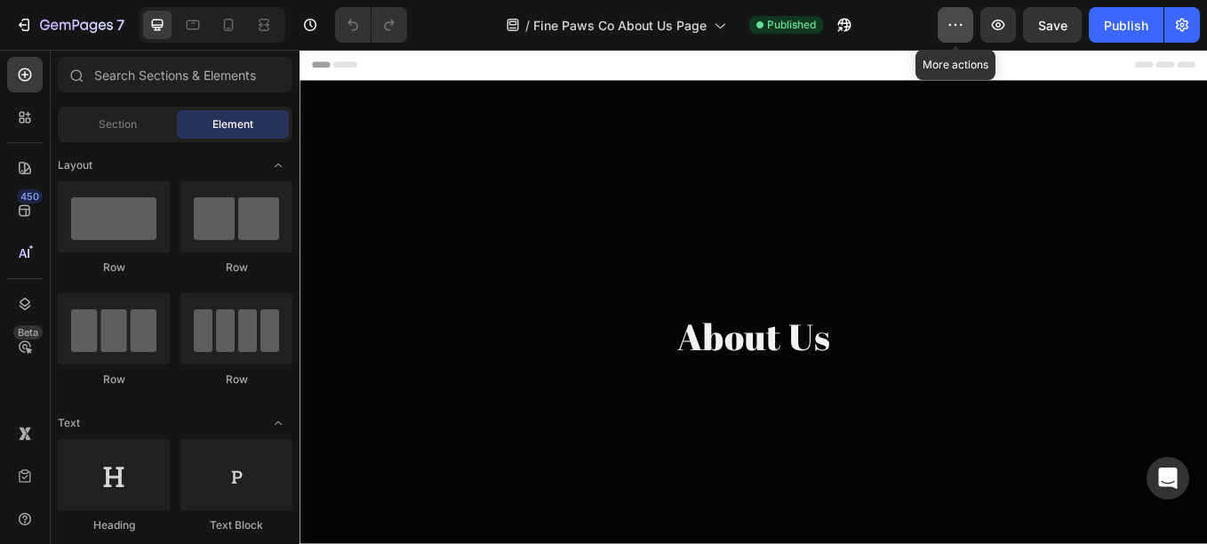
click at [952, 27] on icon "button" at bounding box center [956, 25] width 18 height 18
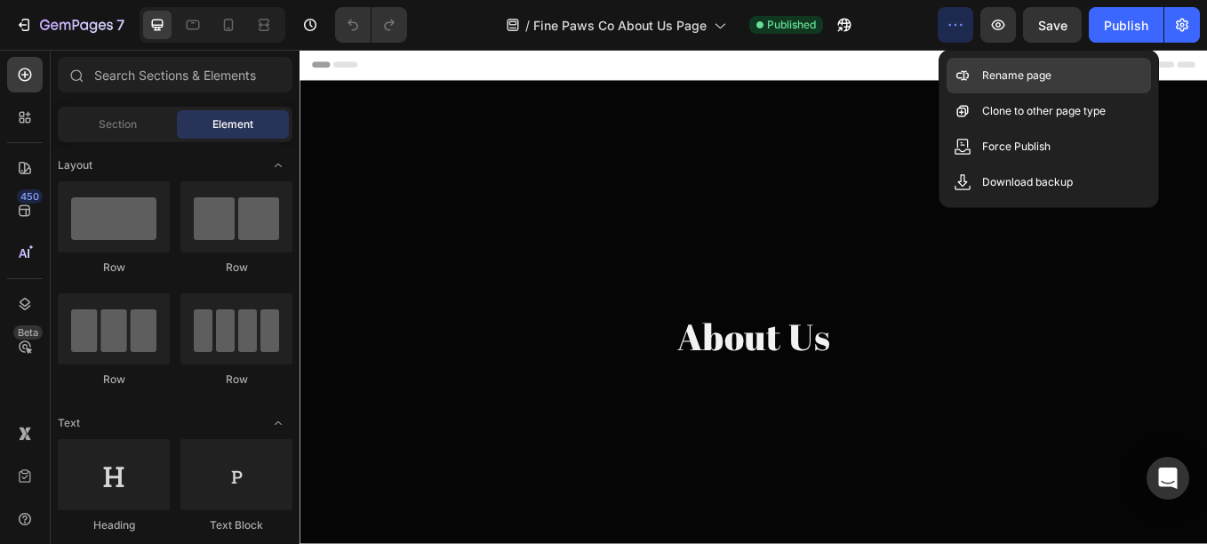
click at [970, 93] on div "Rename page" at bounding box center [1049, 111] width 204 height 36
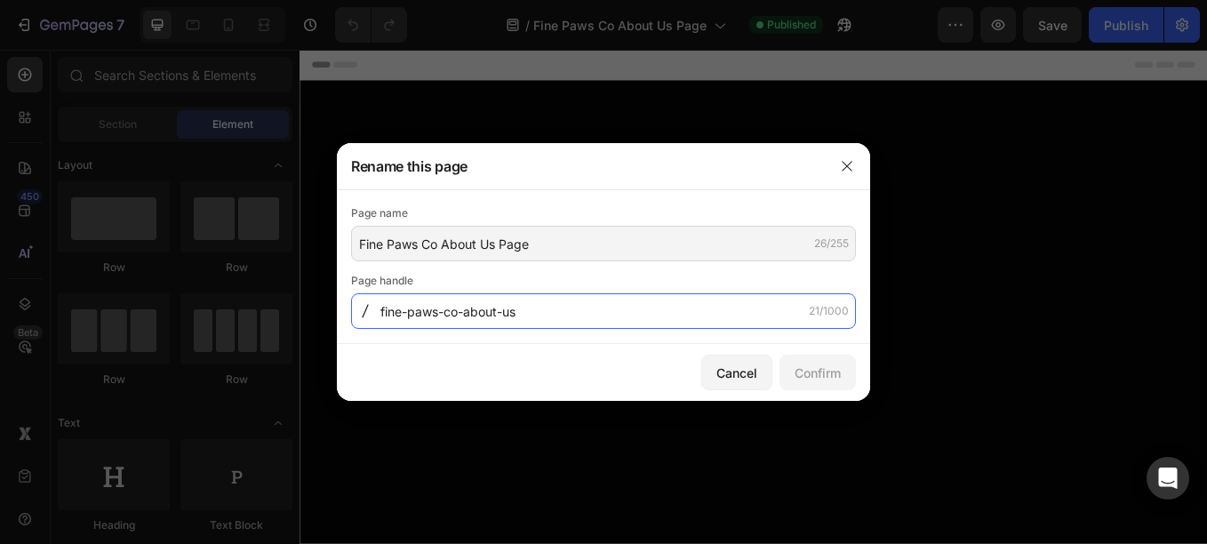
click at [466, 317] on input "fine-paws-co-about-us" at bounding box center [603, 311] width 505 height 36
type input "about-us"
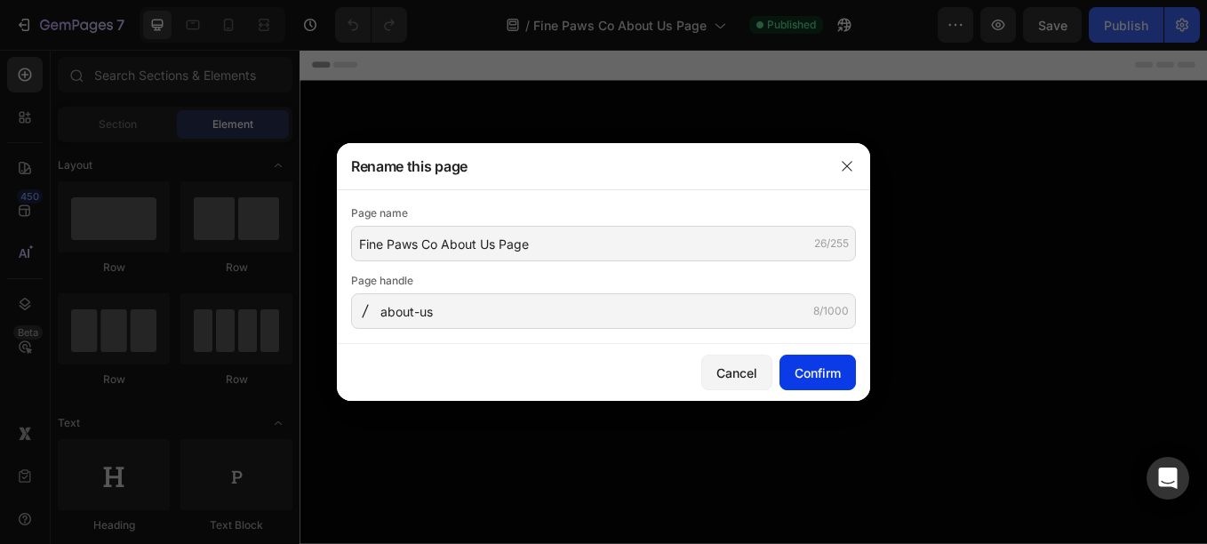
click at [796, 355] on button "Confirm" at bounding box center [818, 373] width 76 height 36
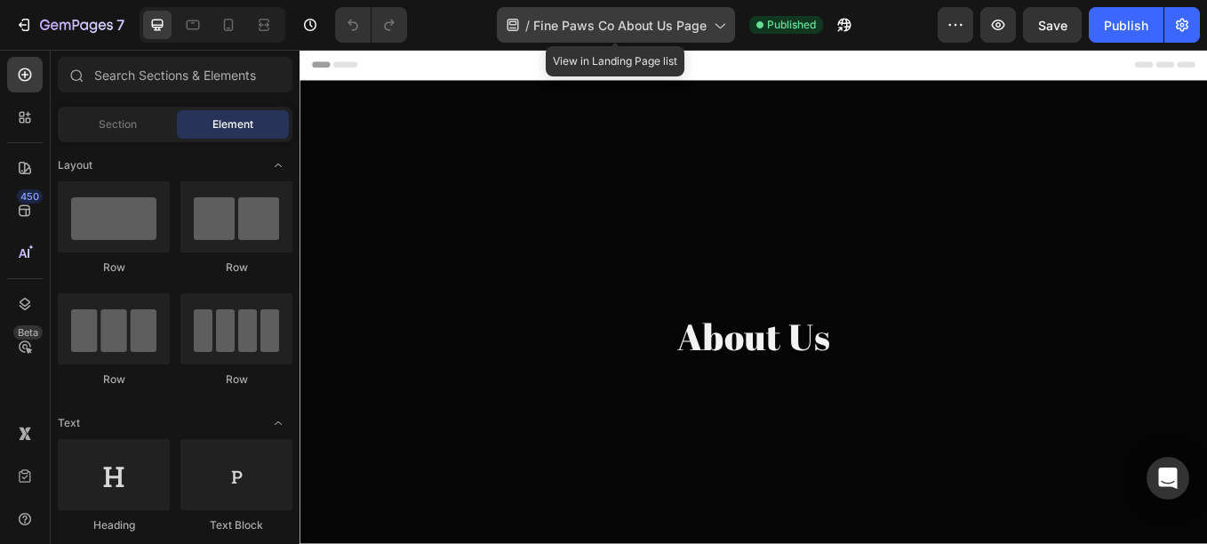
click at [667, 32] on span "Fine Paws Co About Us Page" at bounding box center [619, 25] width 173 height 19
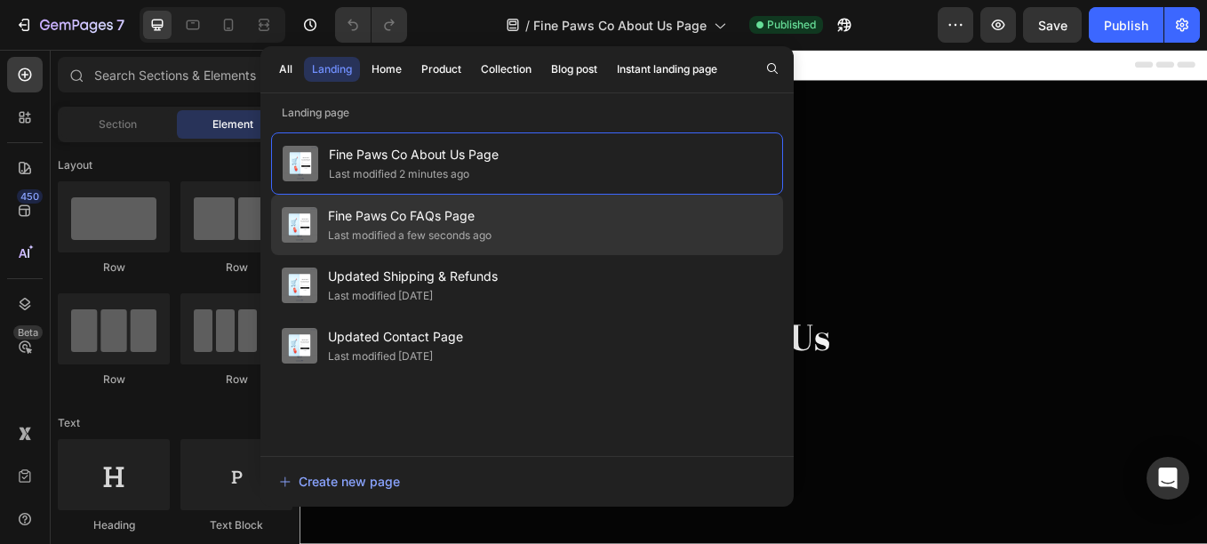
click at [454, 213] on span "Fine Paws Co FAQs Page" at bounding box center [410, 215] width 164 height 21
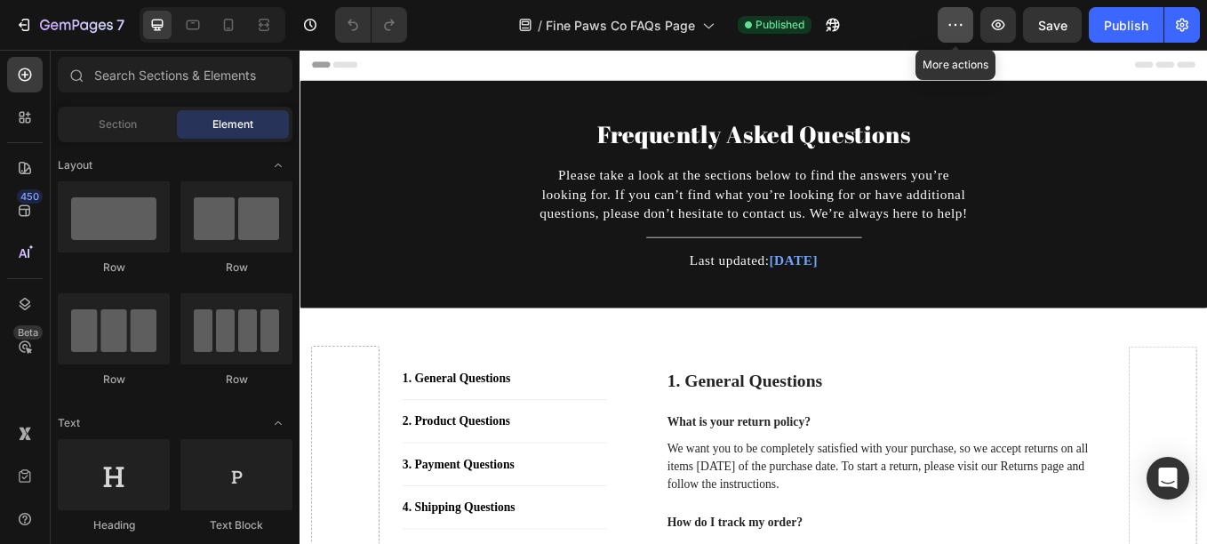
click at [943, 26] on button "button" at bounding box center [956, 25] width 36 height 36
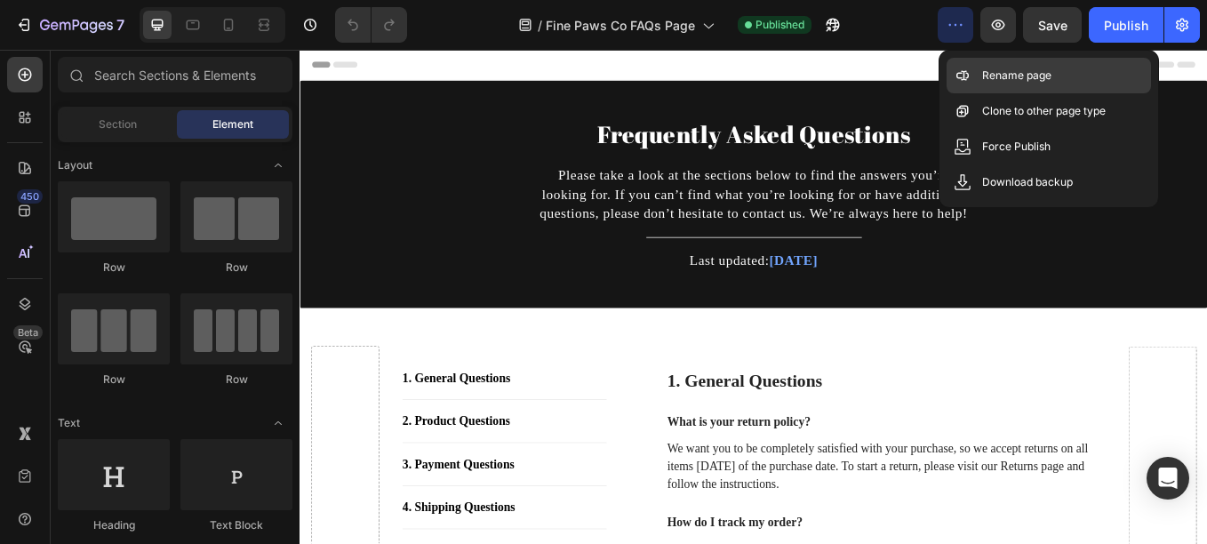
click at [971, 84] on icon at bounding box center [963, 76] width 18 height 18
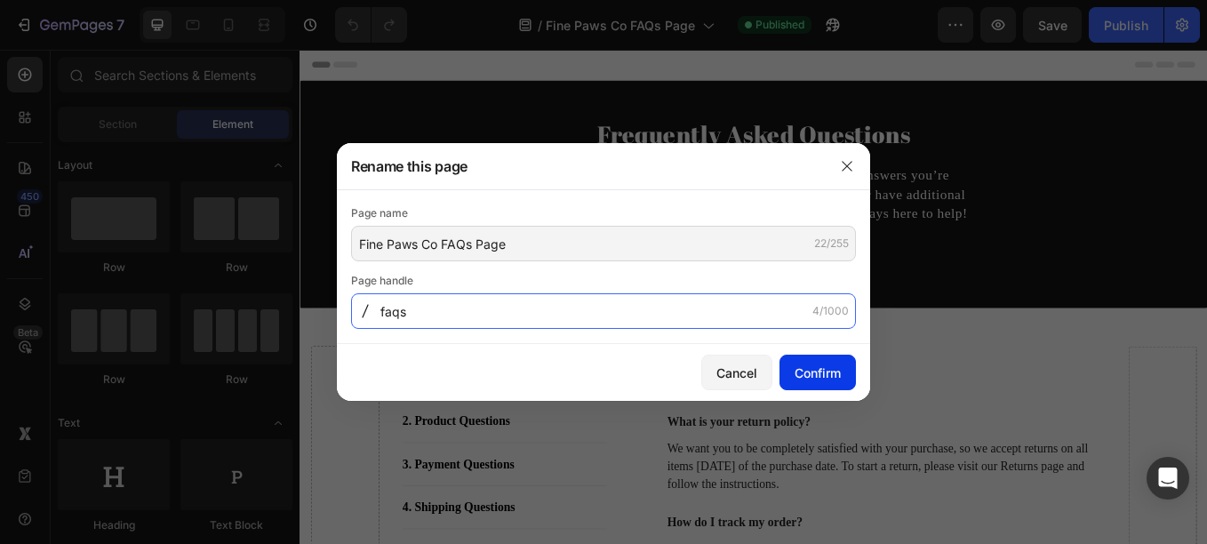
type input "faqs"
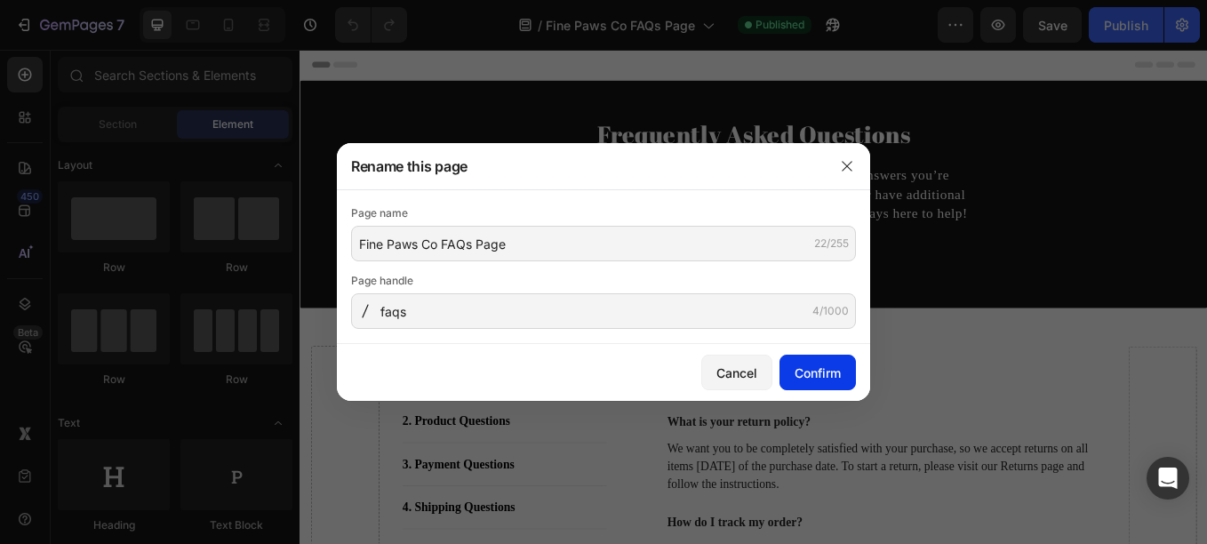
click at [819, 374] on div "Confirm" at bounding box center [818, 373] width 46 height 19
click at [845, 165] on icon "button" at bounding box center [847, 166] width 14 height 14
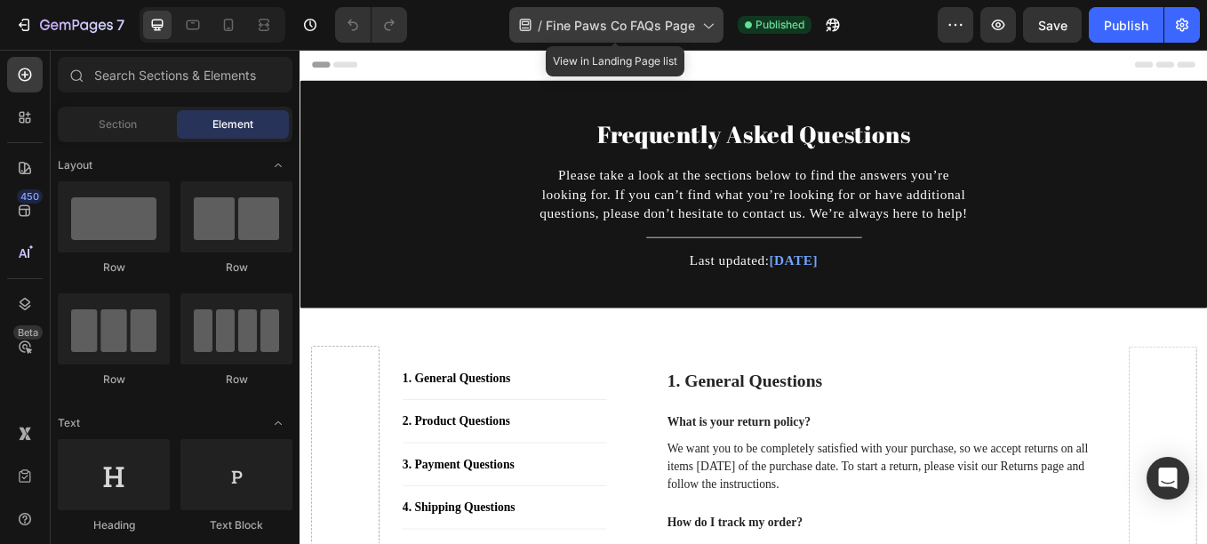
click at [666, 21] on span "Fine Paws Co FAQs Page" at bounding box center [620, 25] width 149 height 19
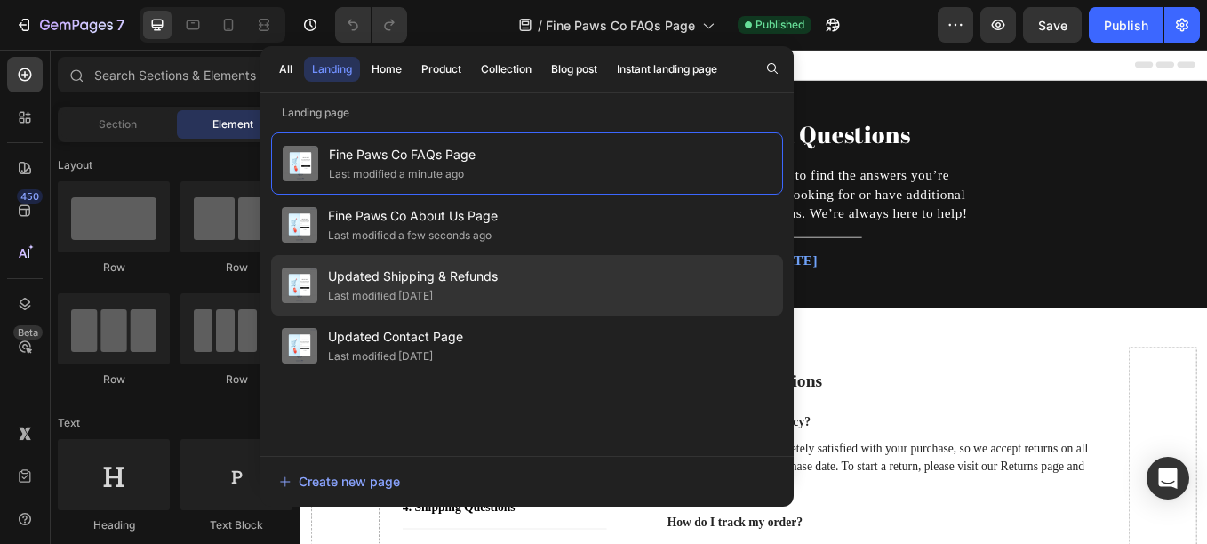
click at [453, 279] on span "Updated Shipping & Refunds" at bounding box center [413, 276] width 170 height 21
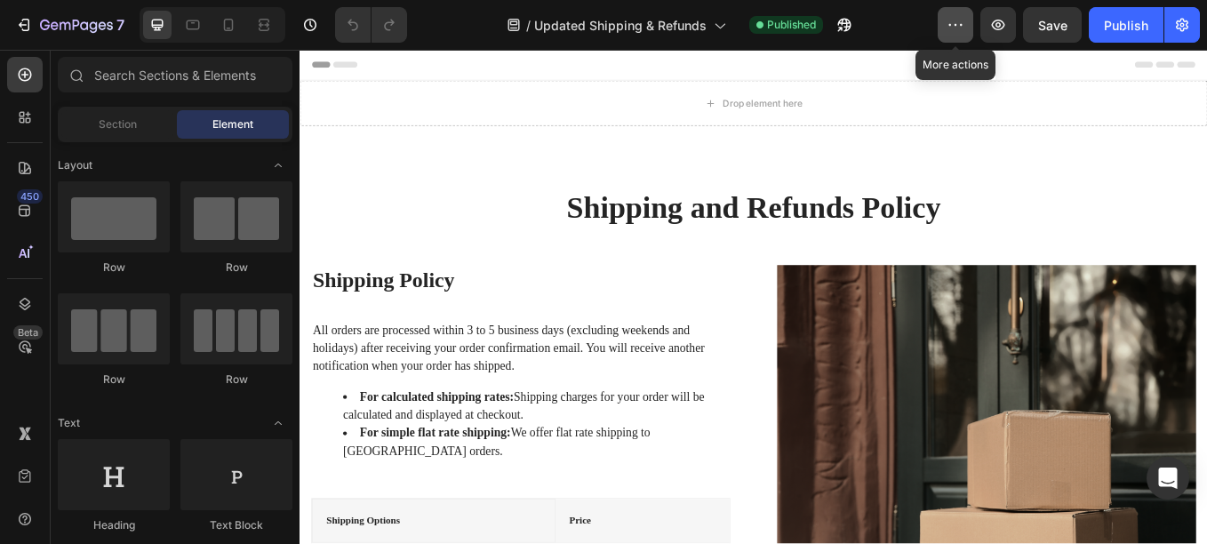
click at [946, 28] on button "button" at bounding box center [956, 25] width 36 height 36
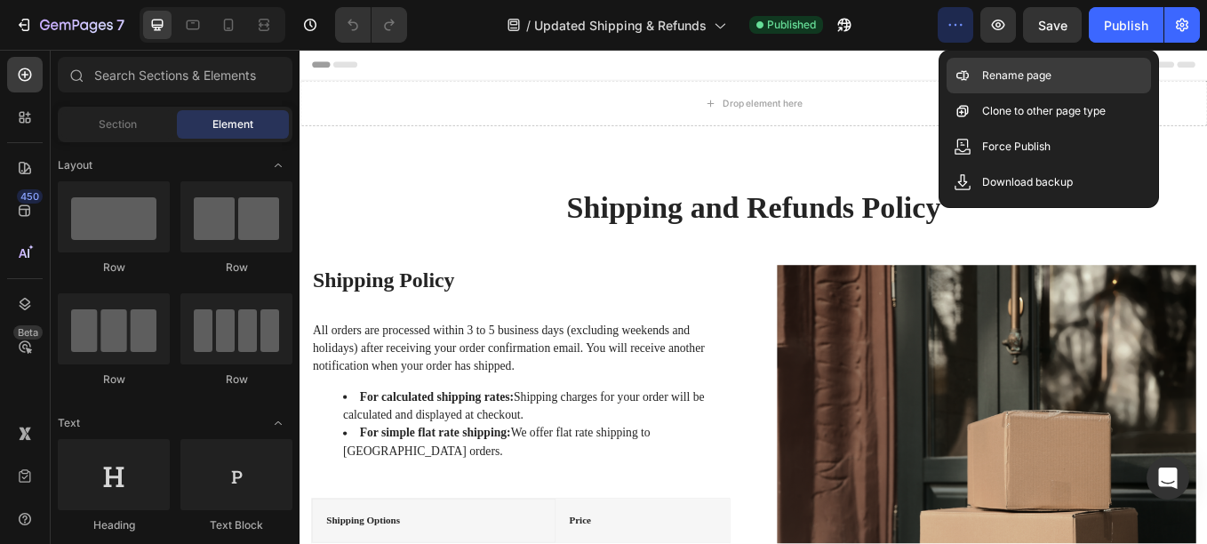
click at [982, 93] on div "Rename page" at bounding box center [1049, 111] width 204 height 36
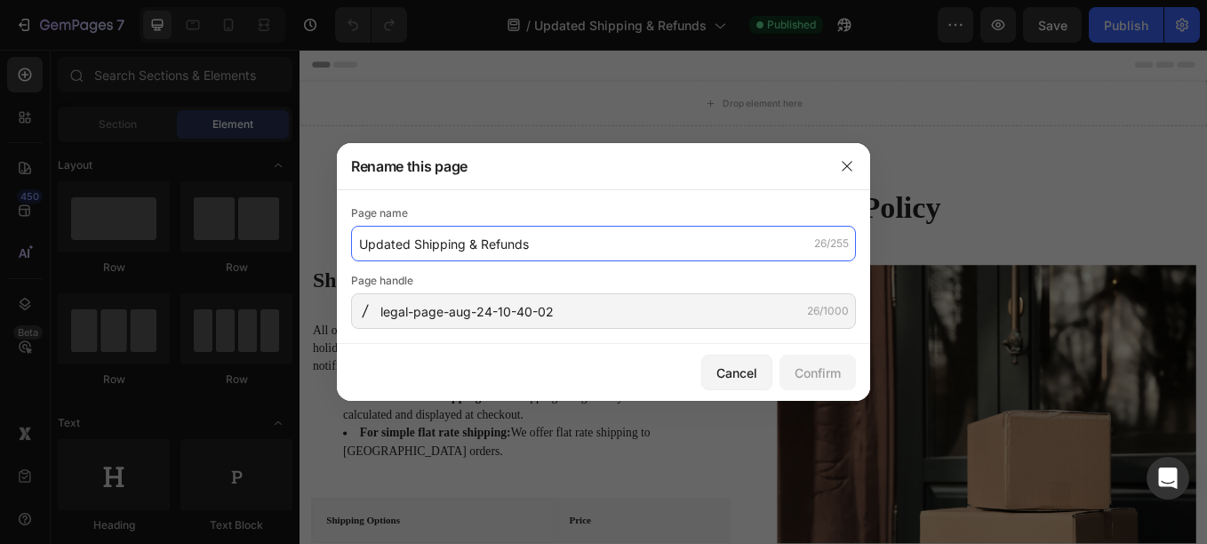
click at [476, 252] on input "Updated Shipping & Refunds" at bounding box center [603, 244] width 505 height 36
type input "Fine Paws Co Shipping & Refunds Page"
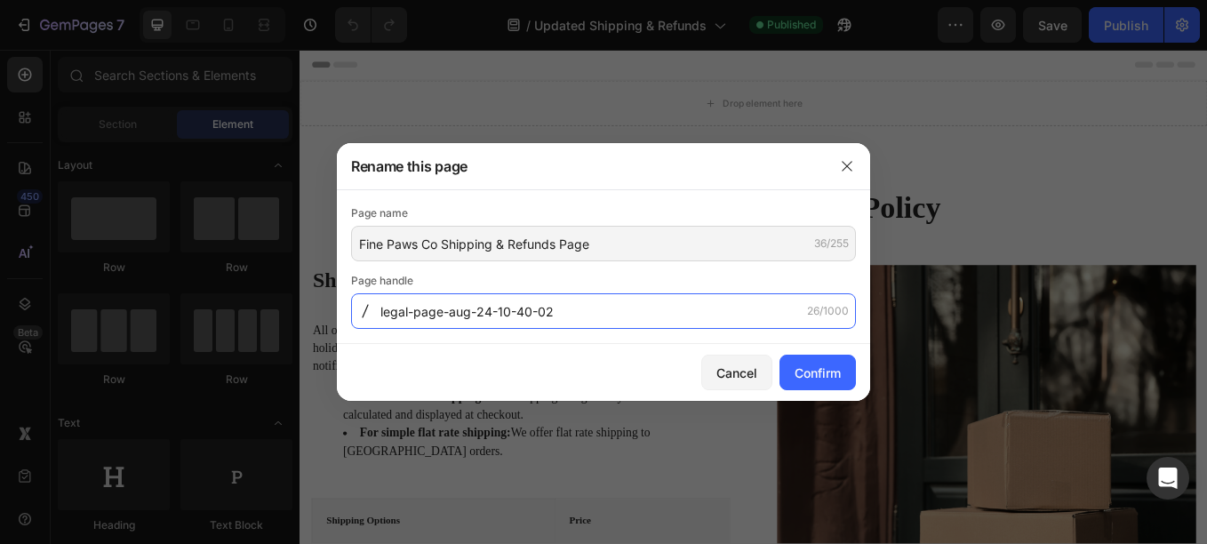
click at [440, 300] on input "legal-page-aug-24-10-40-02" at bounding box center [603, 311] width 505 height 36
type input "shipping-and-refunds"
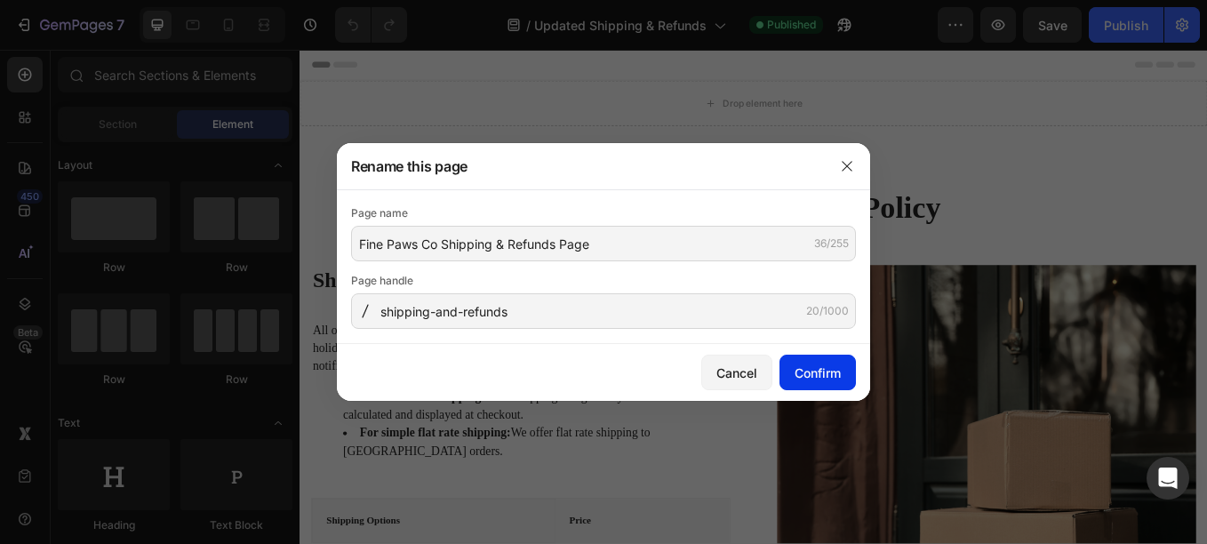
click at [804, 364] on div "Confirm" at bounding box center [818, 373] width 46 height 19
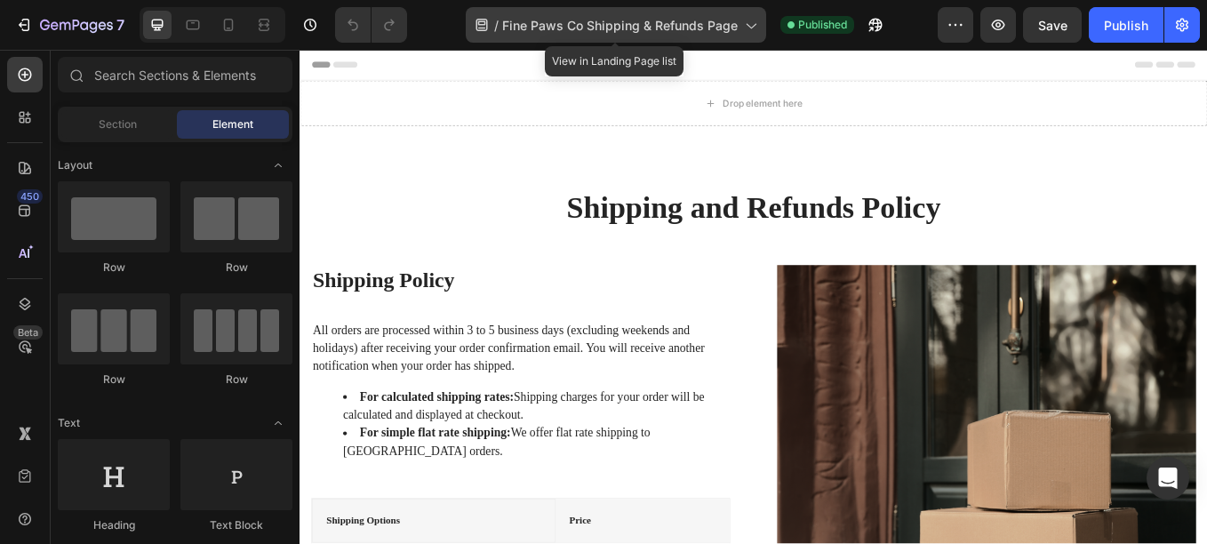
click at [719, 28] on span "Fine Paws Co Shipping & Refunds Page" at bounding box center [620, 25] width 236 height 19
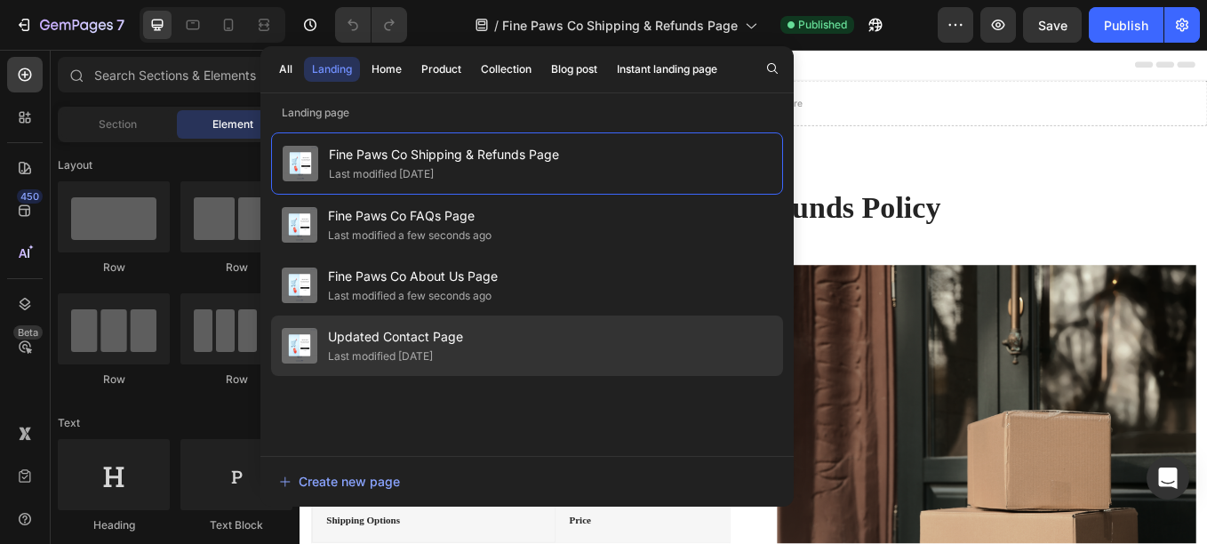
click at [427, 327] on span "Updated Contact Page" at bounding box center [395, 336] width 135 height 21
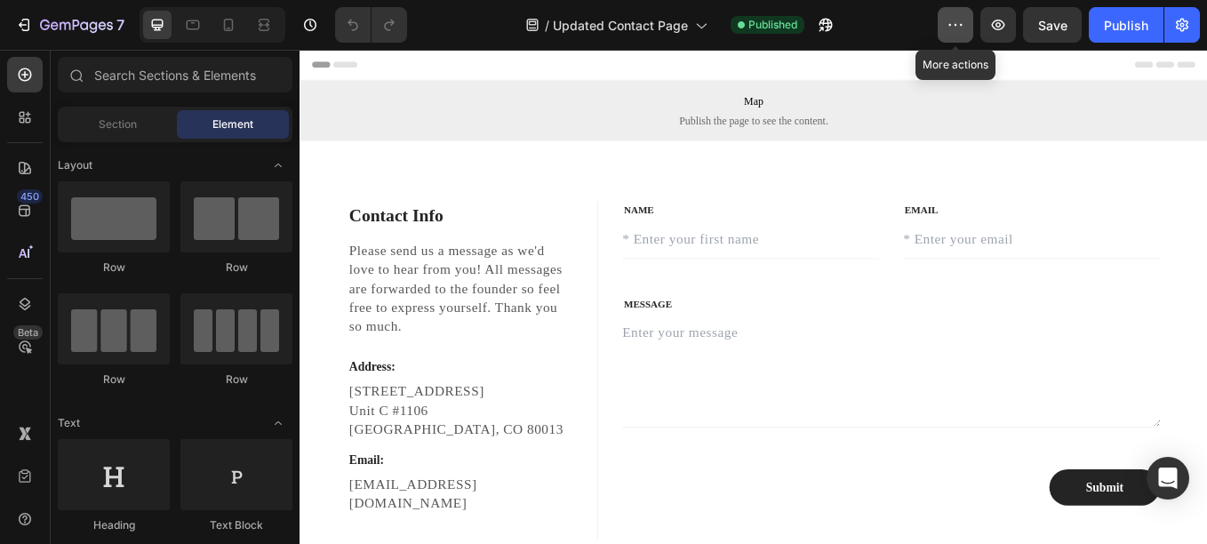
click at [944, 18] on button "button" at bounding box center [956, 25] width 36 height 36
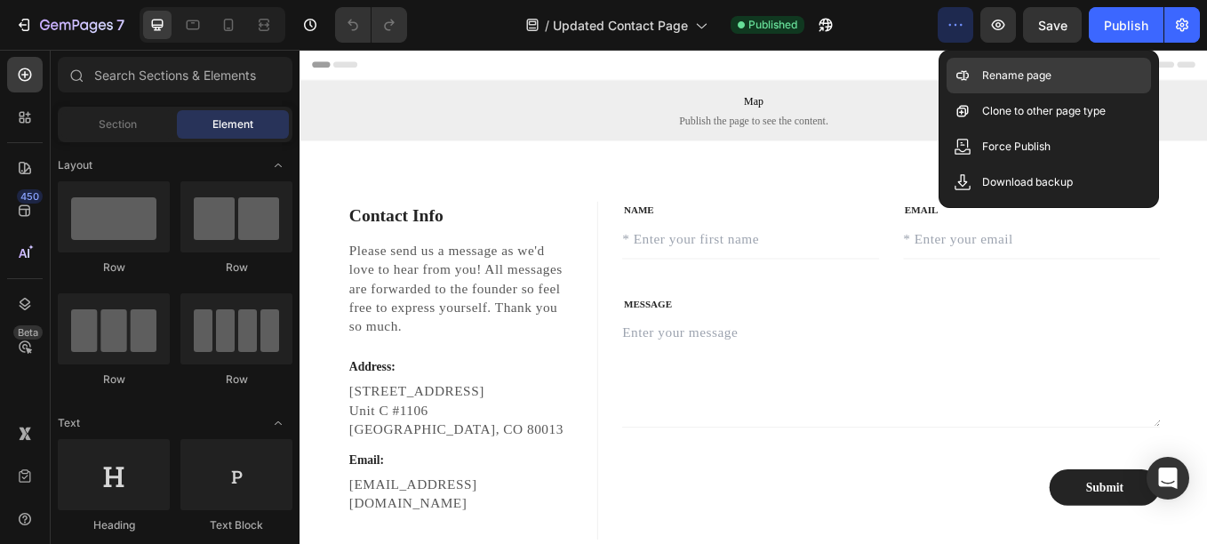
click at [952, 93] on div "Rename page" at bounding box center [1049, 111] width 204 height 36
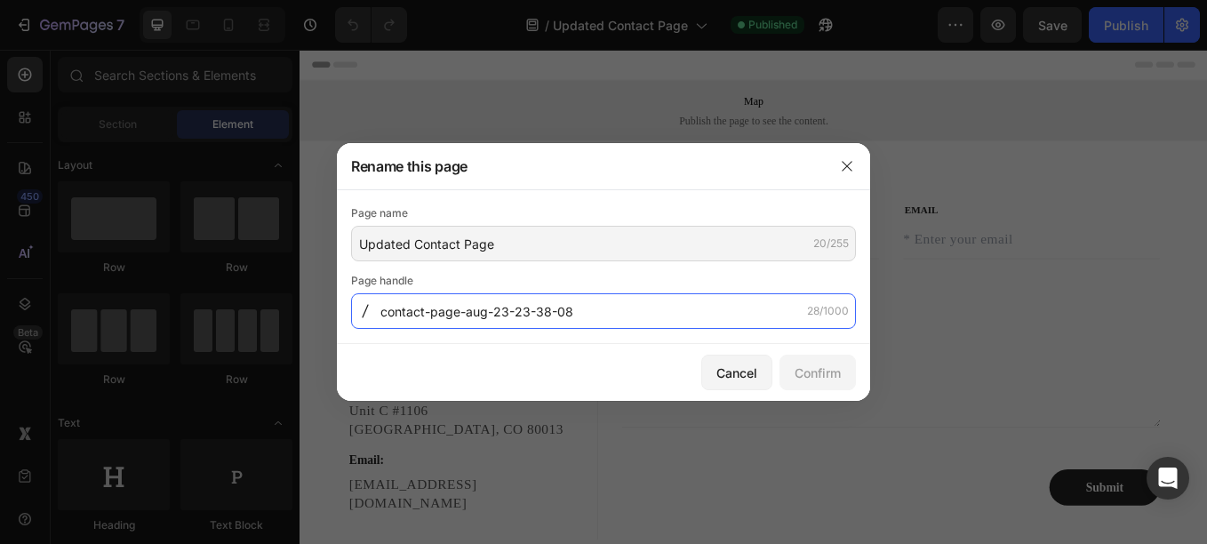
click at [459, 313] on input "contact-page-aug-23-23-38-08" at bounding box center [603, 311] width 505 height 36
type input "contact"
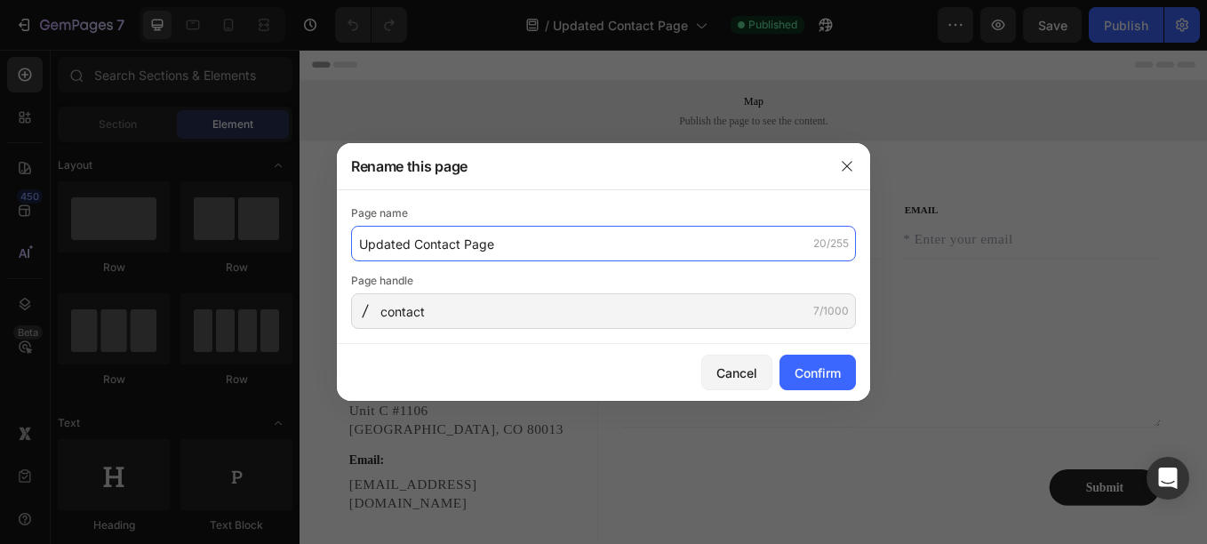
click at [405, 247] on input "Updated Contact Page" at bounding box center [603, 244] width 505 height 36
type input "Fine Paws Co Contact Page"
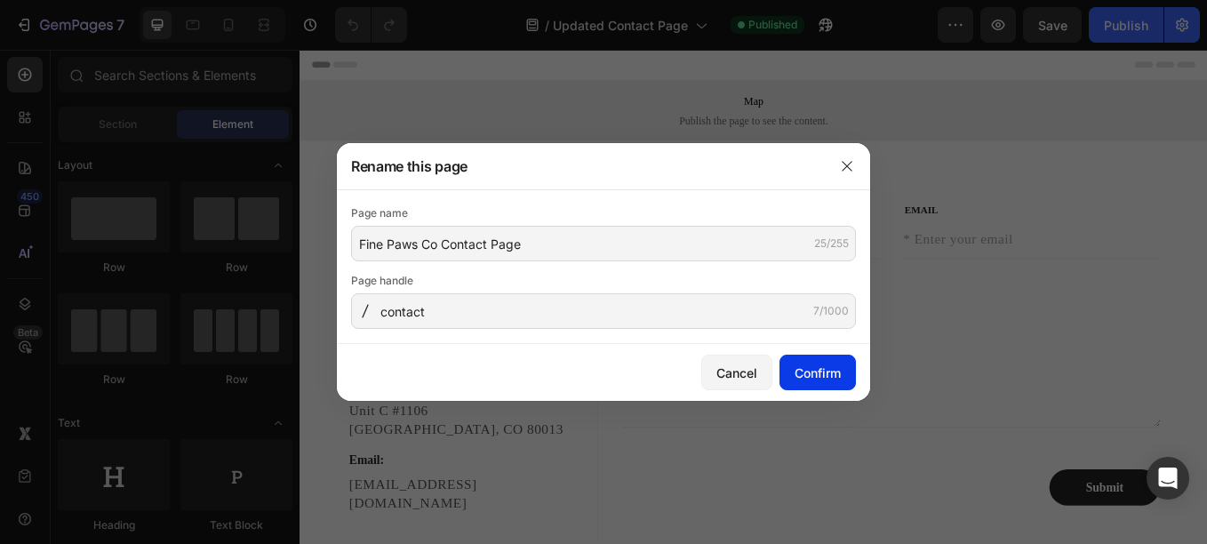
click at [826, 365] on div "Confirm" at bounding box center [818, 373] width 46 height 19
click at [852, 168] on icon "button" at bounding box center [847, 166] width 14 height 14
